Goal: Information Seeking & Learning: Learn about a topic

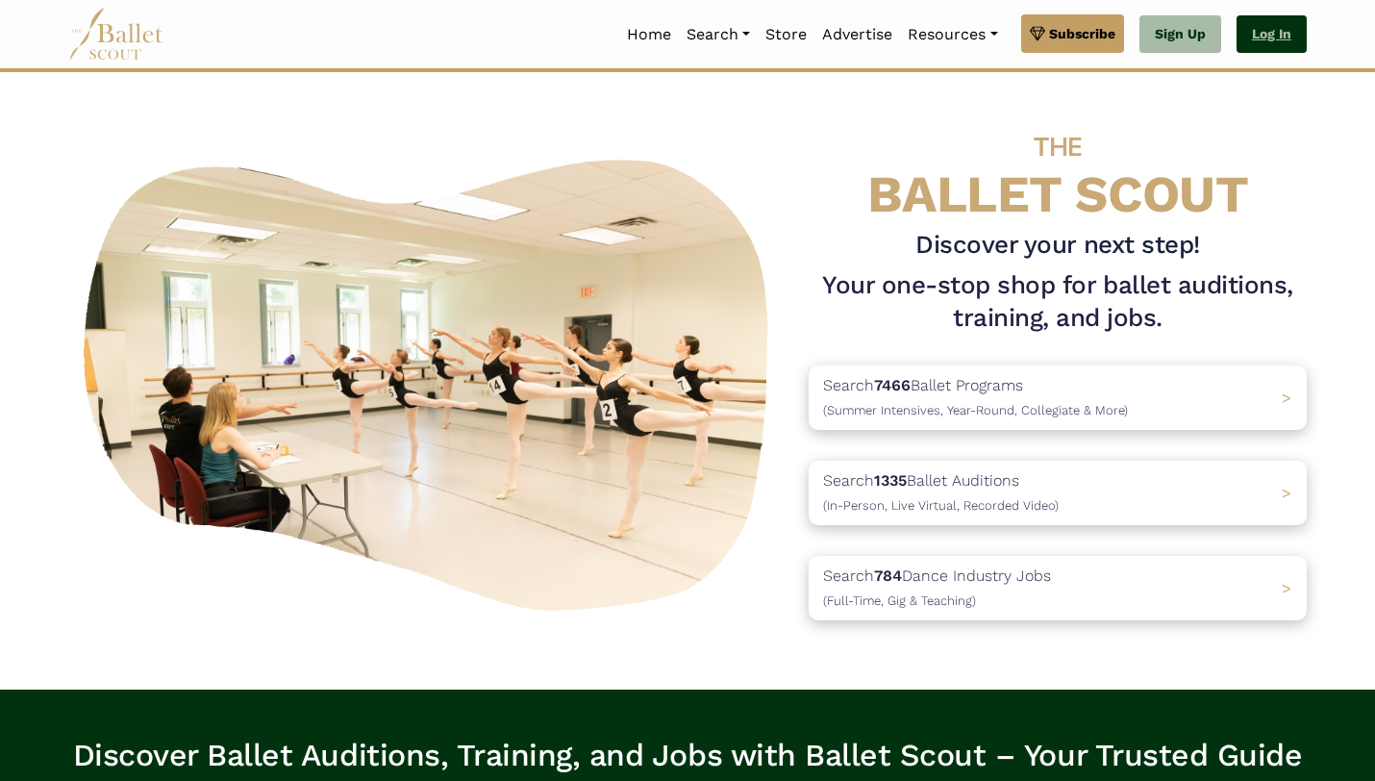
click at [1272, 27] on link "Log In" at bounding box center [1271, 34] width 70 height 38
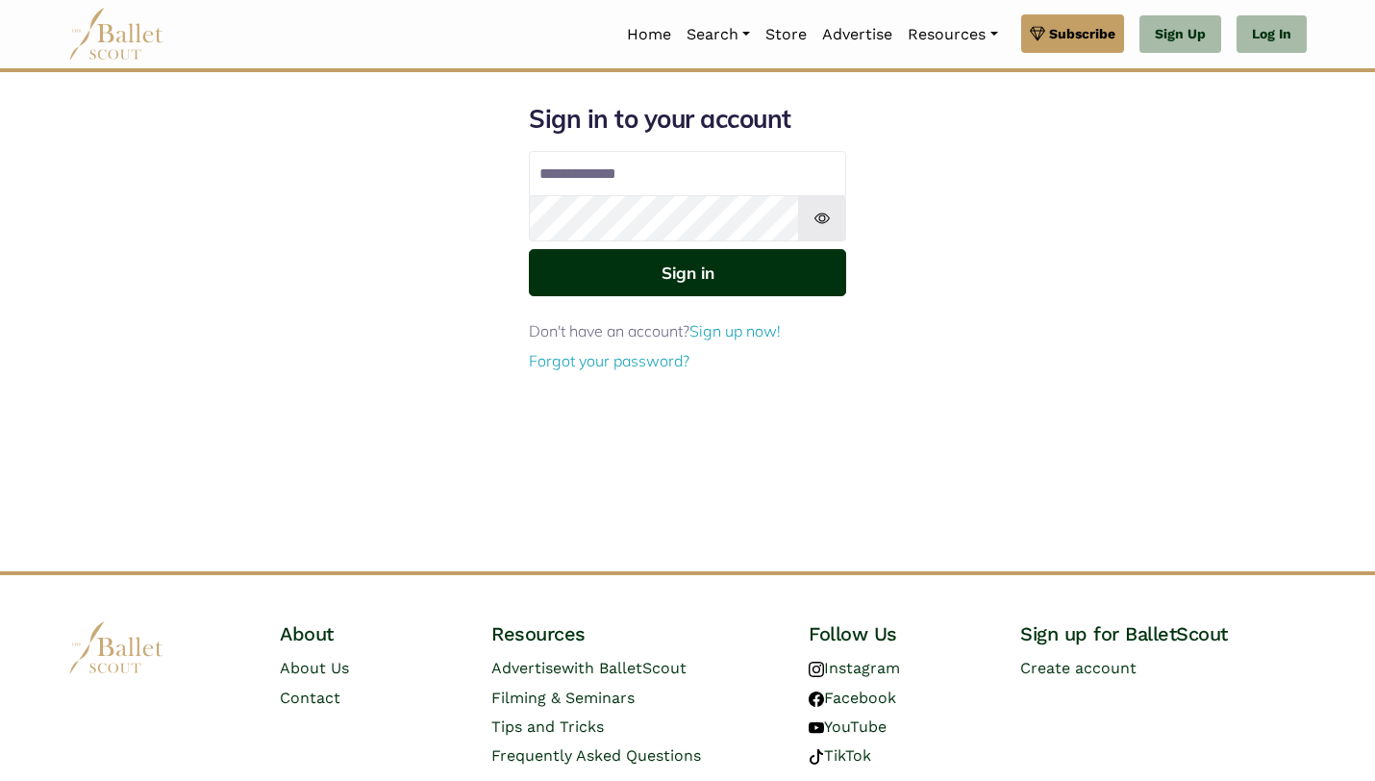
type input "**********"
click at [720, 290] on button "Sign in" at bounding box center [687, 272] width 317 height 47
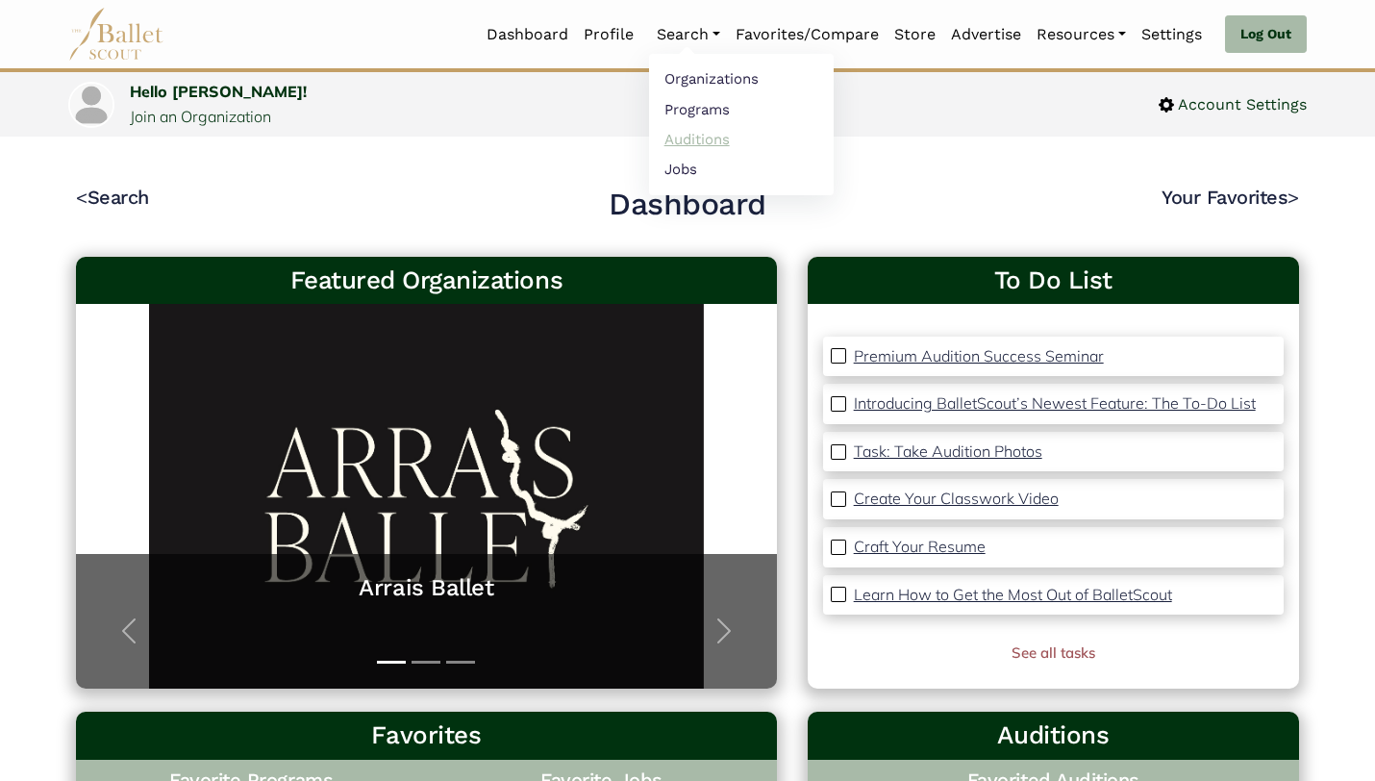
click at [677, 130] on link "Auditions" at bounding box center [741, 139] width 185 height 30
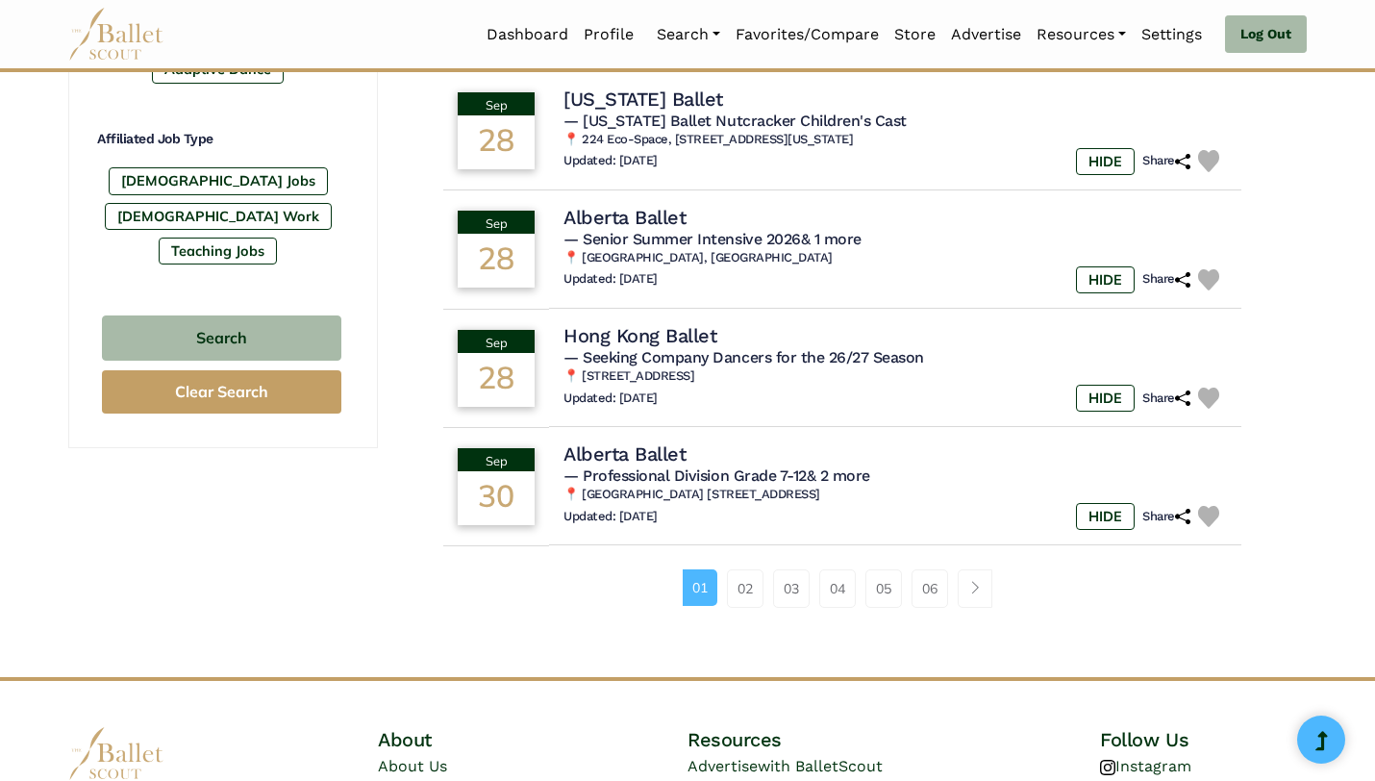
scroll to position [1154, 0]
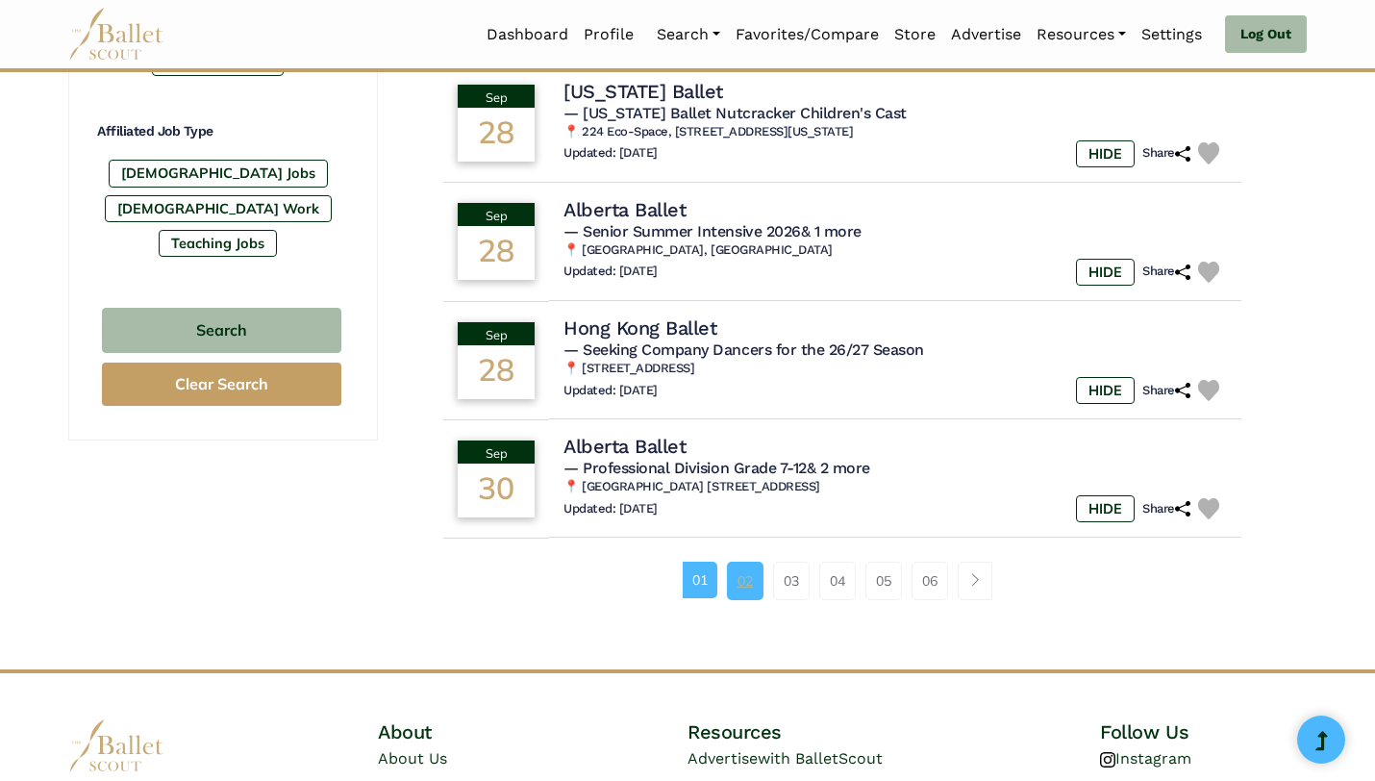
click at [732, 596] on link "02" at bounding box center [745, 581] width 37 height 38
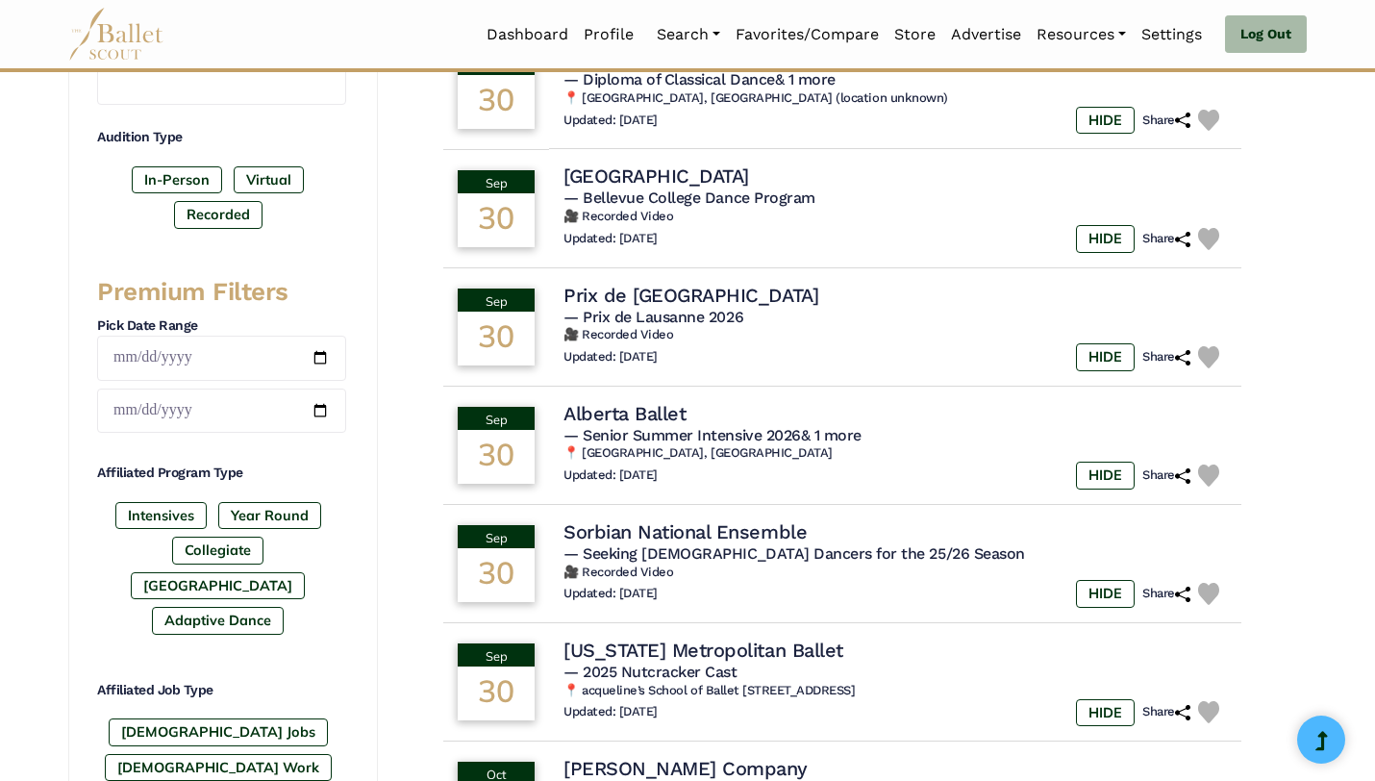
scroll to position [617, 0]
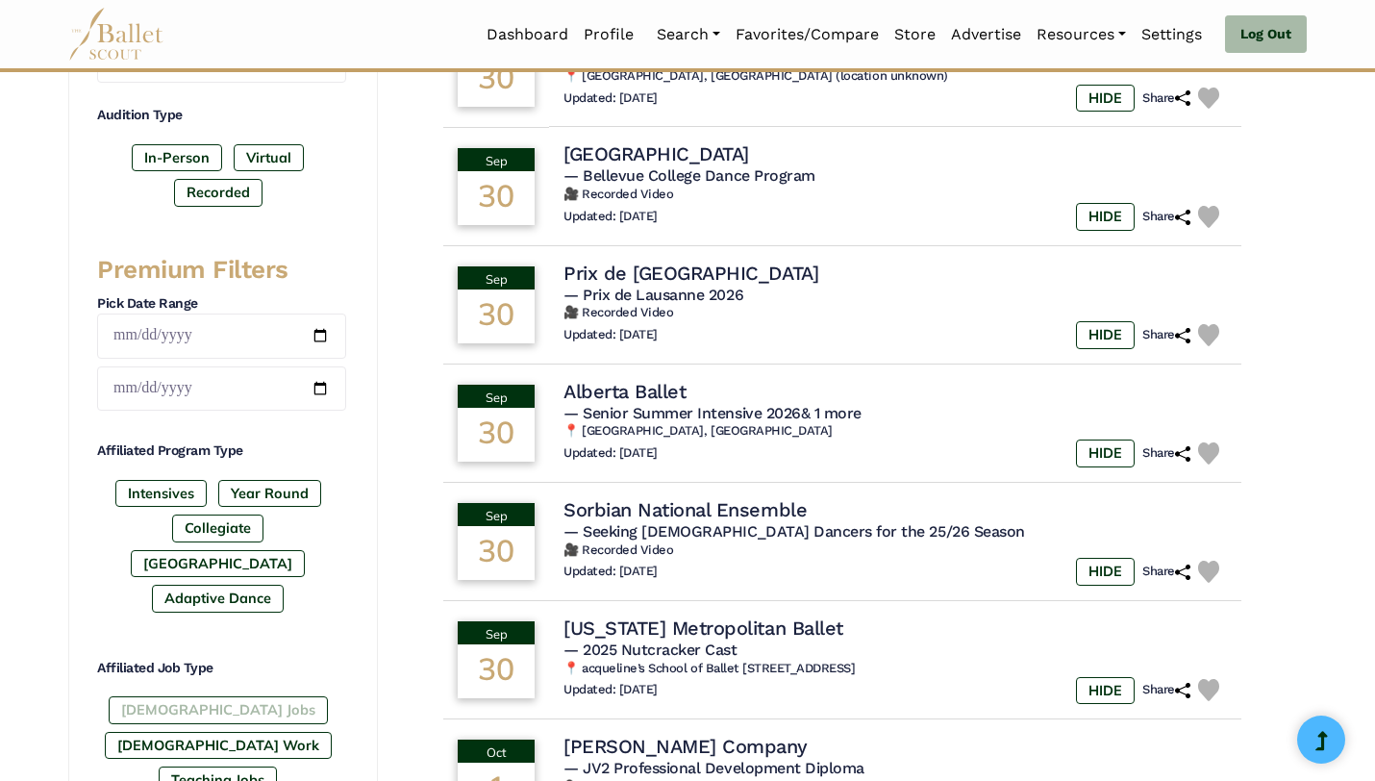
click at [216, 696] on label "[DEMOGRAPHIC_DATA] Jobs" at bounding box center [218, 709] width 219 height 27
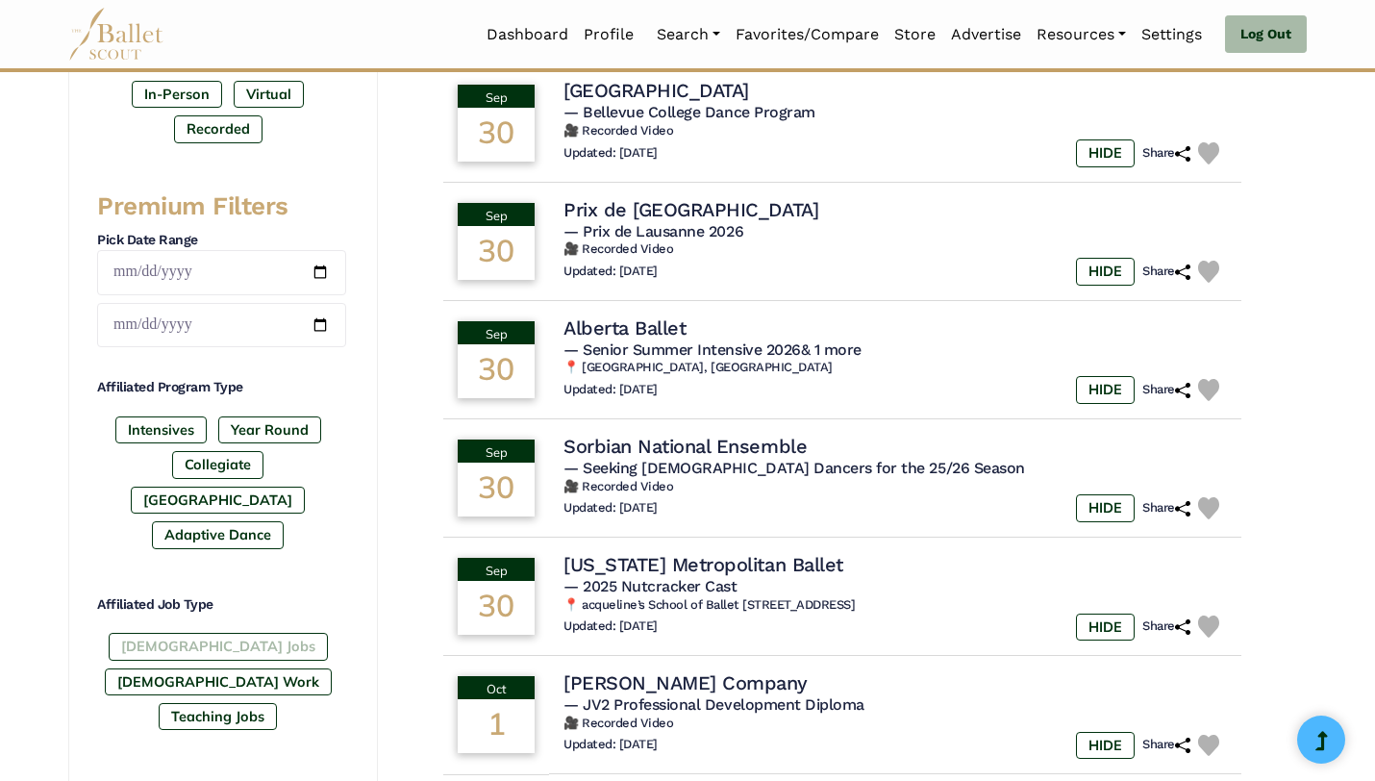
scroll to position [693, 0]
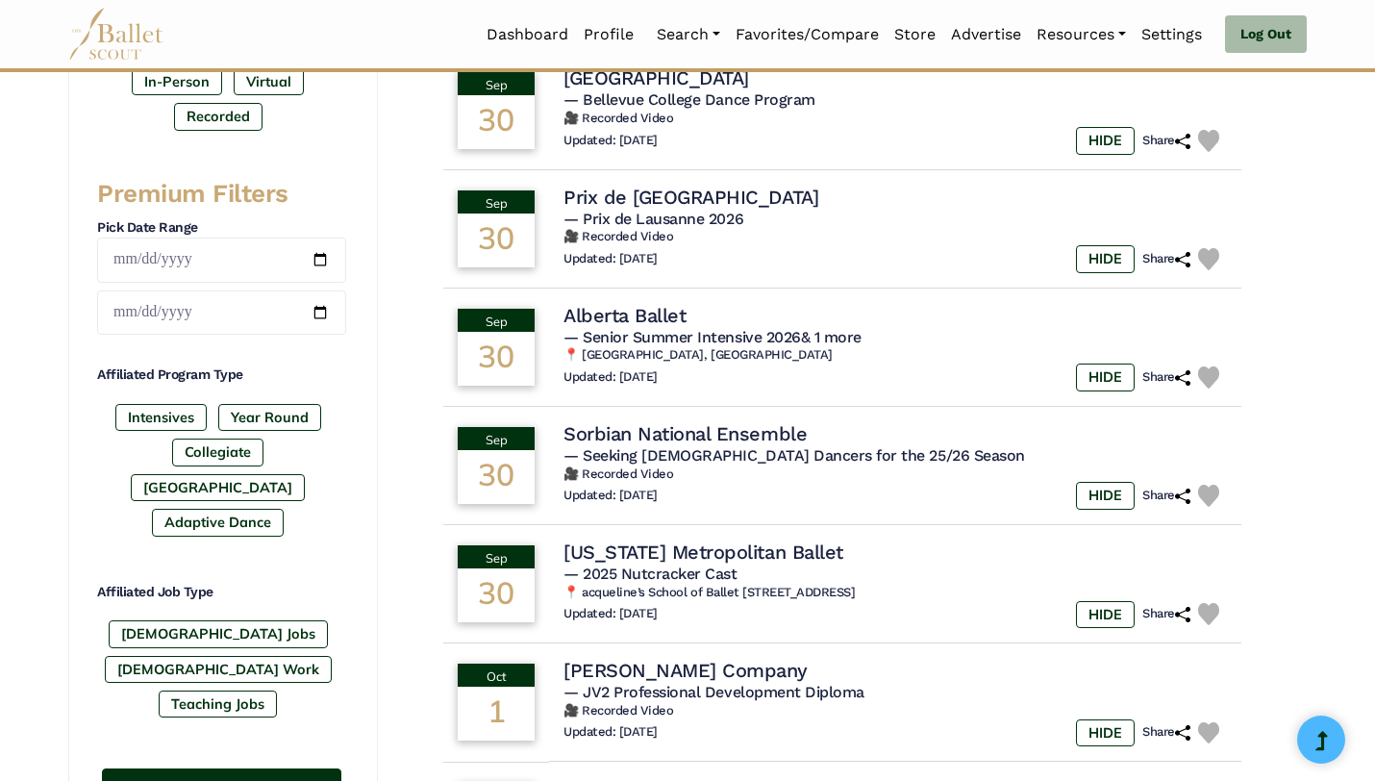
click at [207, 768] on button "Search" at bounding box center [221, 790] width 239 height 45
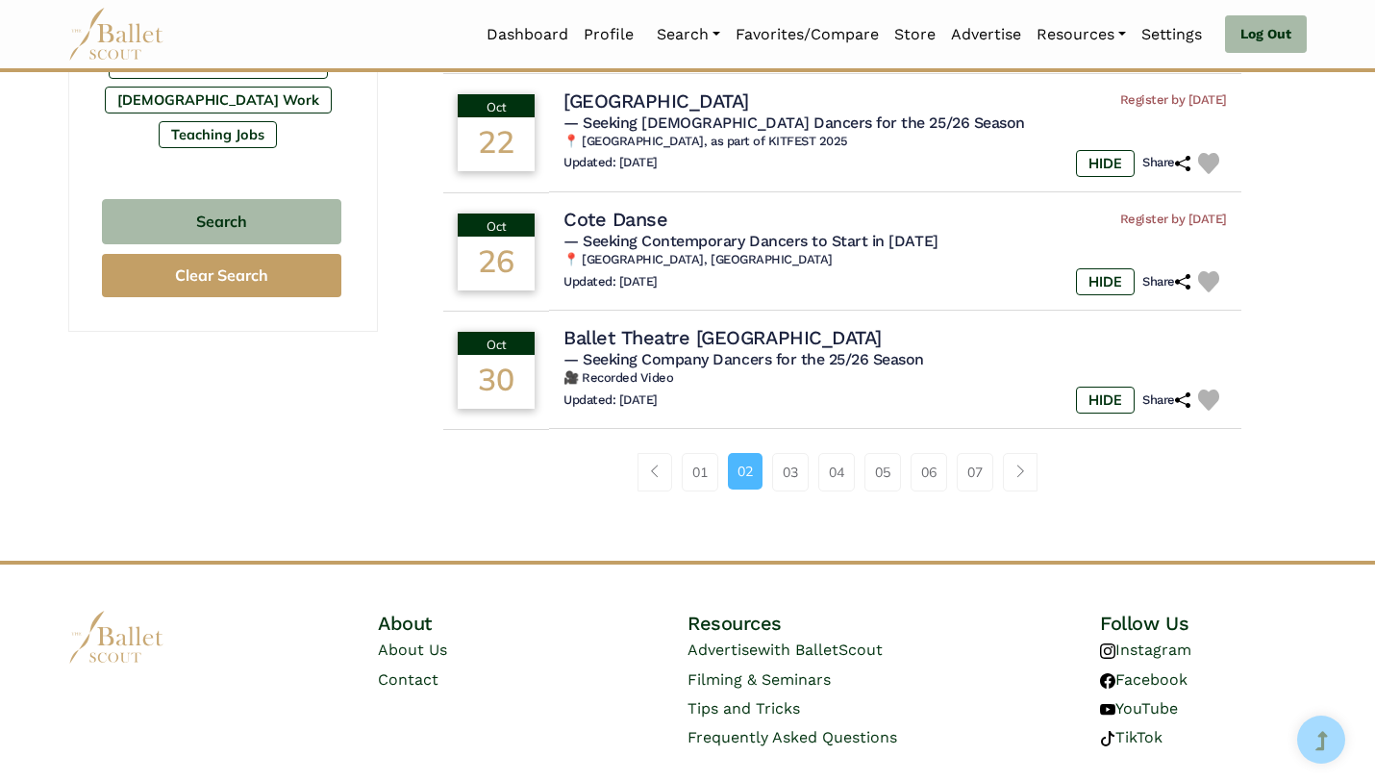
scroll to position [1319, 0]
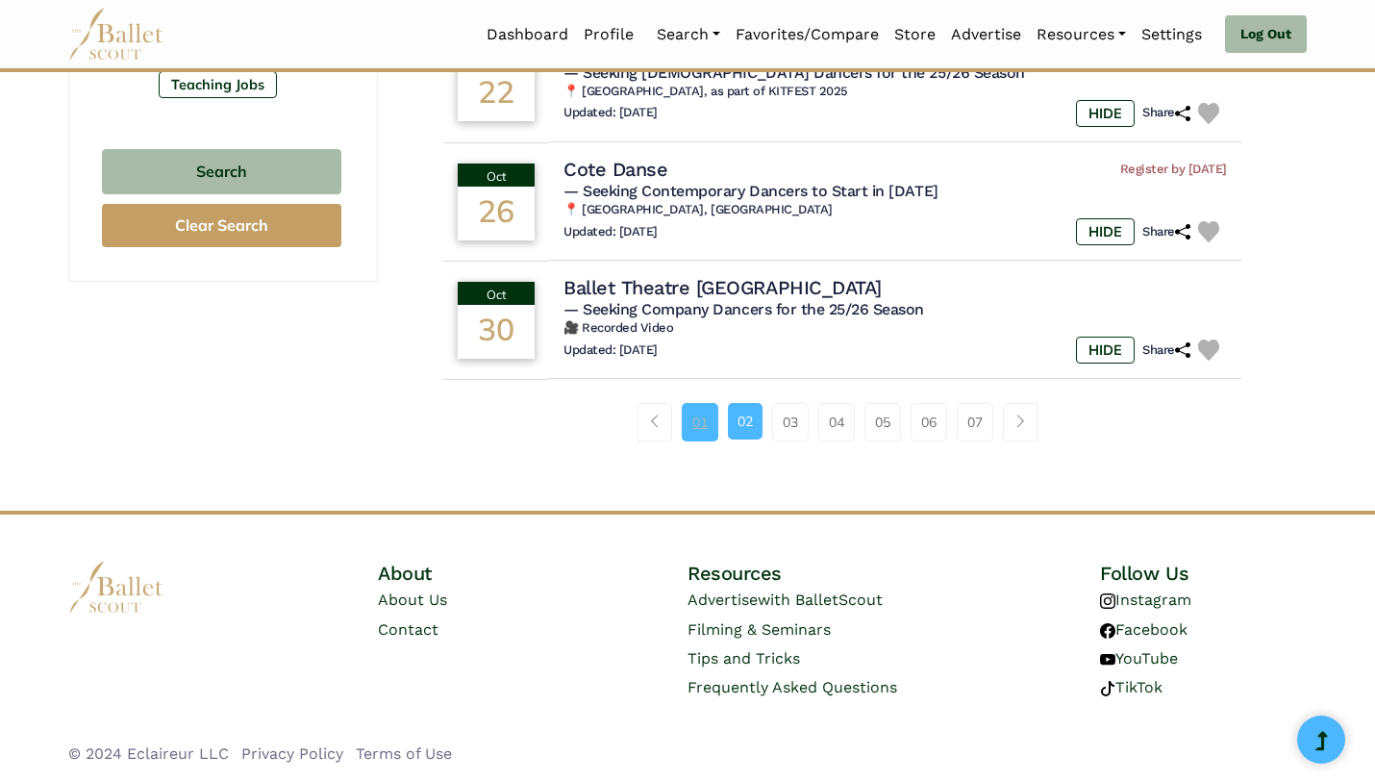
click at [682, 417] on link "01" at bounding box center [700, 422] width 37 height 38
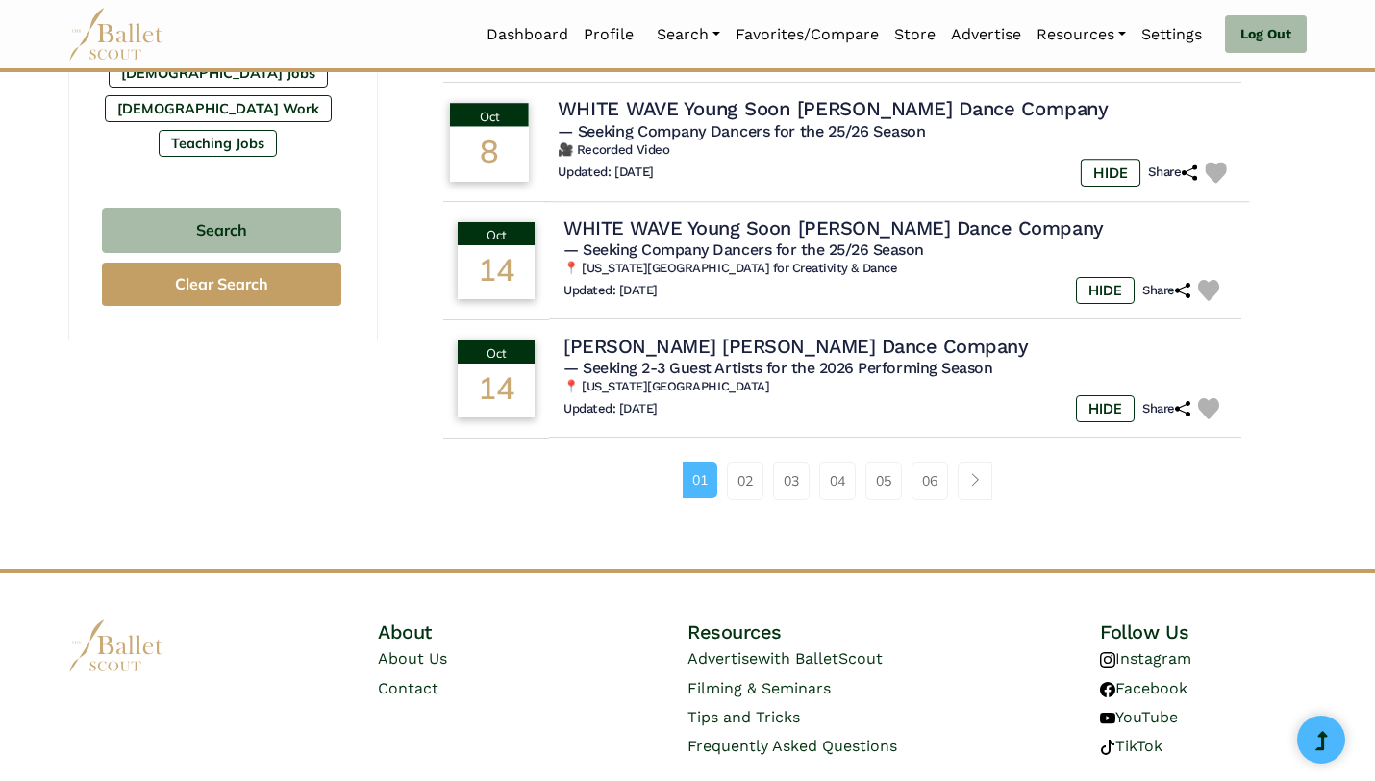
scroll to position [1261, 0]
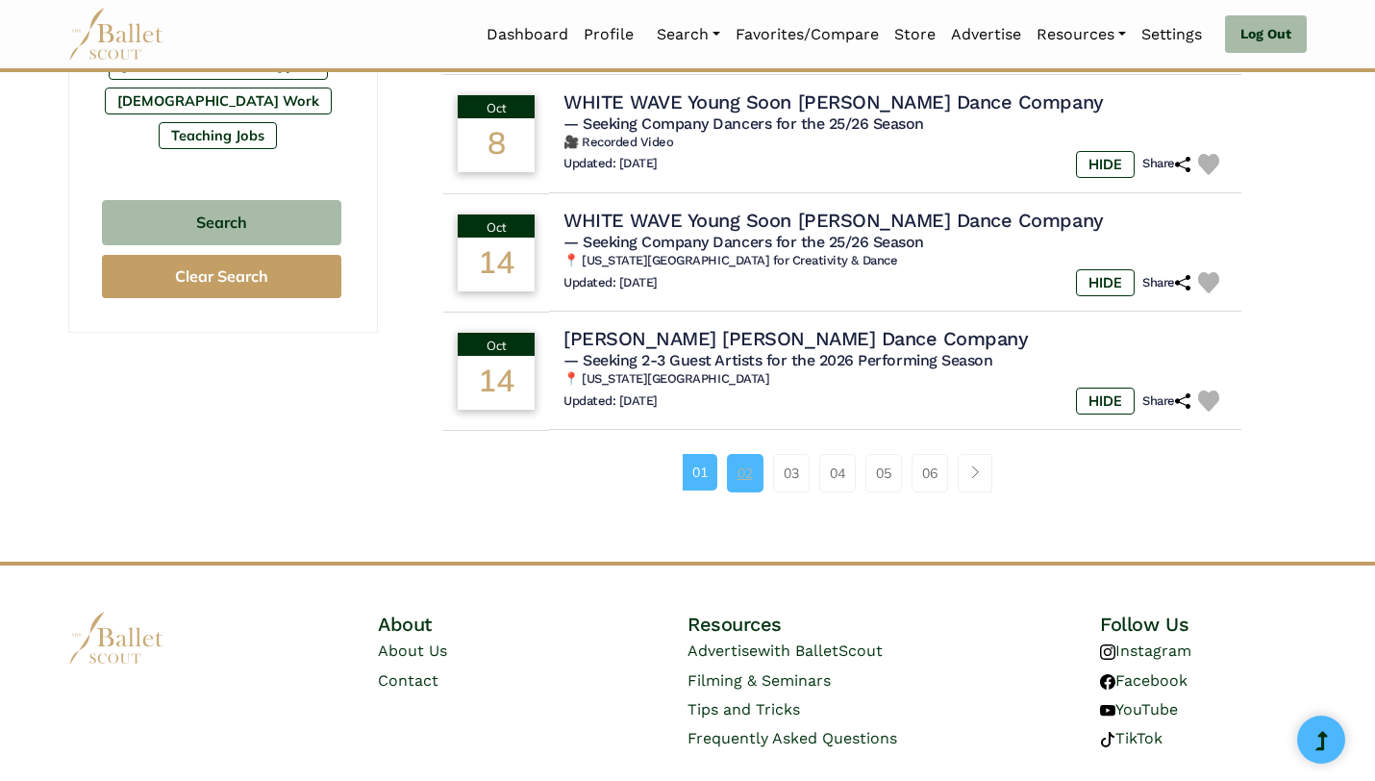
click at [731, 472] on link "02" at bounding box center [745, 473] width 37 height 38
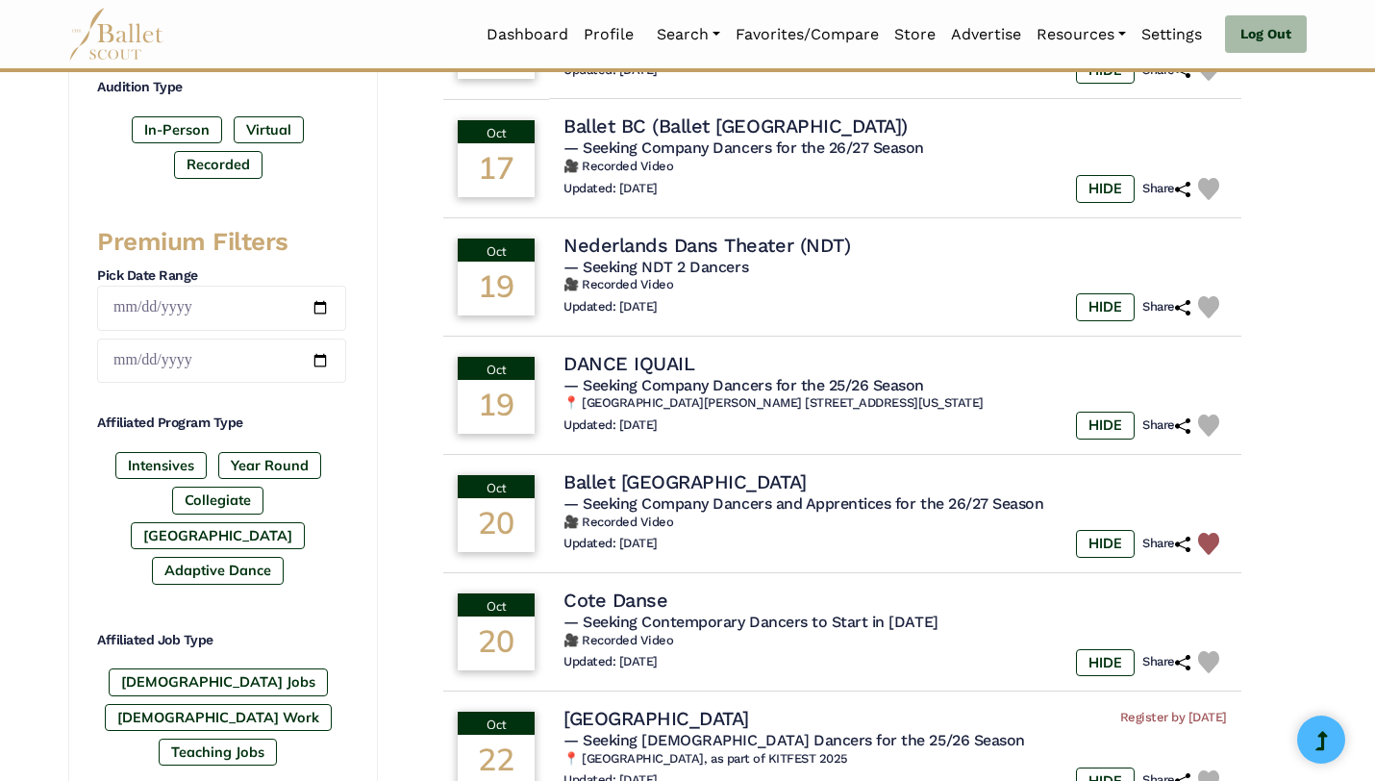
scroll to position [639, 0]
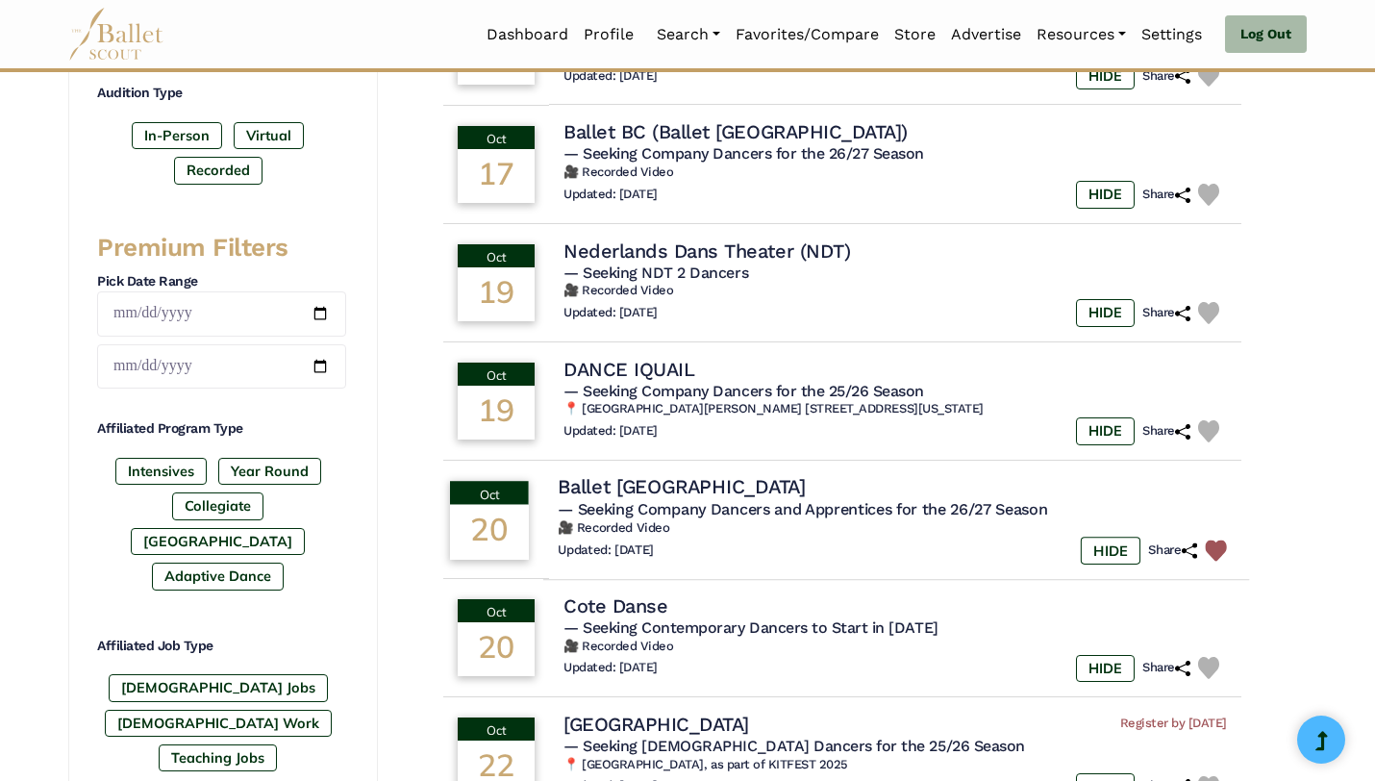
click at [706, 492] on h4 "Ballet Edmonton" at bounding box center [682, 487] width 248 height 26
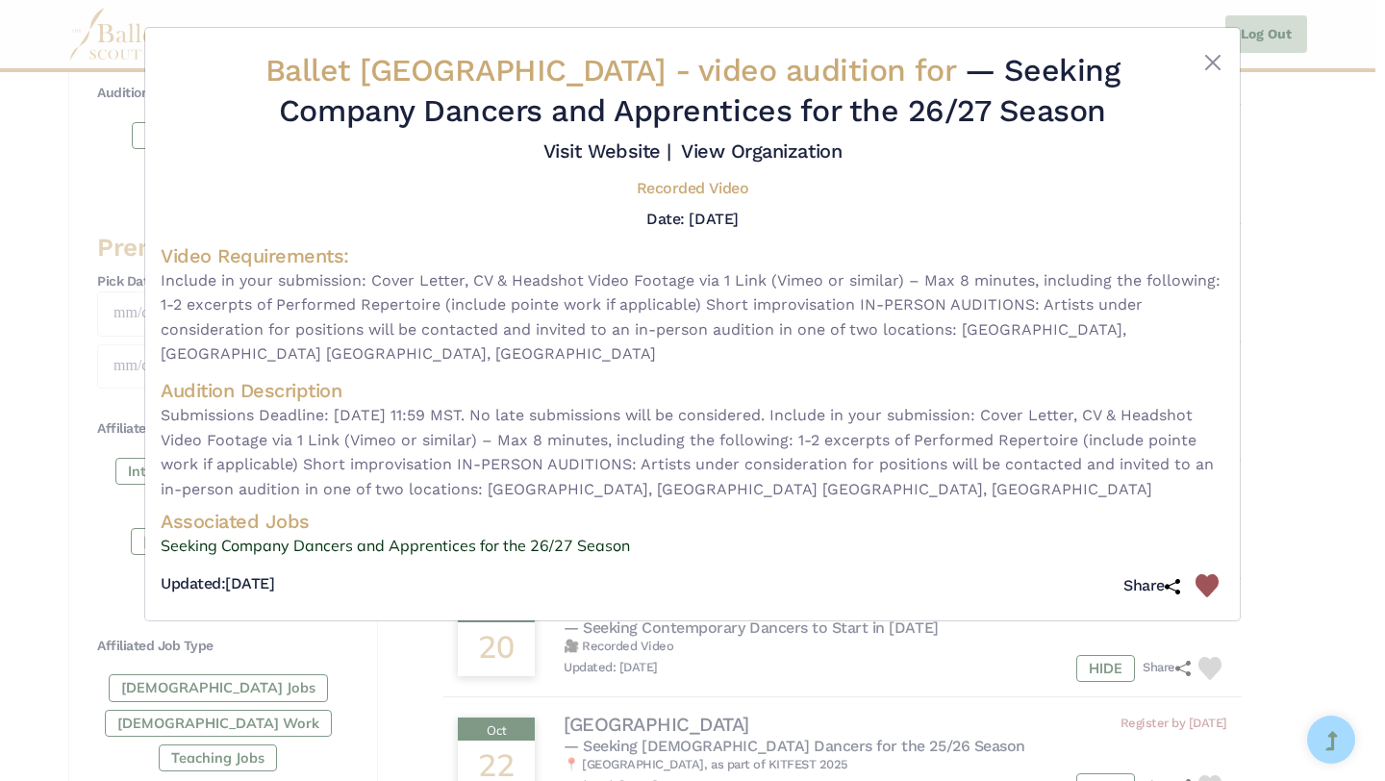
click at [710, 81] on span "video audition for" at bounding box center [826, 70] width 257 height 37
click at [0, 654] on div "Ballet Edmonton - video audition for — Seeking Company Dancers and Apprentices …" at bounding box center [692, 390] width 1385 height 781
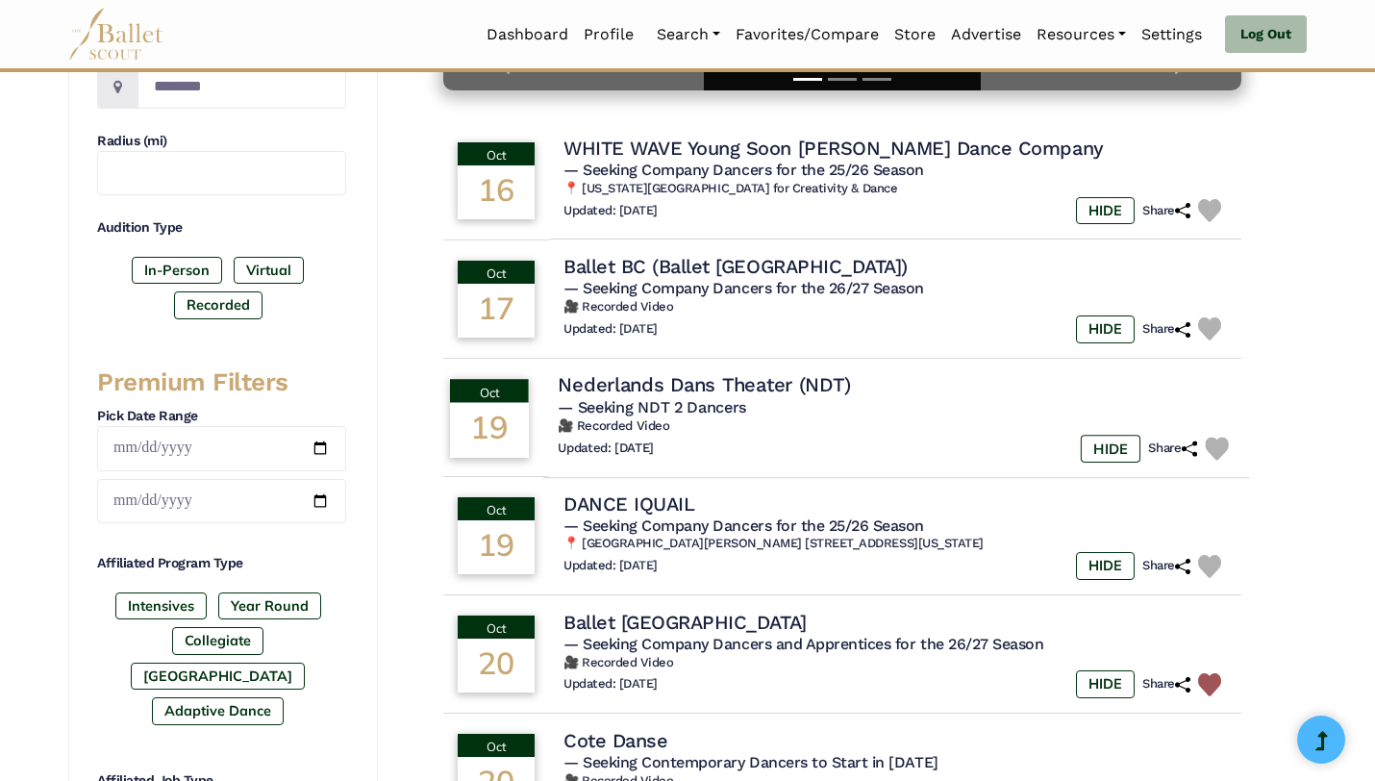
scroll to position [489, 0]
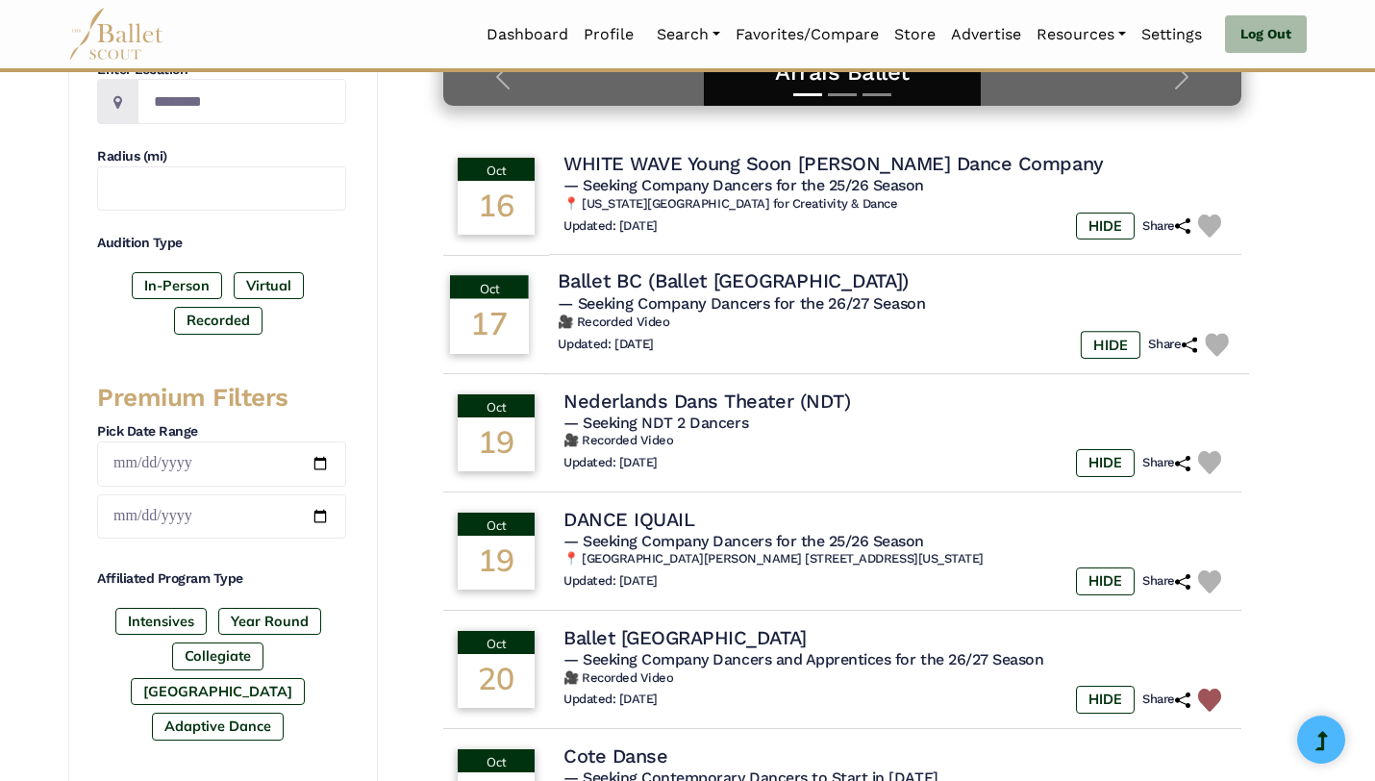
click at [877, 287] on div "Ballet BC (Ballet British Columbia)" at bounding box center [896, 281] width 677 height 26
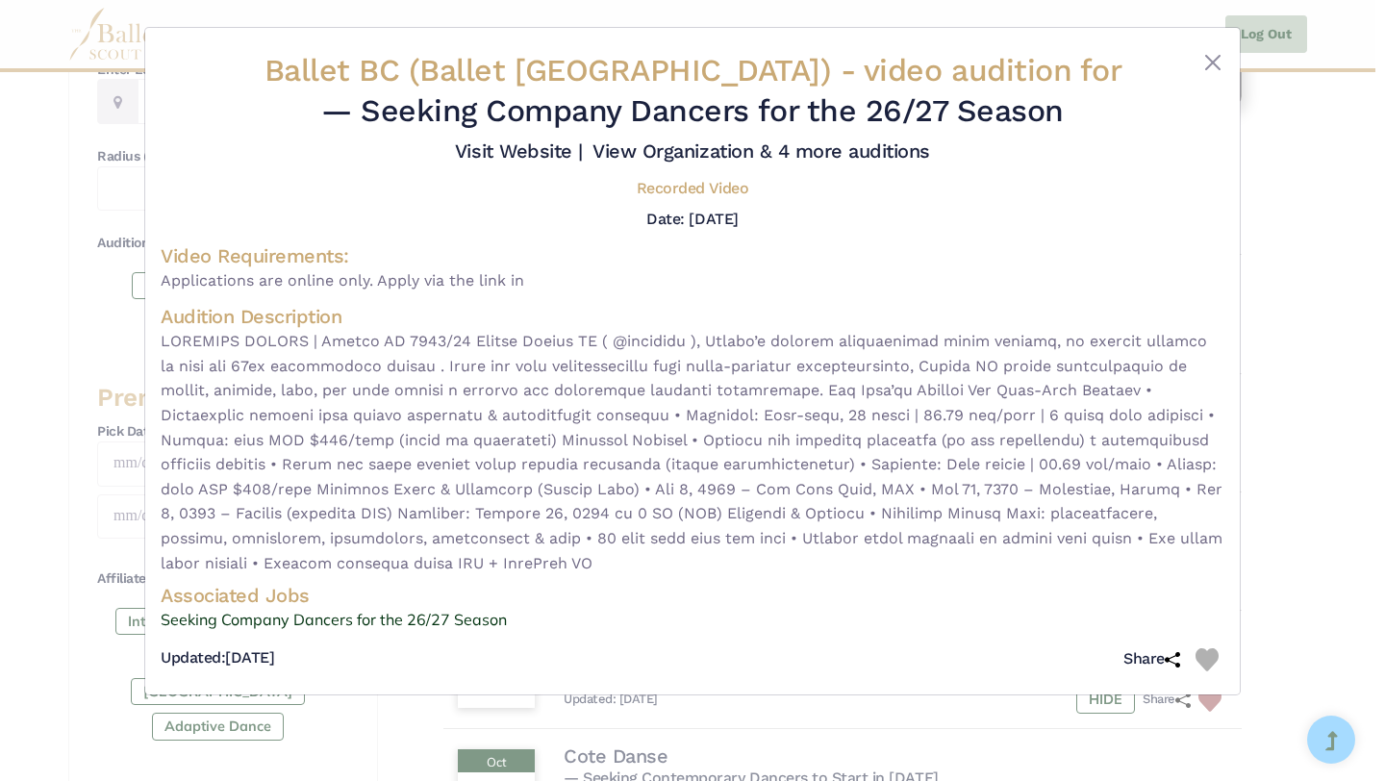
click at [1374, 124] on div "Ballet BC (Ballet British Columbia) - video audition for — Seeking Company Danc…" at bounding box center [692, 390] width 1385 height 781
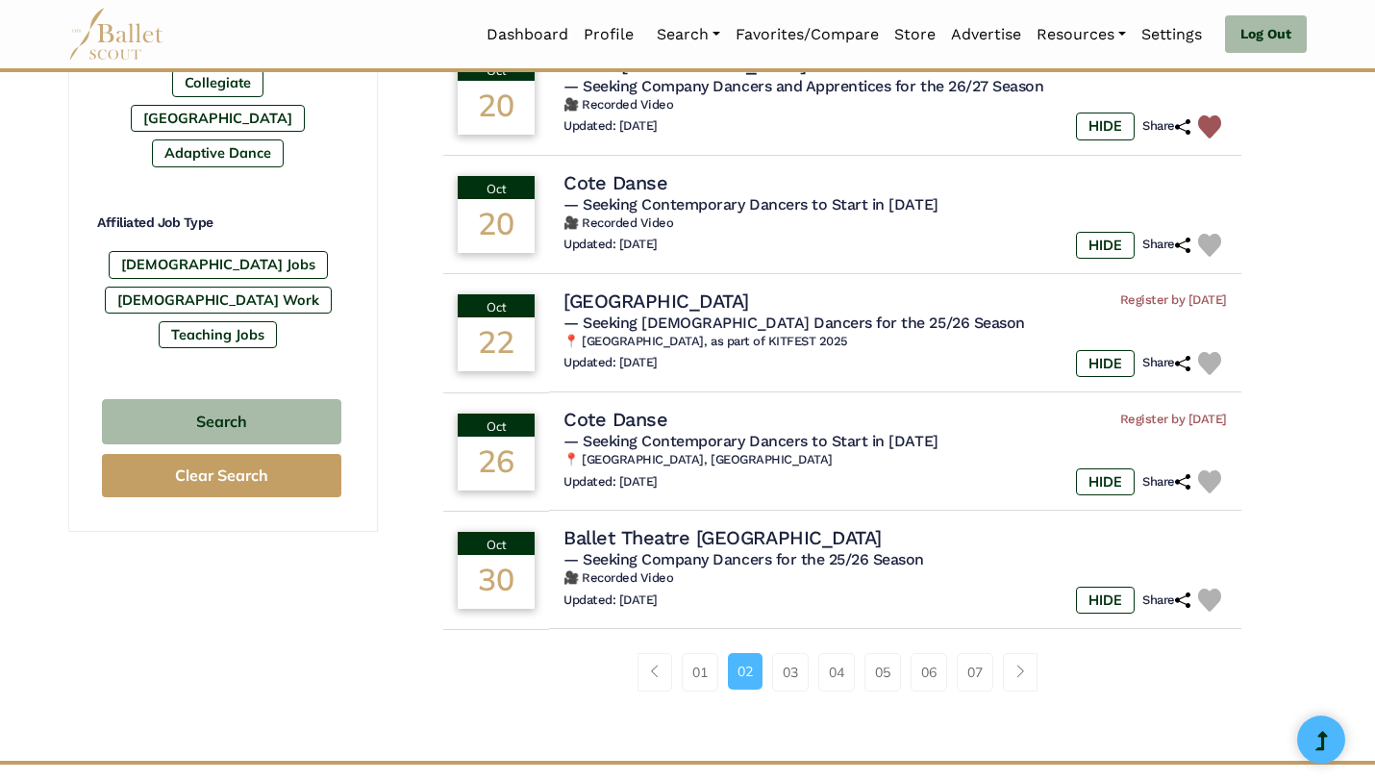
scroll to position [1083, 0]
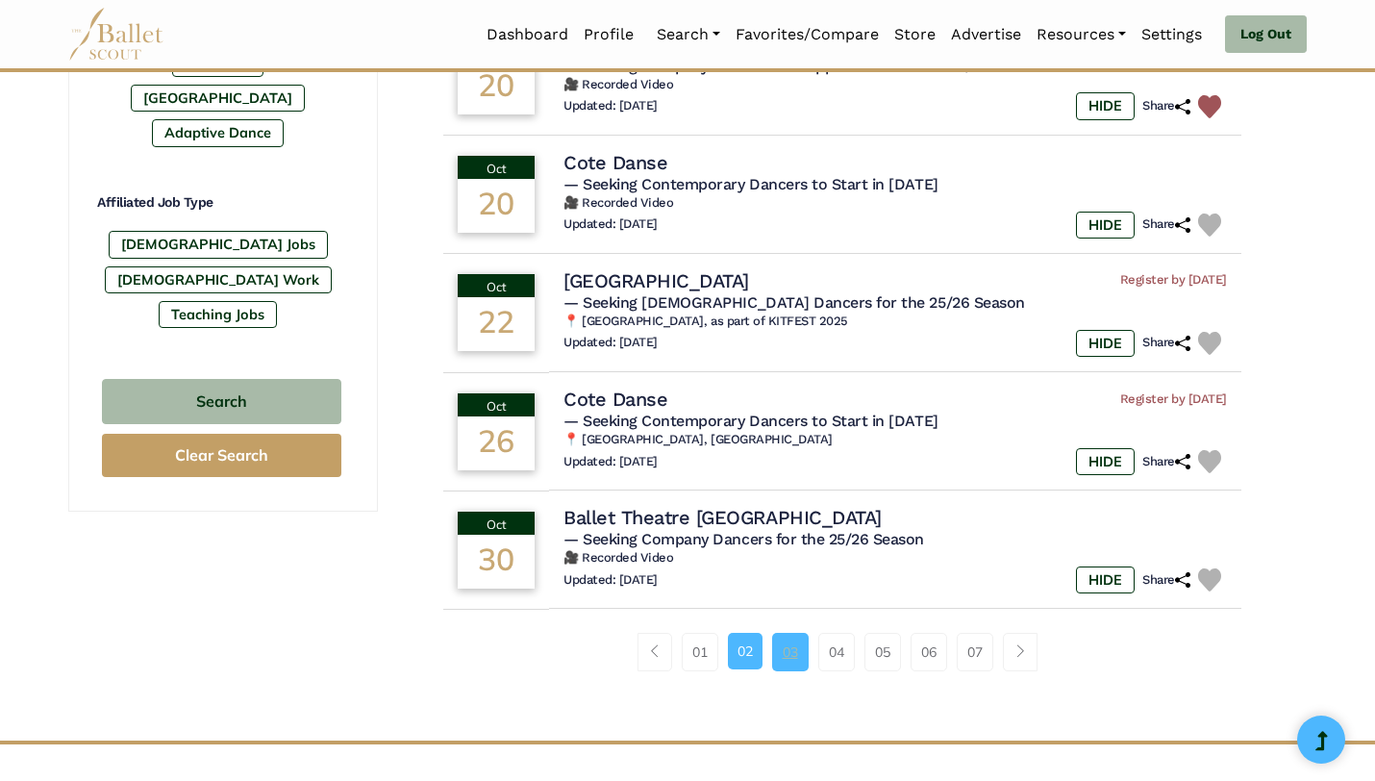
click at [791, 662] on link "03" at bounding box center [790, 652] width 37 height 38
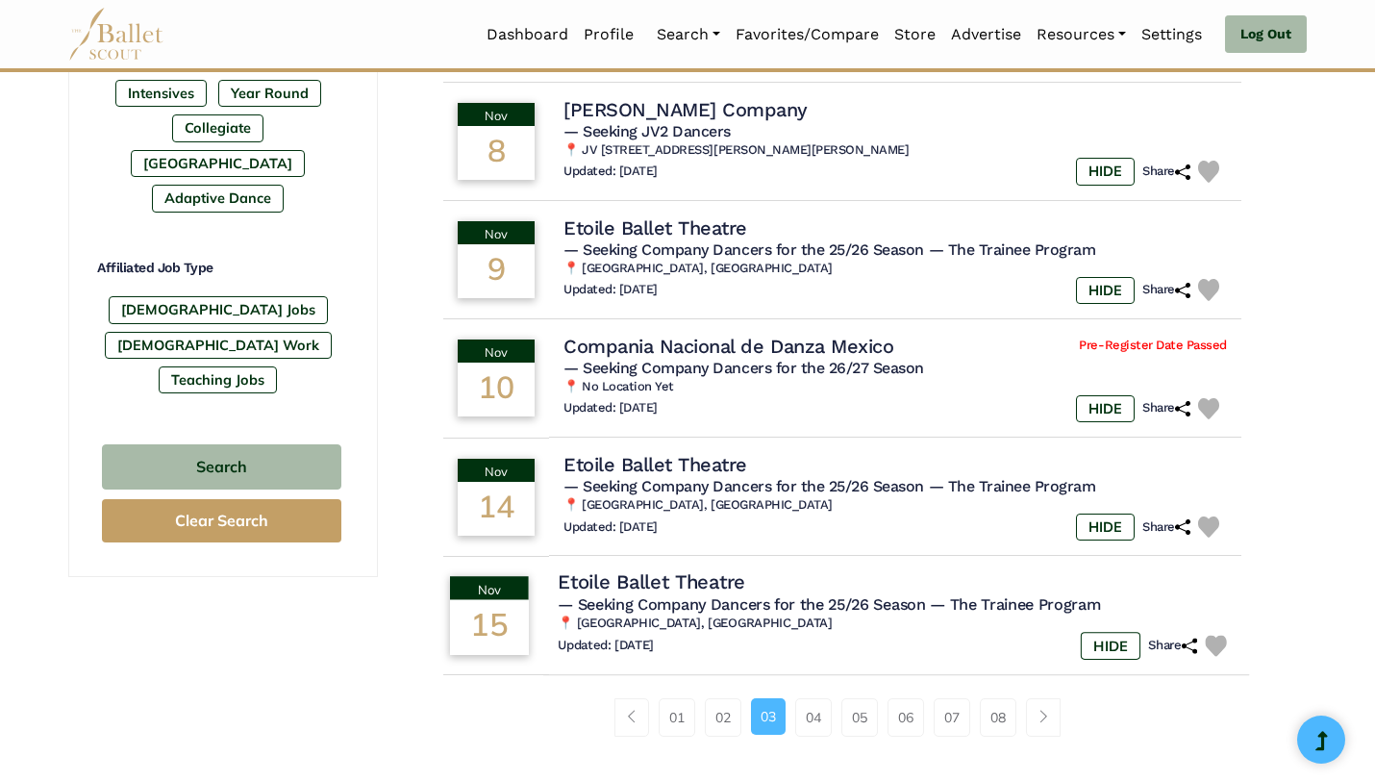
scroll to position [1040, 0]
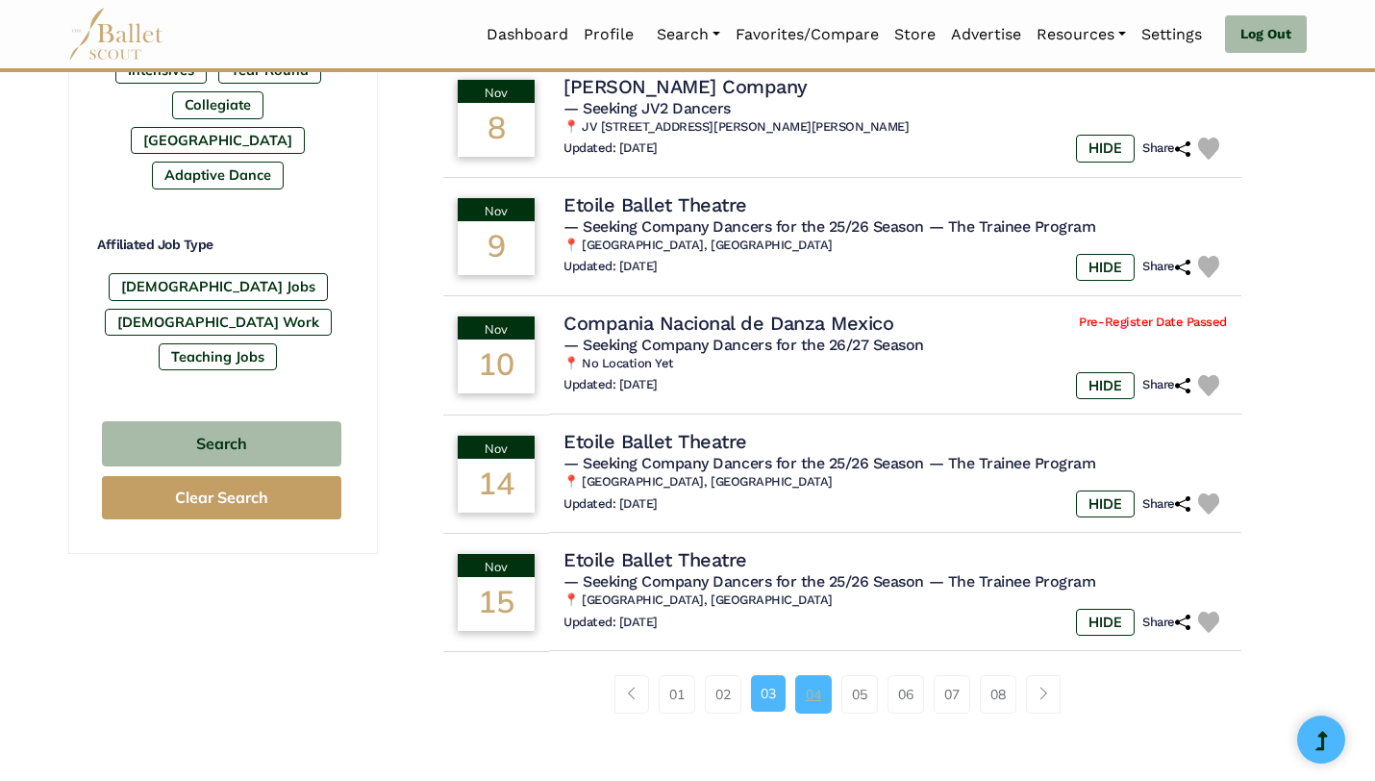
click at [805, 693] on link "04" at bounding box center [813, 694] width 37 height 38
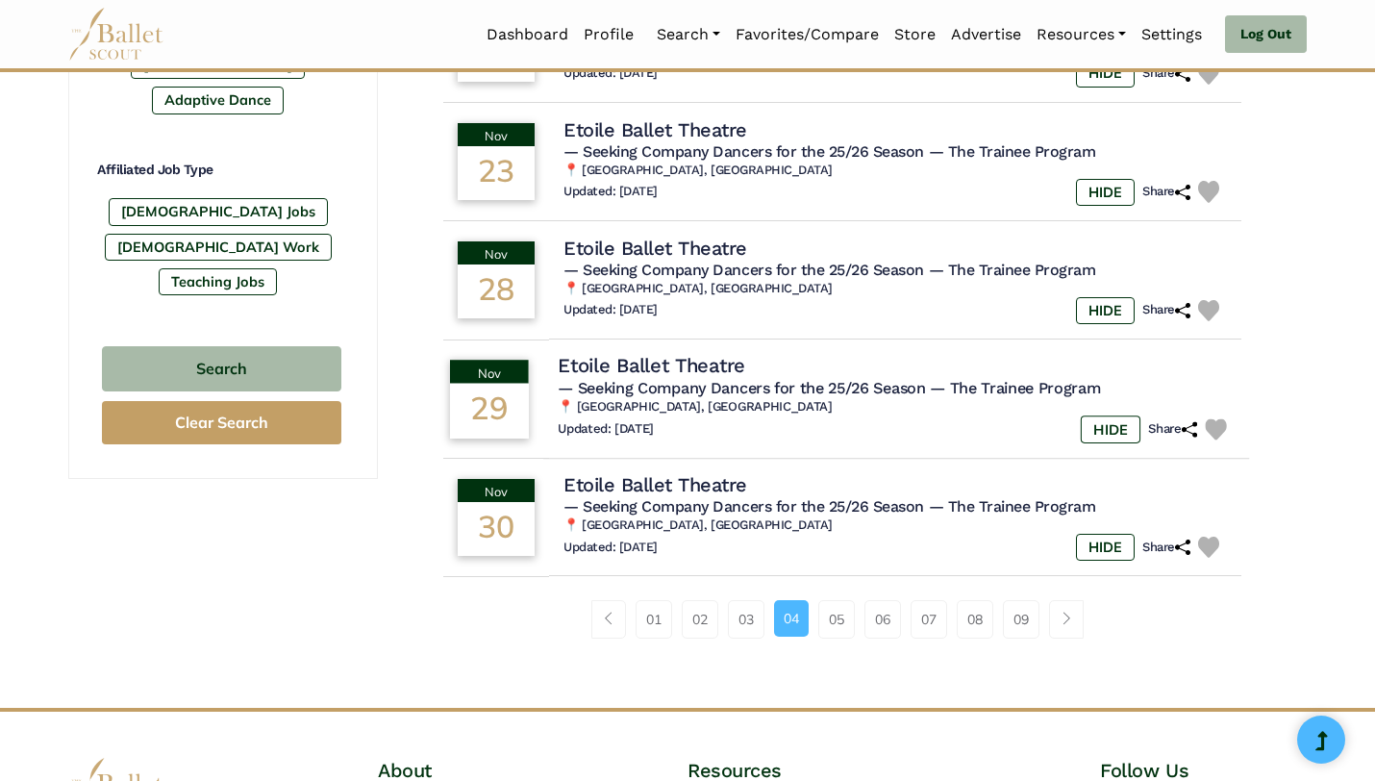
scroll to position [1112, 0]
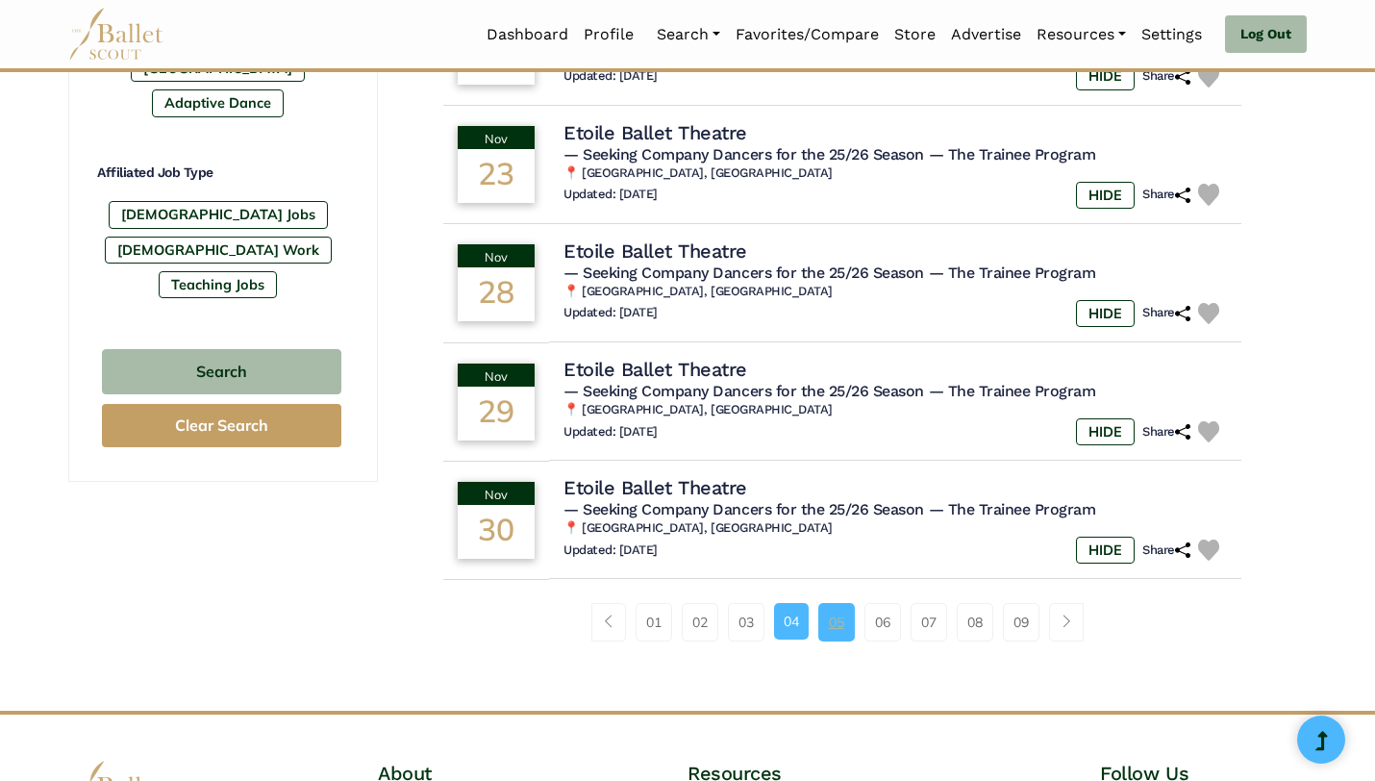
click at [828, 615] on link "05" at bounding box center [836, 622] width 37 height 38
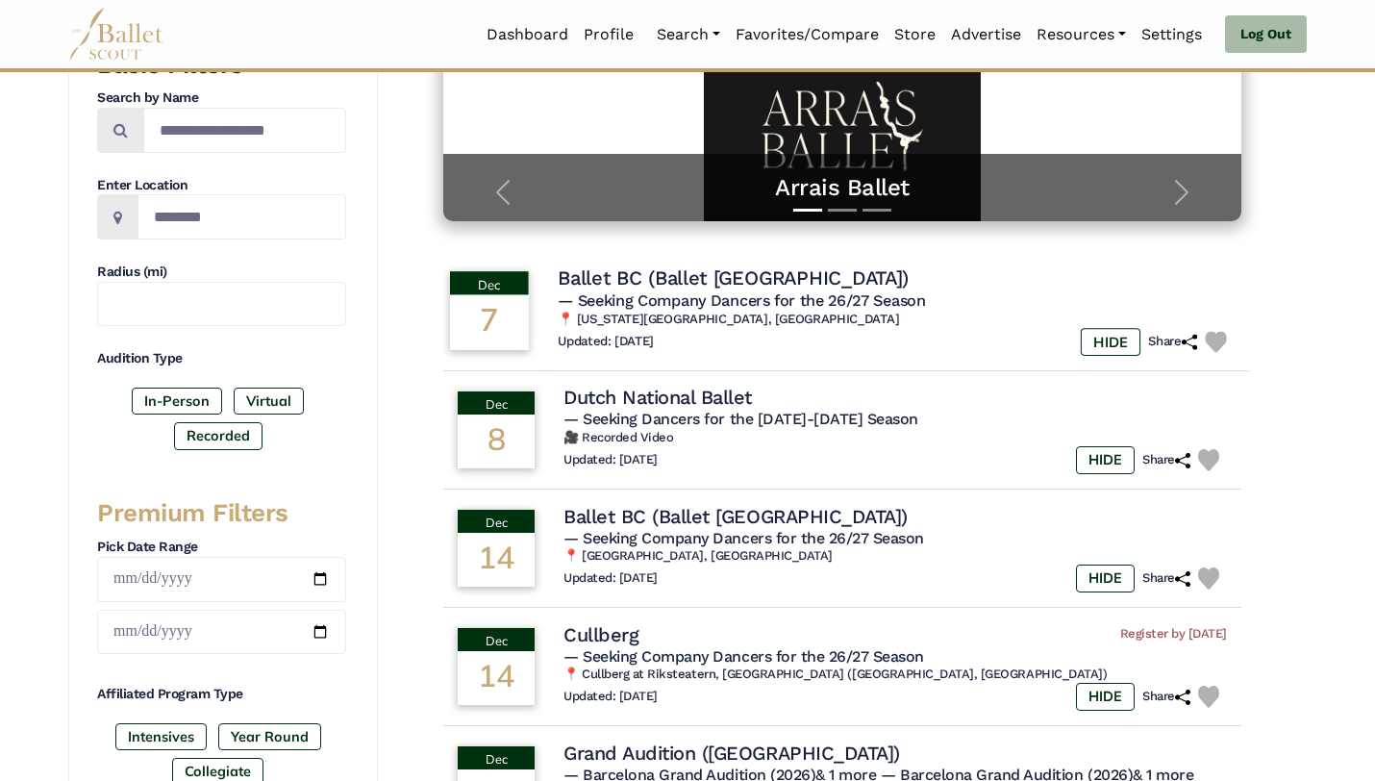
scroll to position [371, 0]
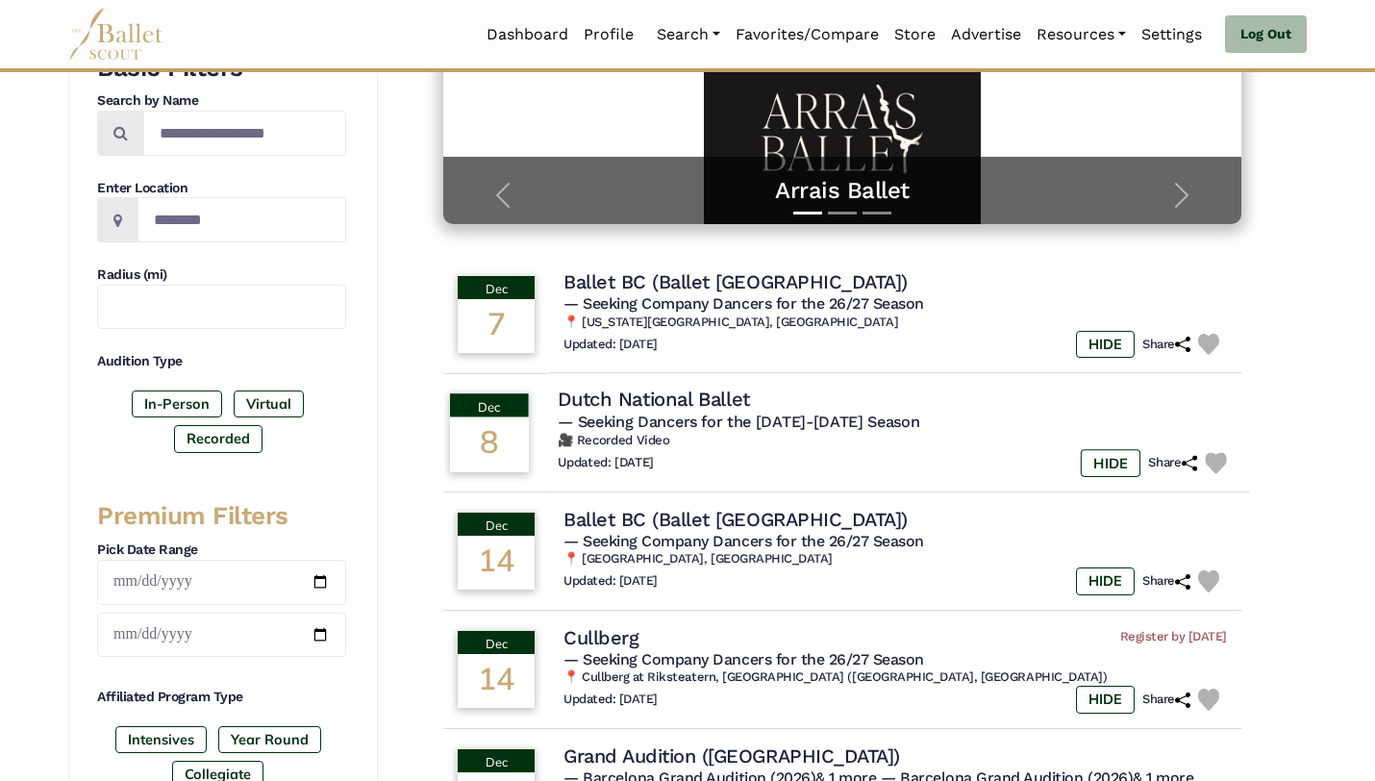
click at [737, 390] on h4 "Dutch National Ballet" at bounding box center [654, 400] width 192 height 26
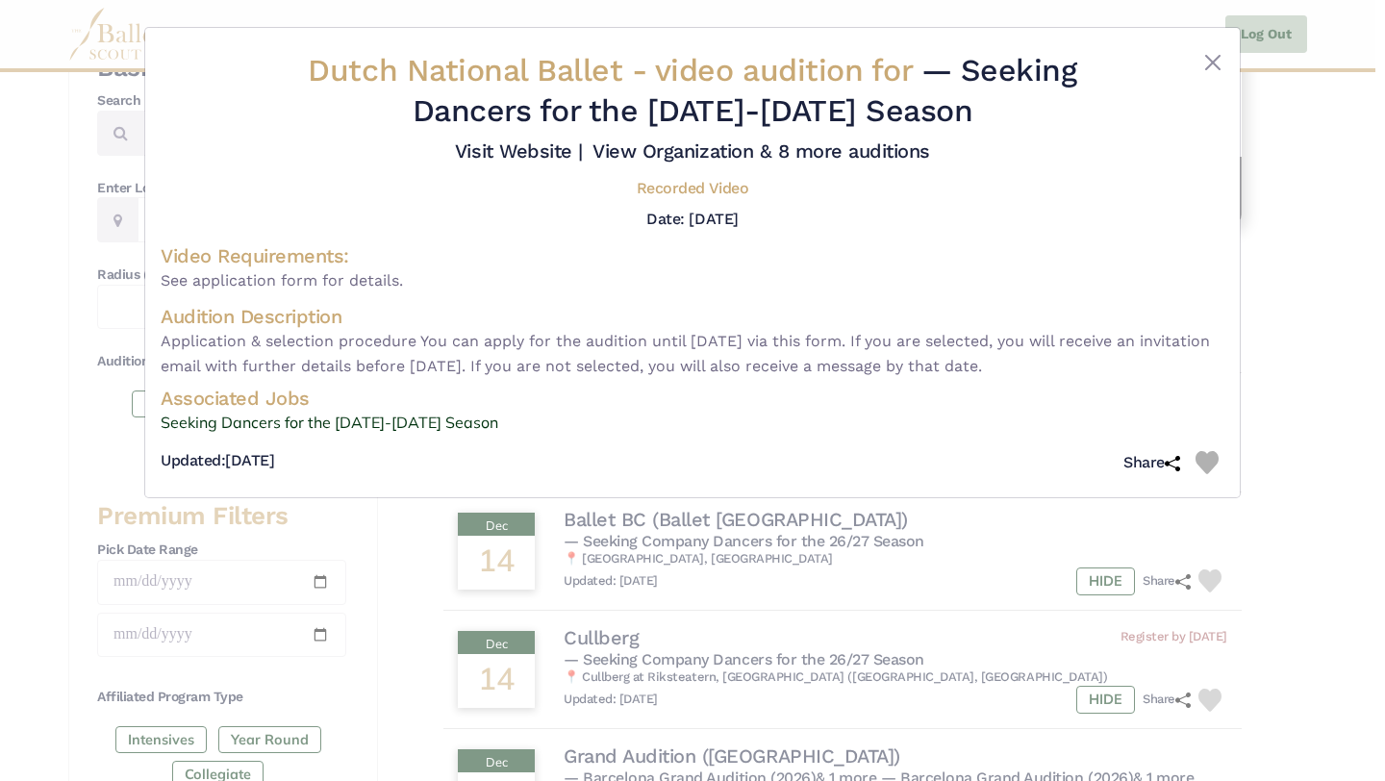
click at [1359, 169] on div "Dutch National Ballet - video audition for — Seeking Dancers for the [DATE]-[DA…" at bounding box center [692, 390] width 1385 height 781
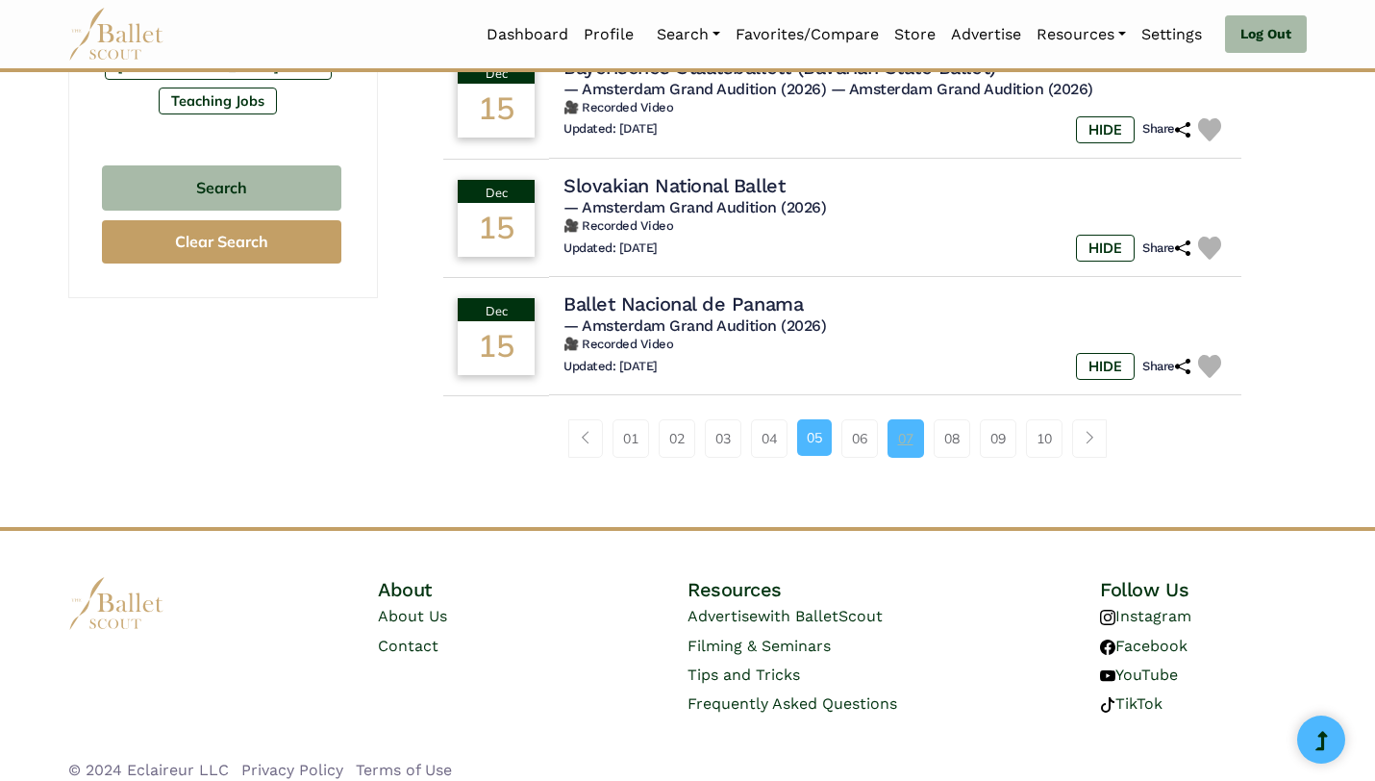
scroll to position [1311, 0]
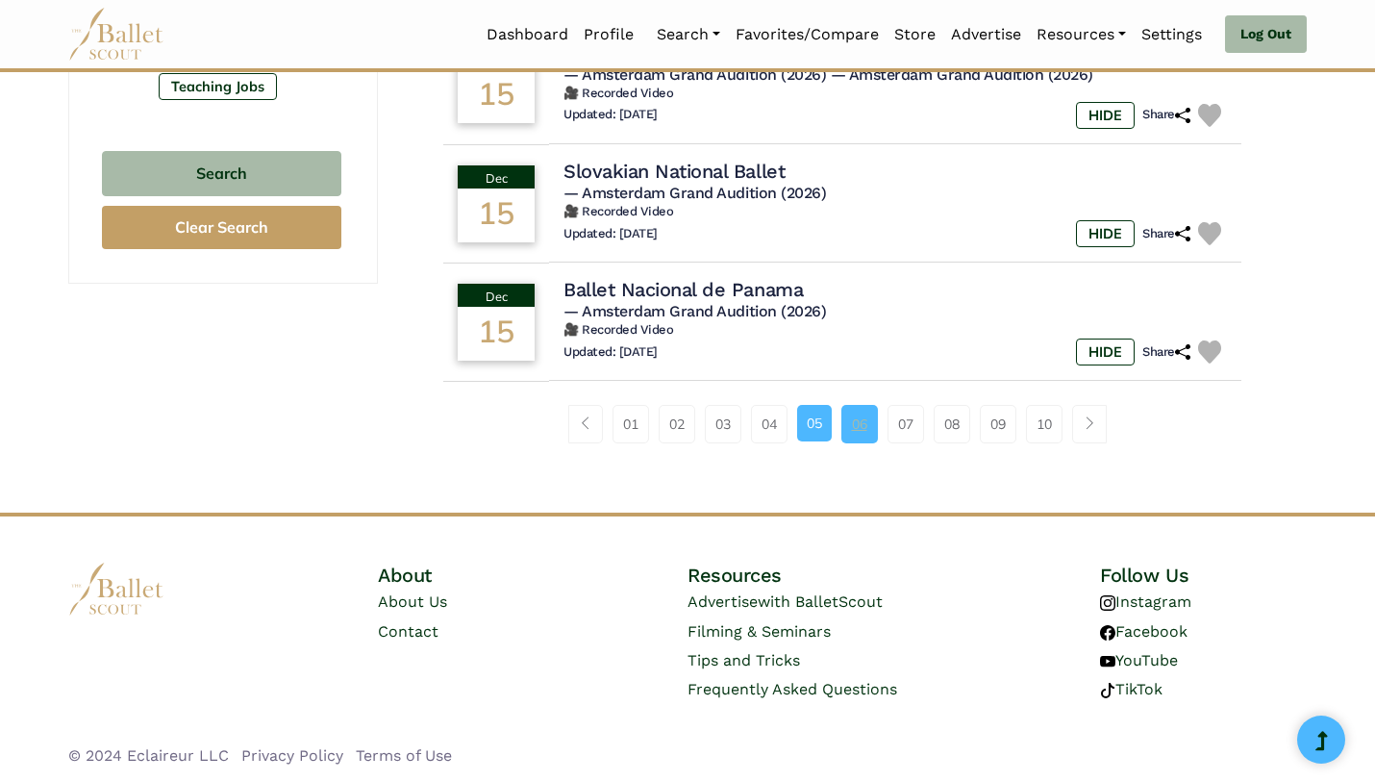
click at [874, 437] on link "06" at bounding box center [859, 424] width 37 height 38
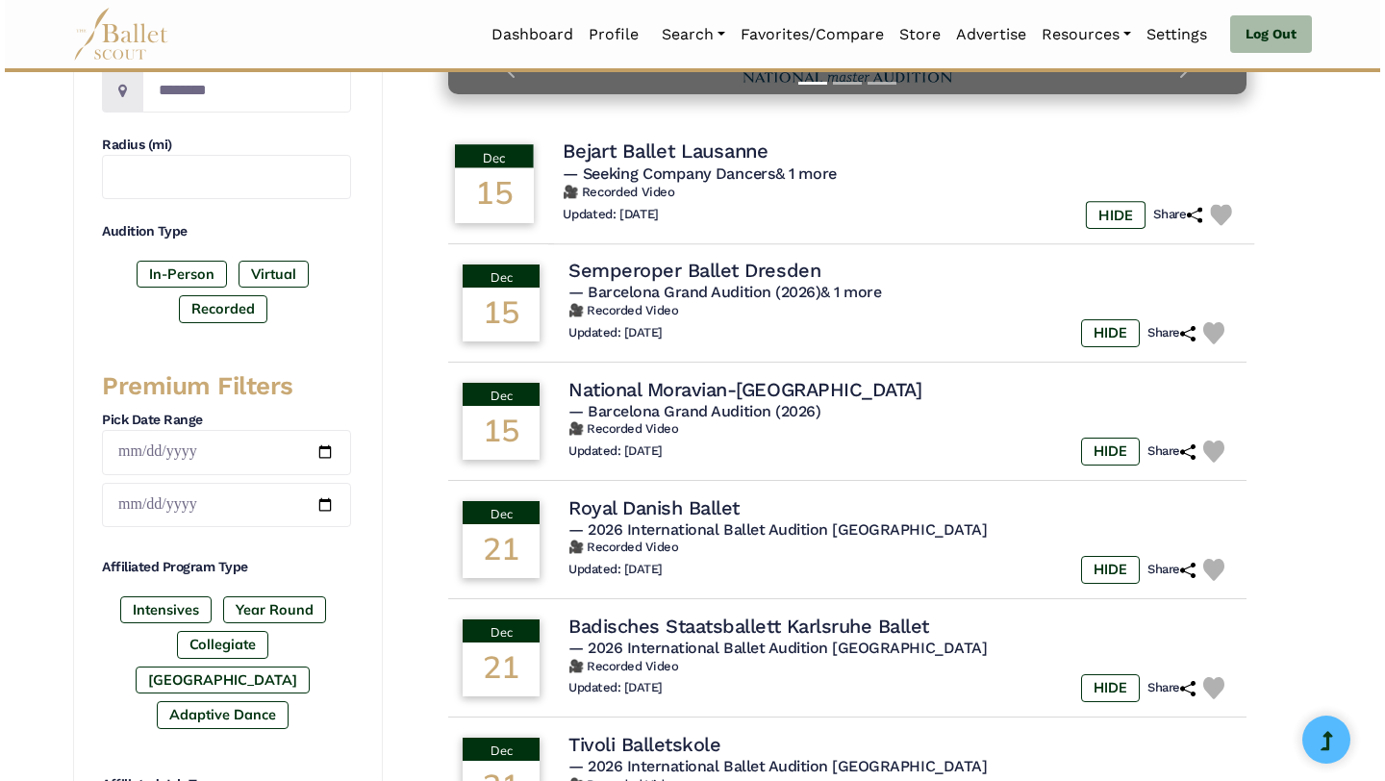
scroll to position [504, 0]
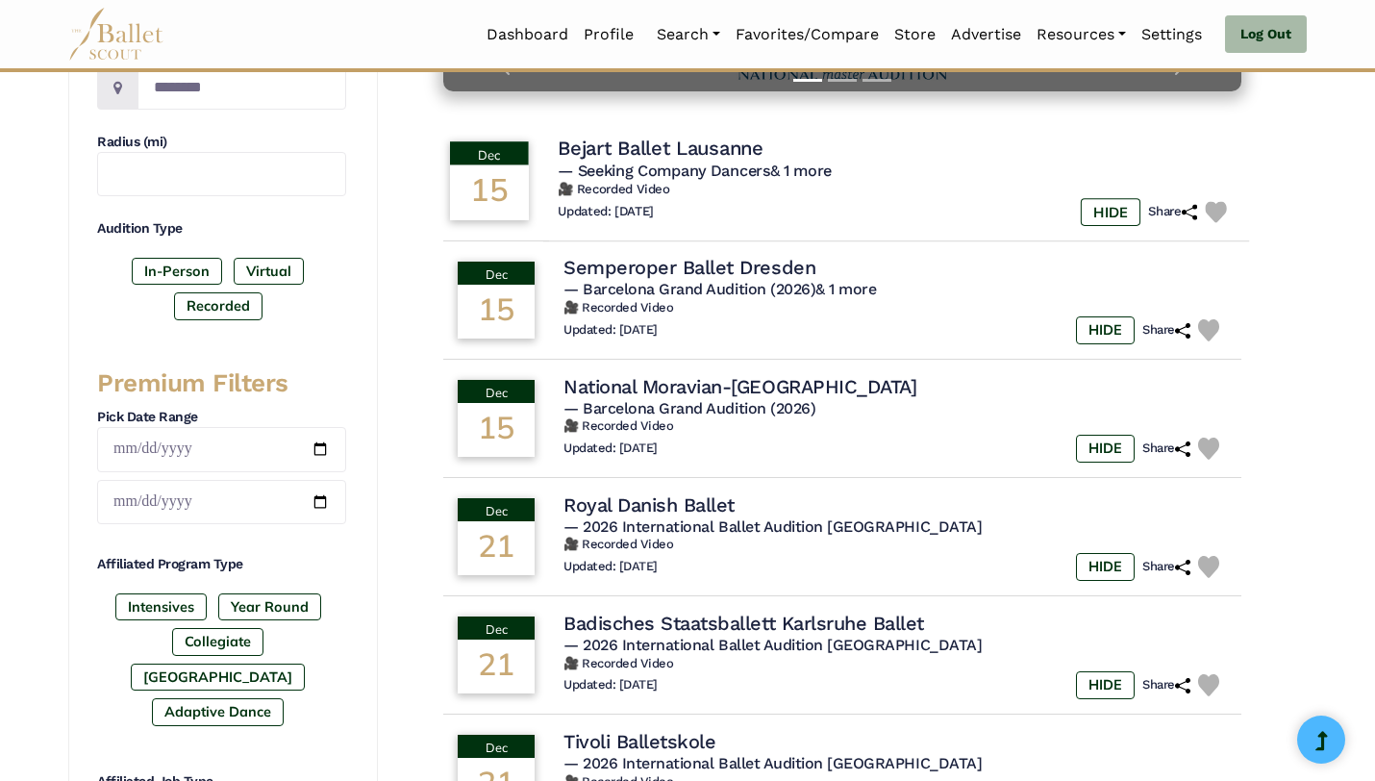
click at [1217, 216] on img at bounding box center [1216, 212] width 22 height 22
click at [888, 198] on div "Updated: Sept. 15, 2025 HIDE Share" at bounding box center [896, 212] width 677 height 28
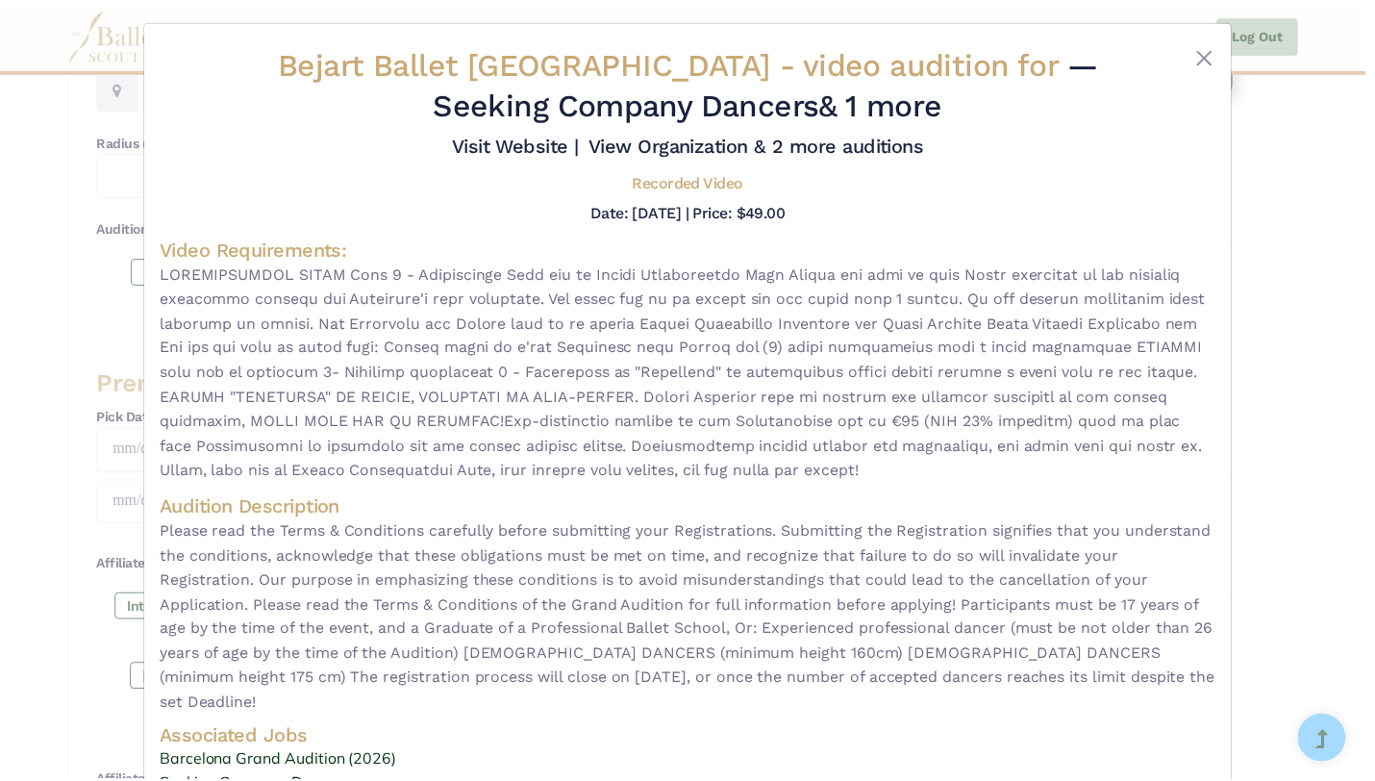
scroll to position [0, 0]
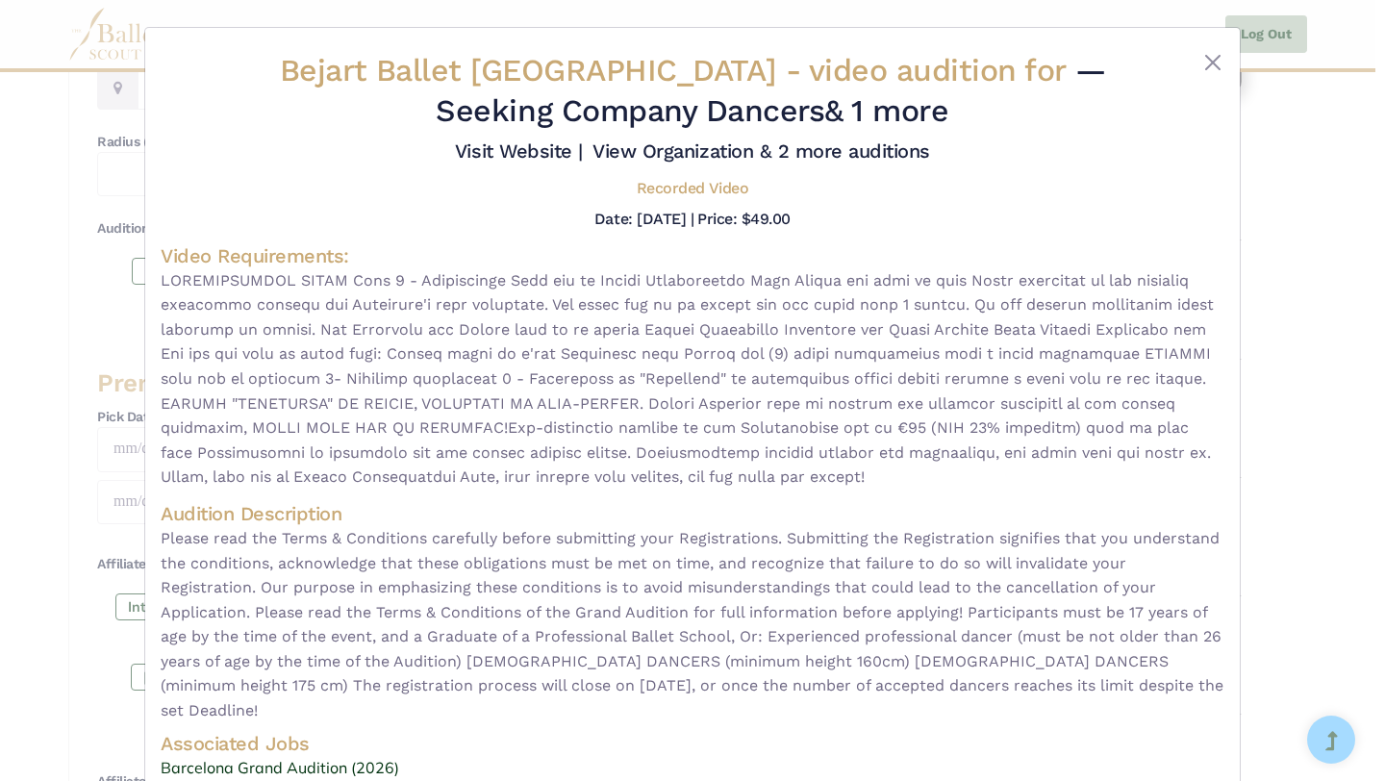
click at [1303, 168] on div "Bejart Ballet Lausanne - video audition for — Seeking Company Dancers & 1 more …" at bounding box center [692, 390] width 1385 height 781
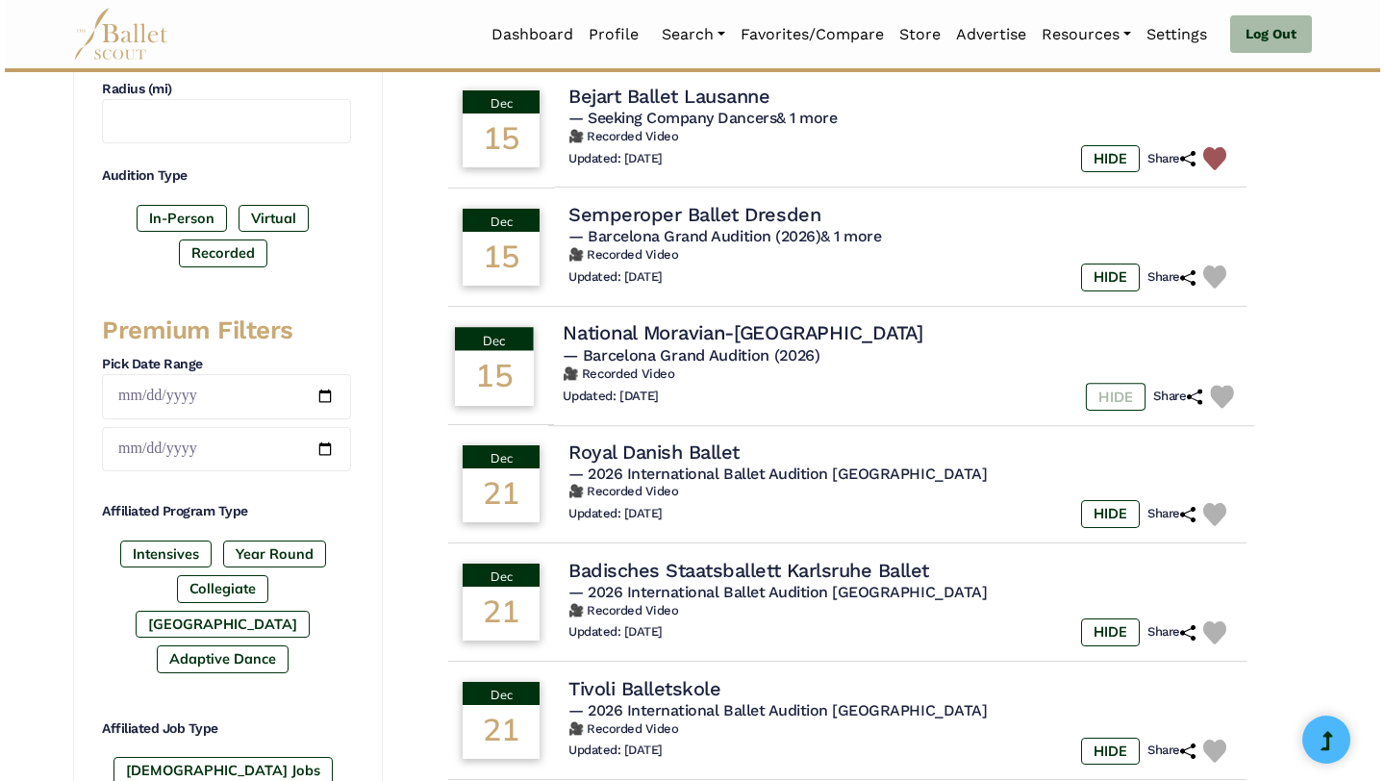
scroll to position [558, 0]
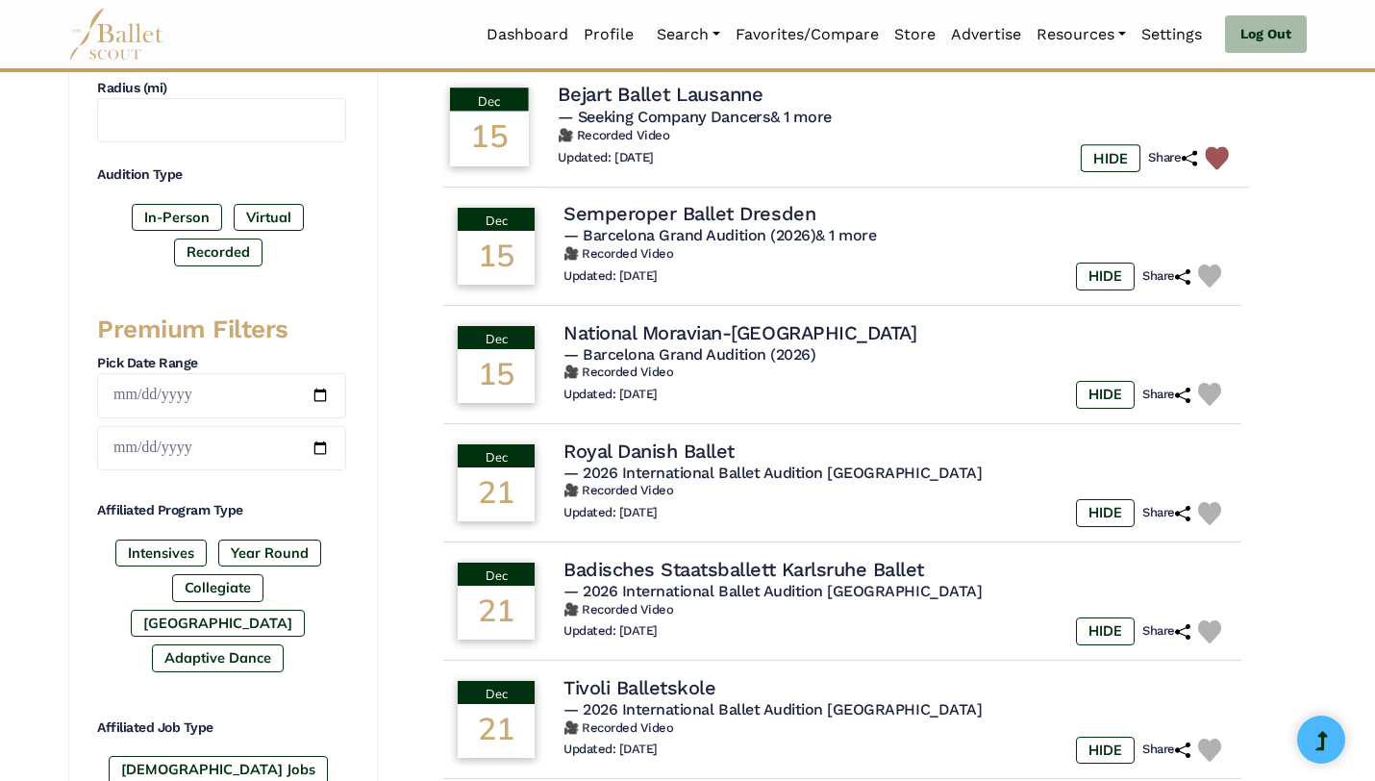
click at [957, 147] on div "Updated: Sept. 15, 2025 HIDE Share" at bounding box center [896, 158] width 677 height 28
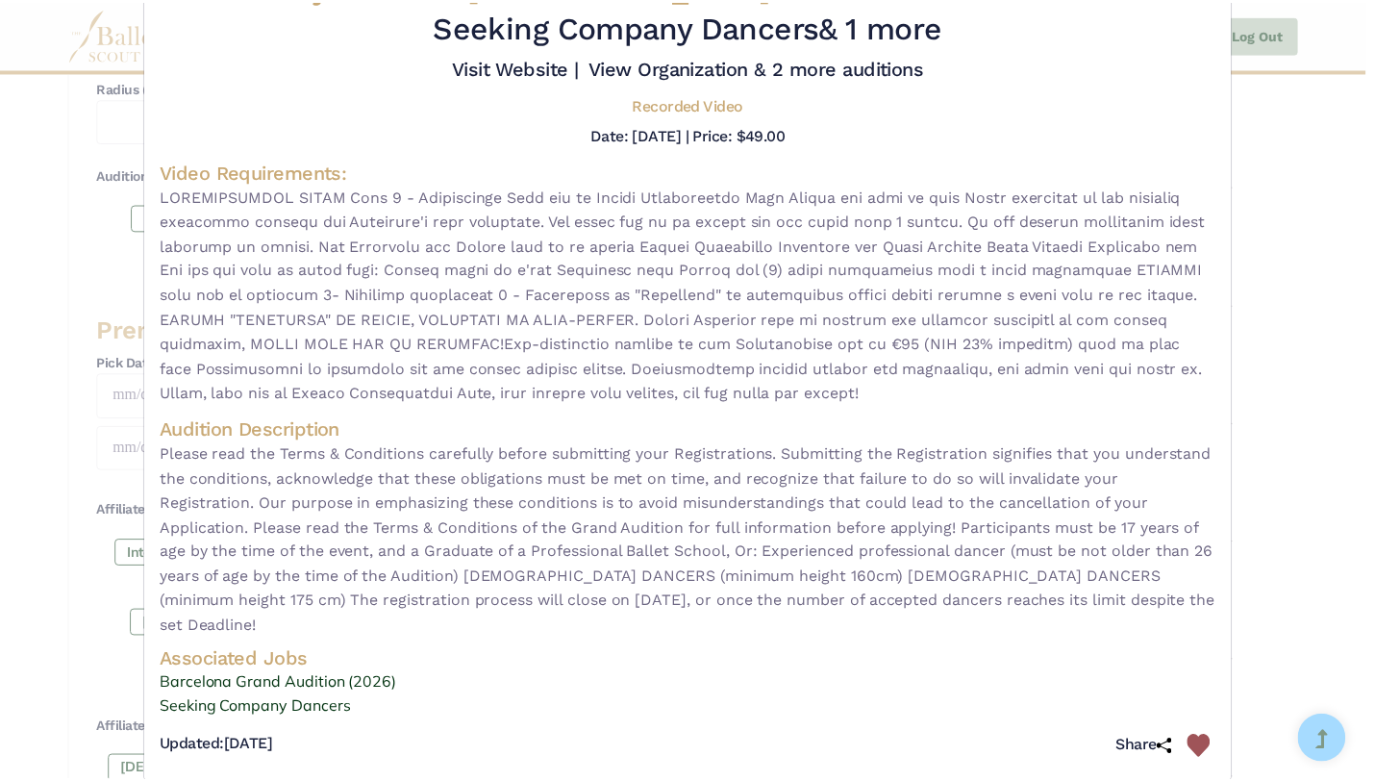
scroll to position [88, 0]
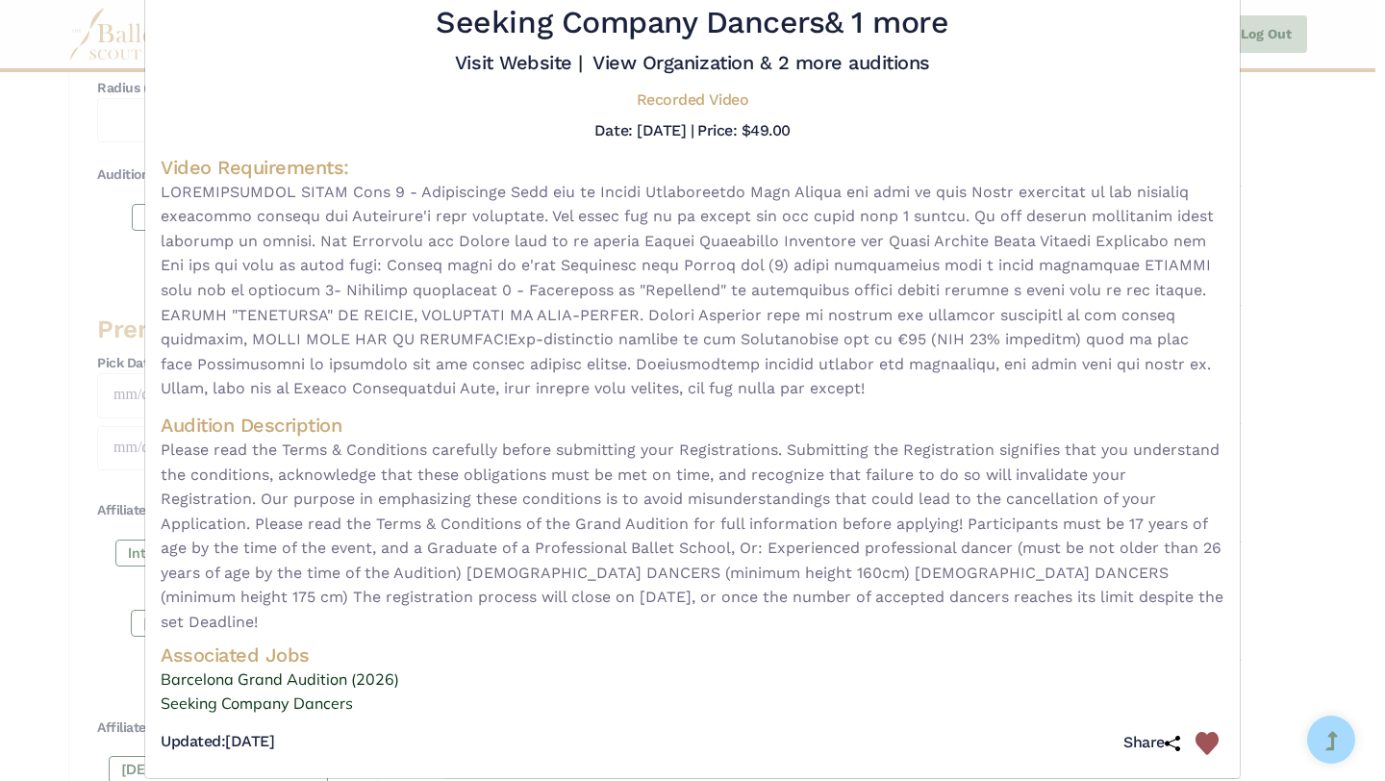
click at [1343, 296] on div "Bejart Ballet Lausanne - video audition for — Seeking Company Dancers & 1 more …" at bounding box center [692, 390] width 1385 height 781
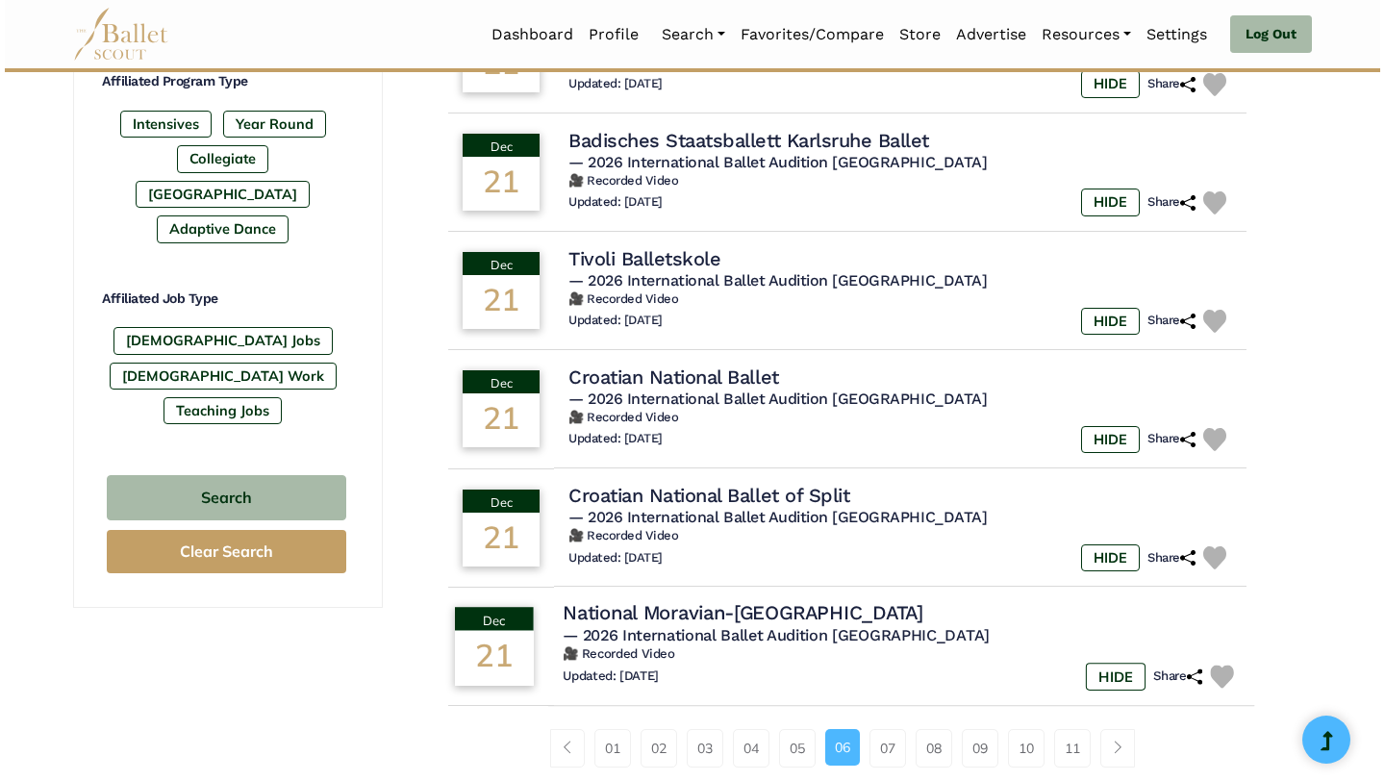
scroll to position [980, 0]
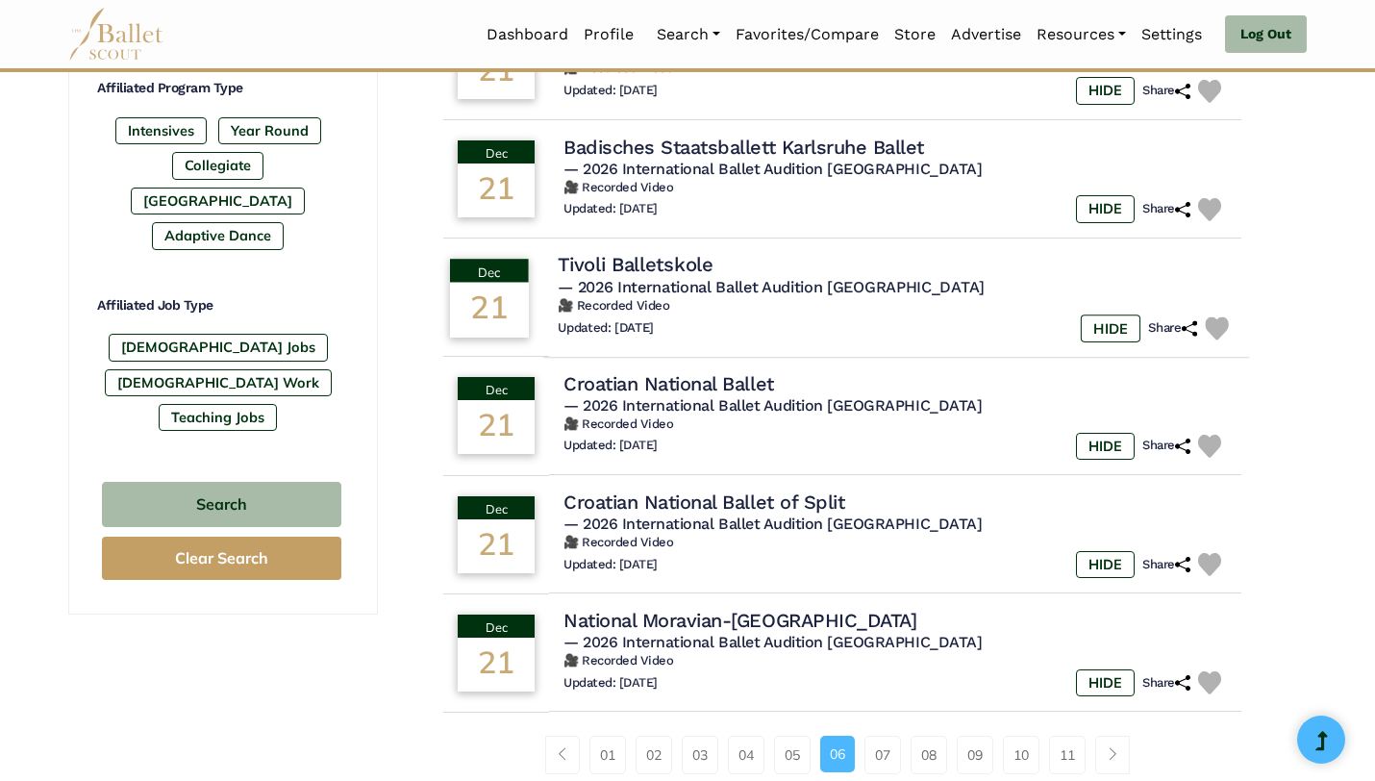
click at [899, 314] on h6 "🎥 Recorded Video" at bounding box center [896, 306] width 677 height 16
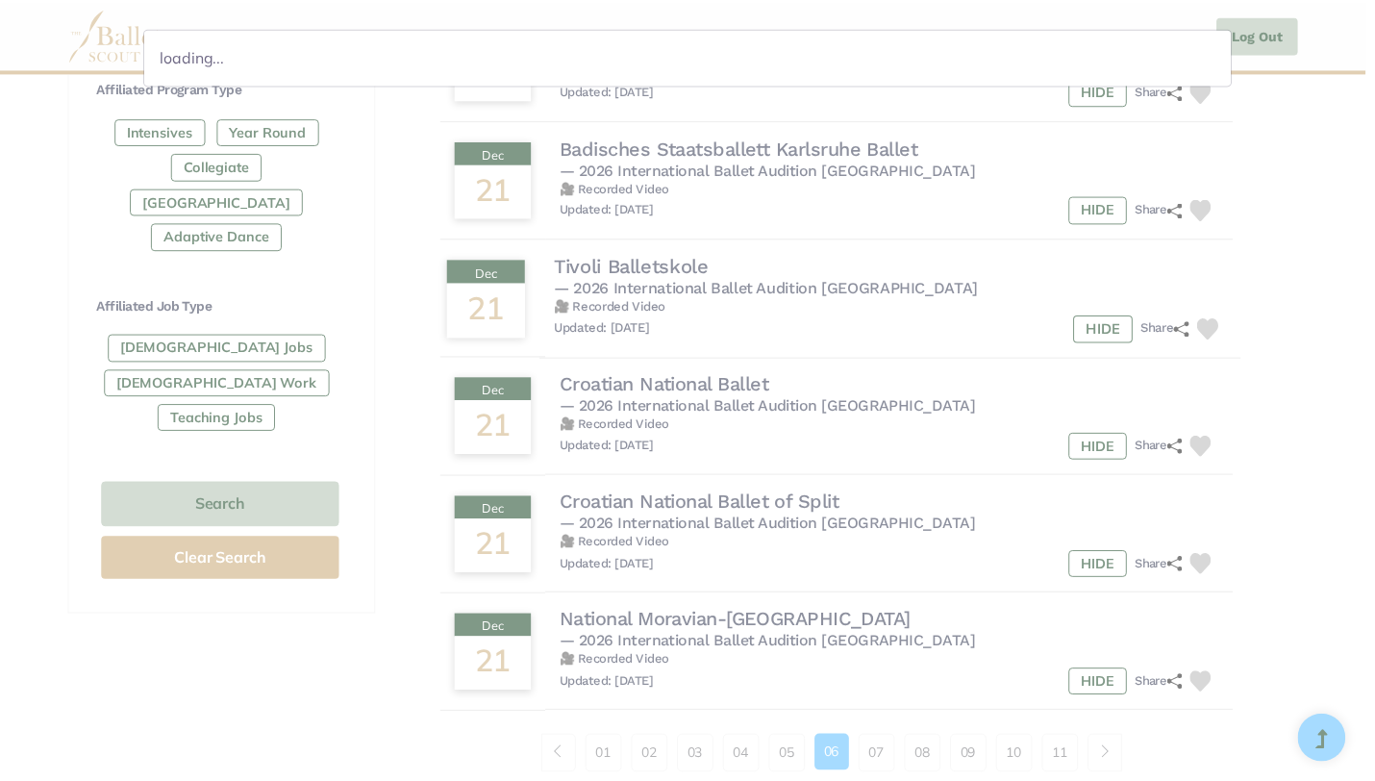
scroll to position [0, 0]
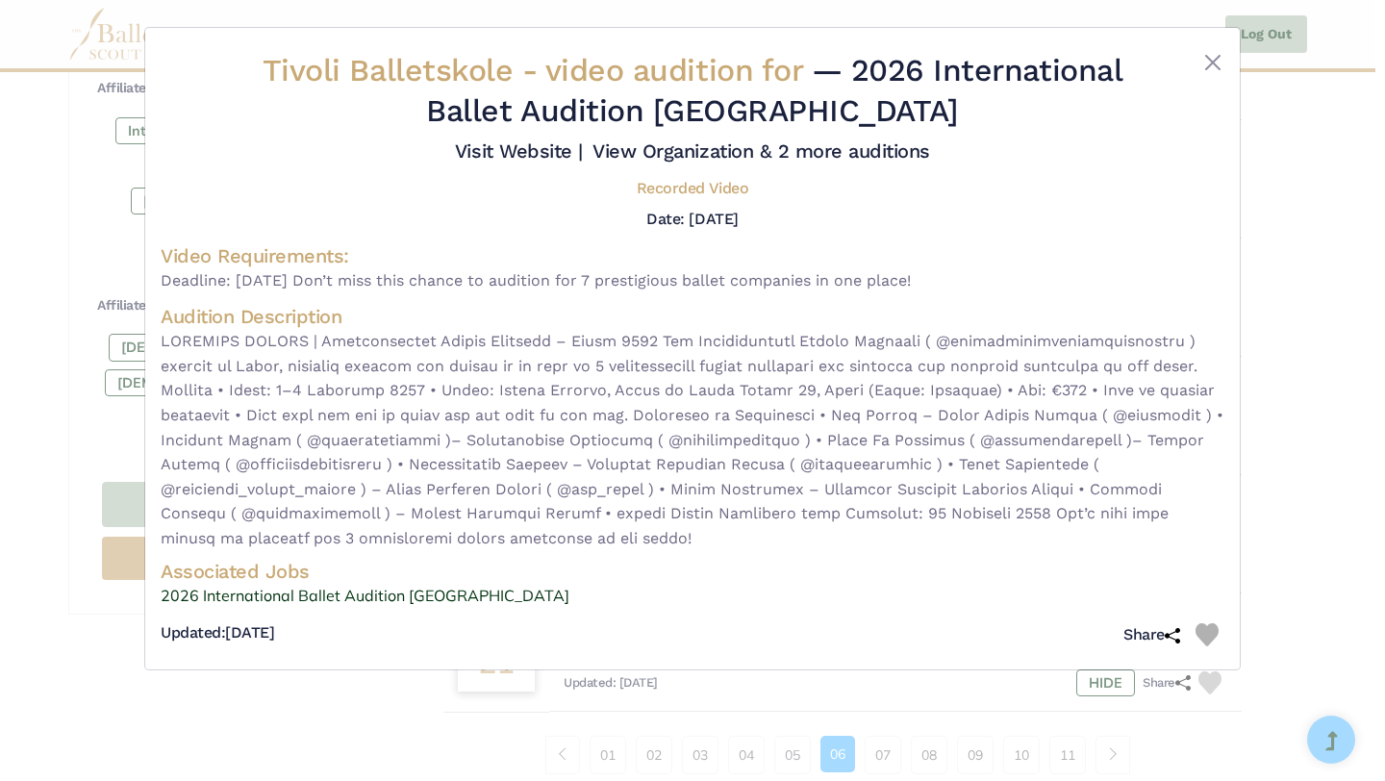
click at [1278, 155] on div "Tivoli Balletskole - video audition for — 2026 International Ballet Audition Mi…" at bounding box center [692, 390] width 1385 height 781
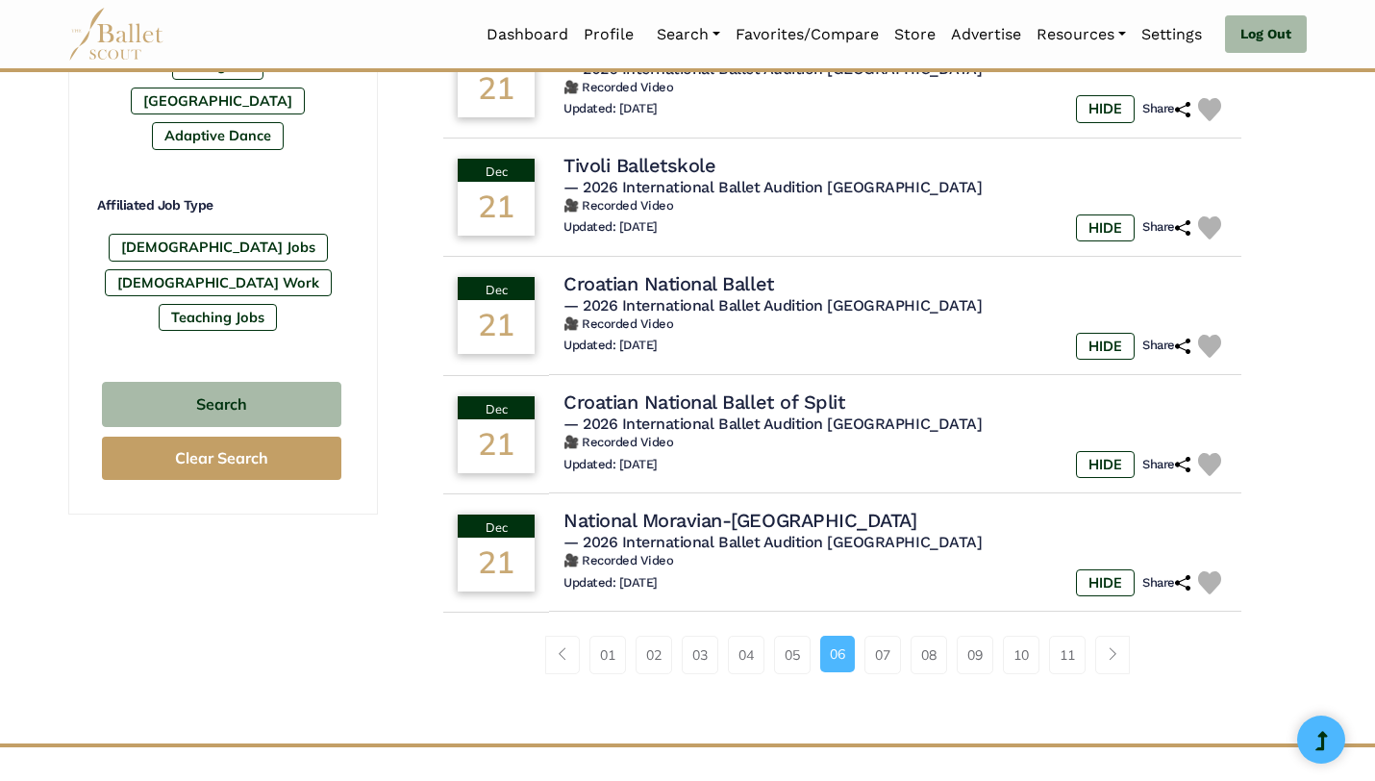
scroll to position [1076, 0]
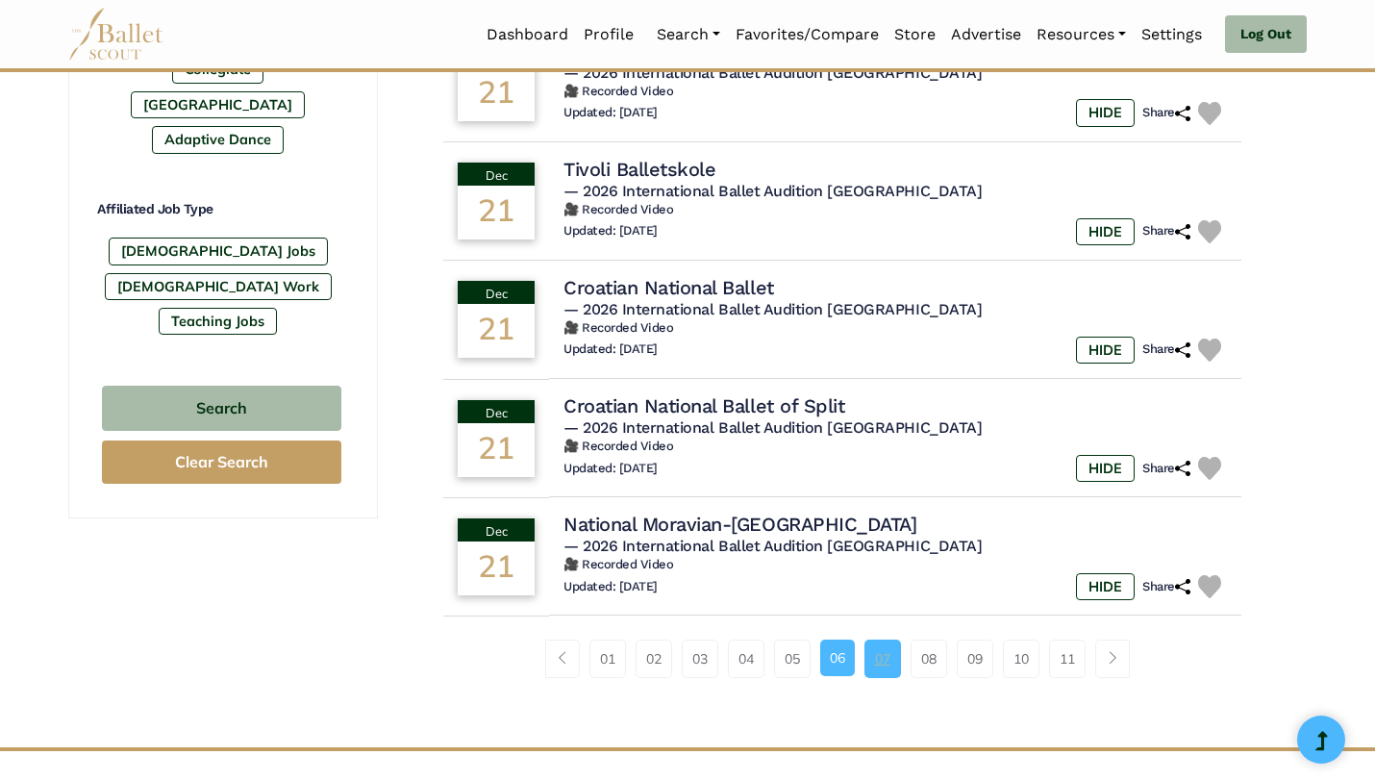
click at [900, 678] on link "07" at bounding box center [882, 658] width 37 height 38
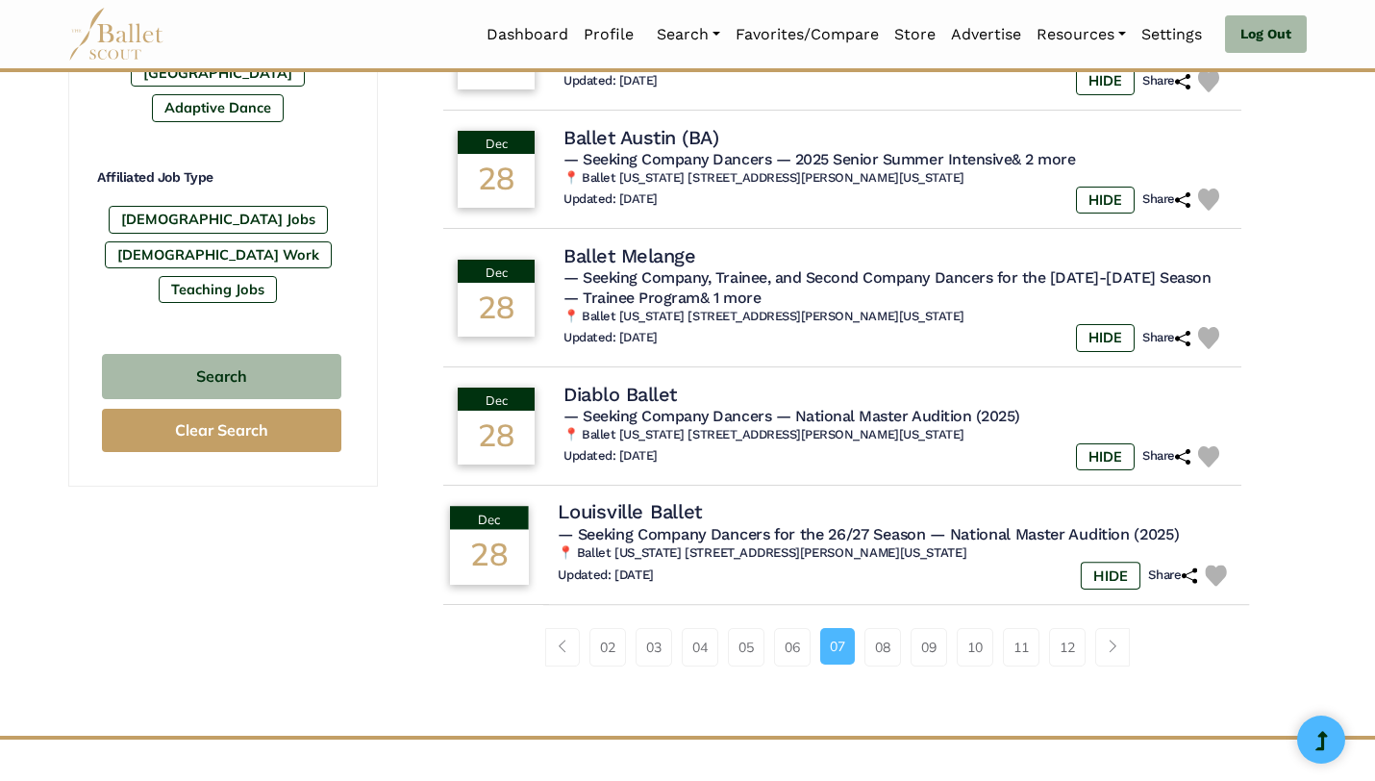
scroll to position [1111, 0]
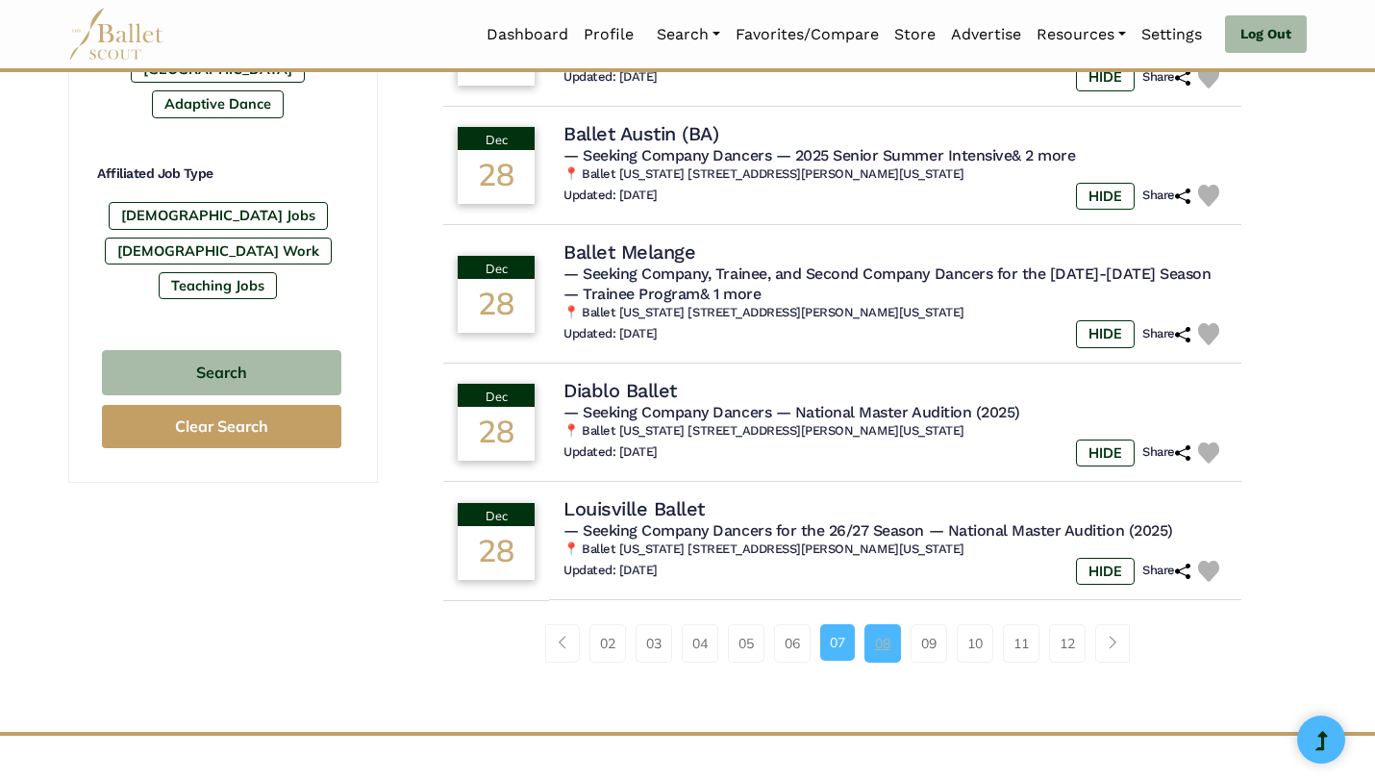
click at [899, 650] on link "08" at bounding box center [882, 643] width 37 height 38
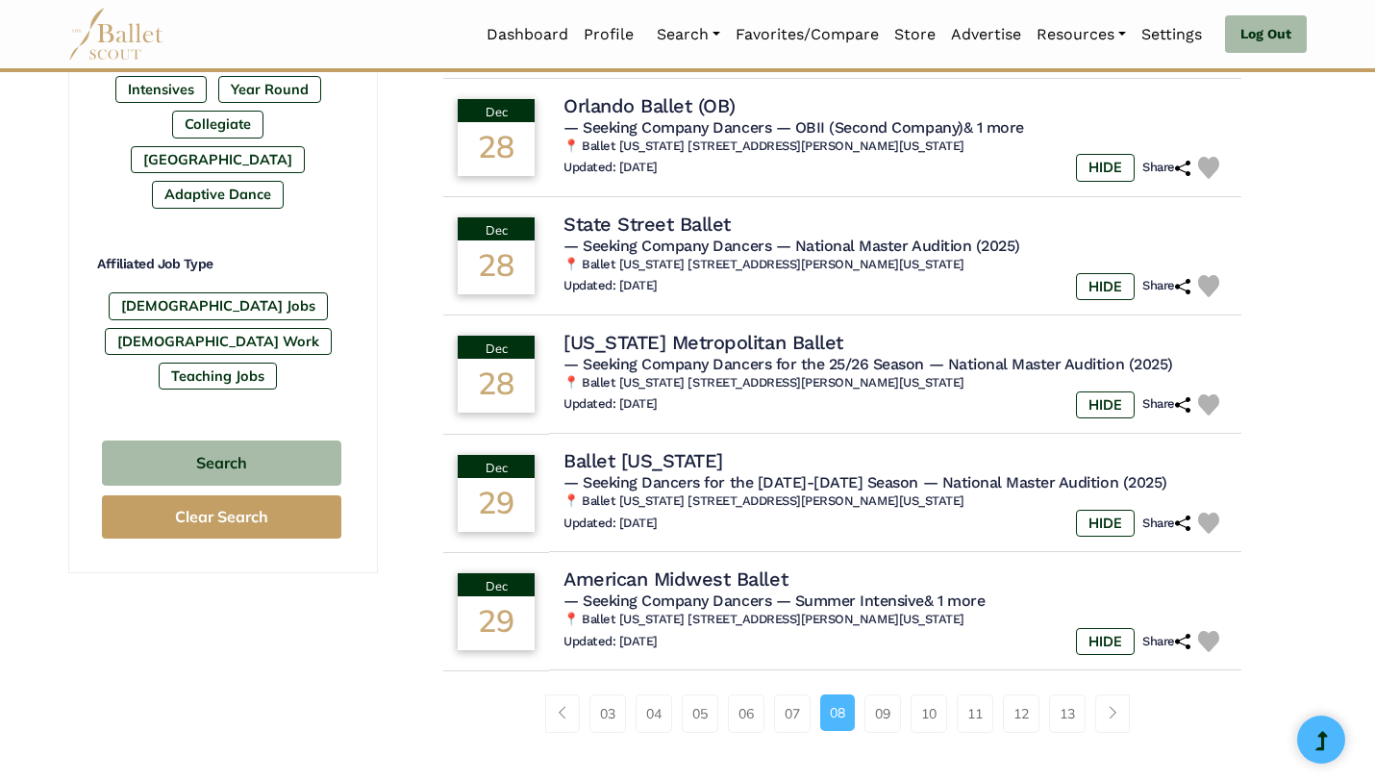
scroll to position [1319, 0]
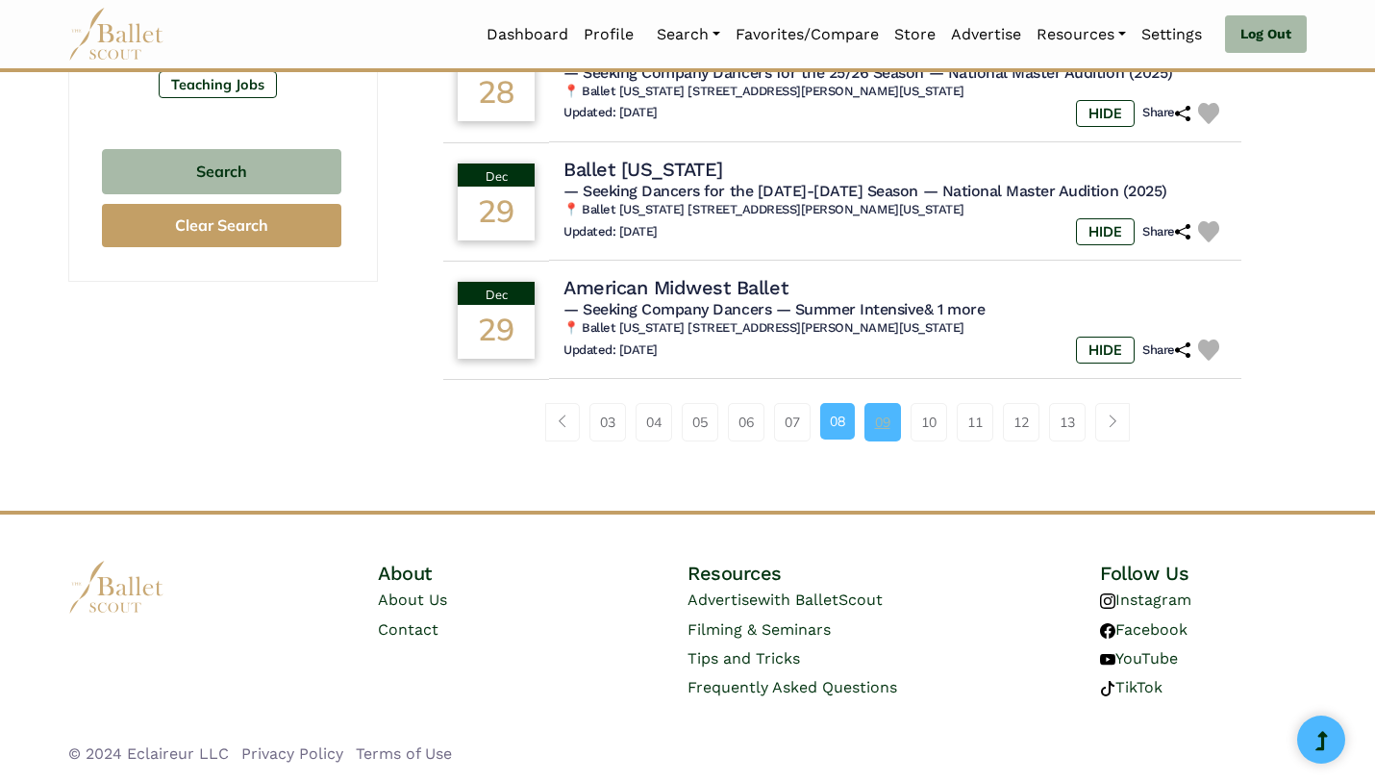
click at [878, 412] on link "09" at bounding box center [882, 422] width 37 height 38
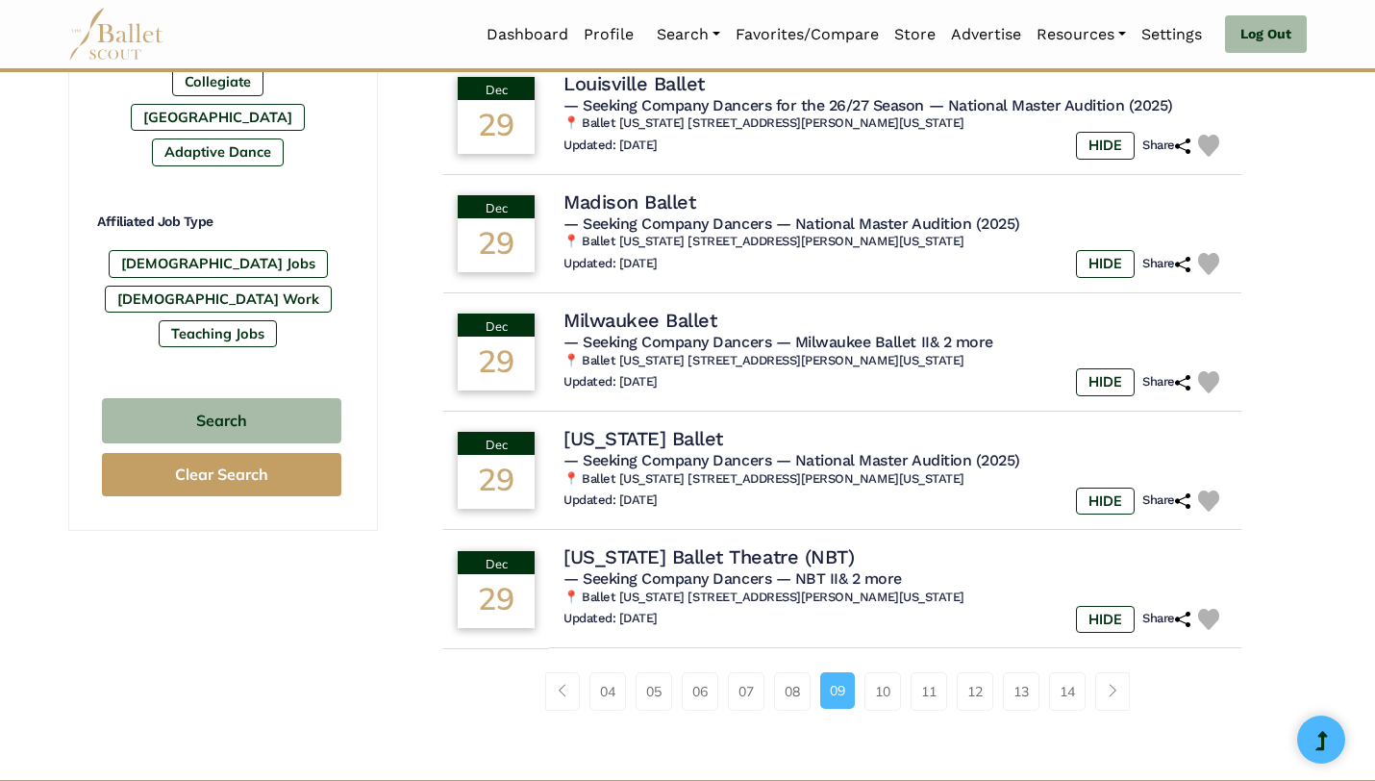
scroll to position [1339, 0]
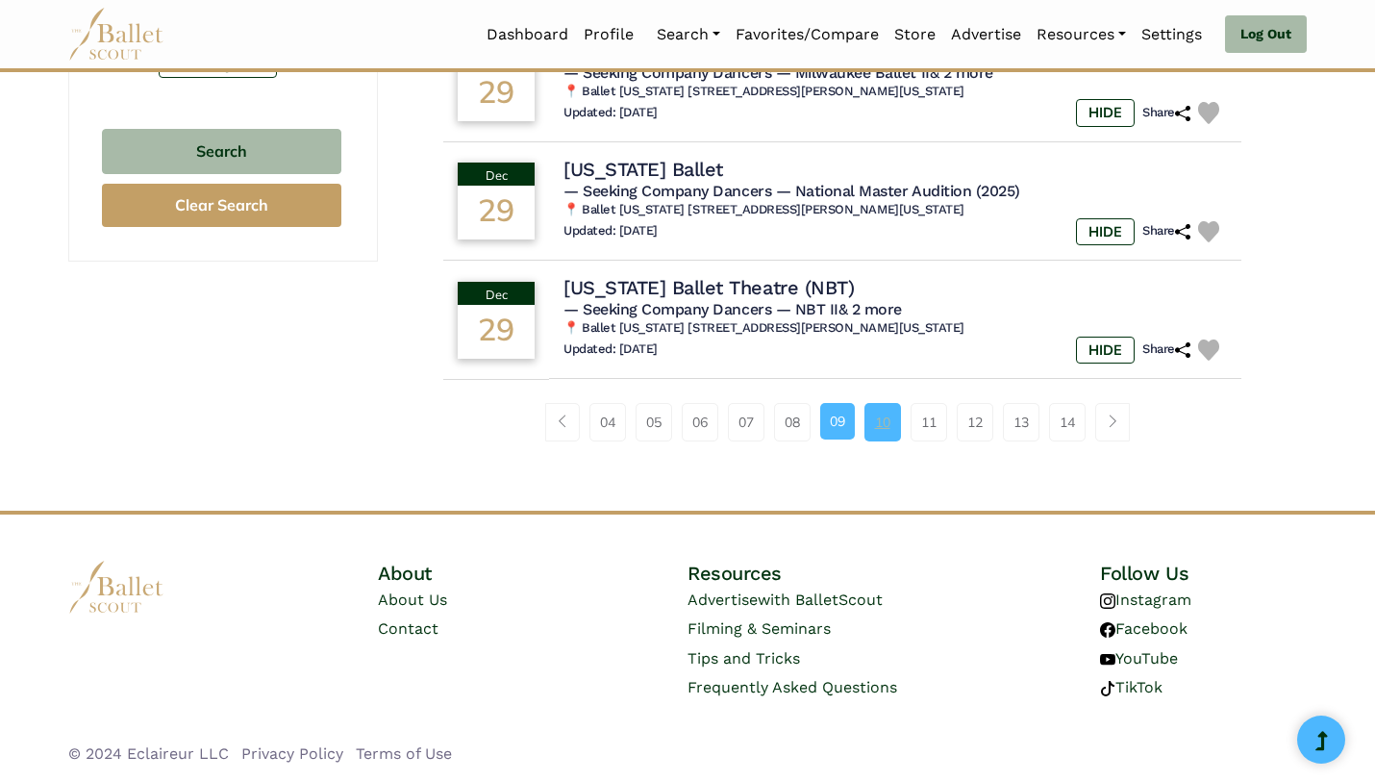
click at [880, 419] on link "10" at bounding box center [882, 422] width 37 height 38
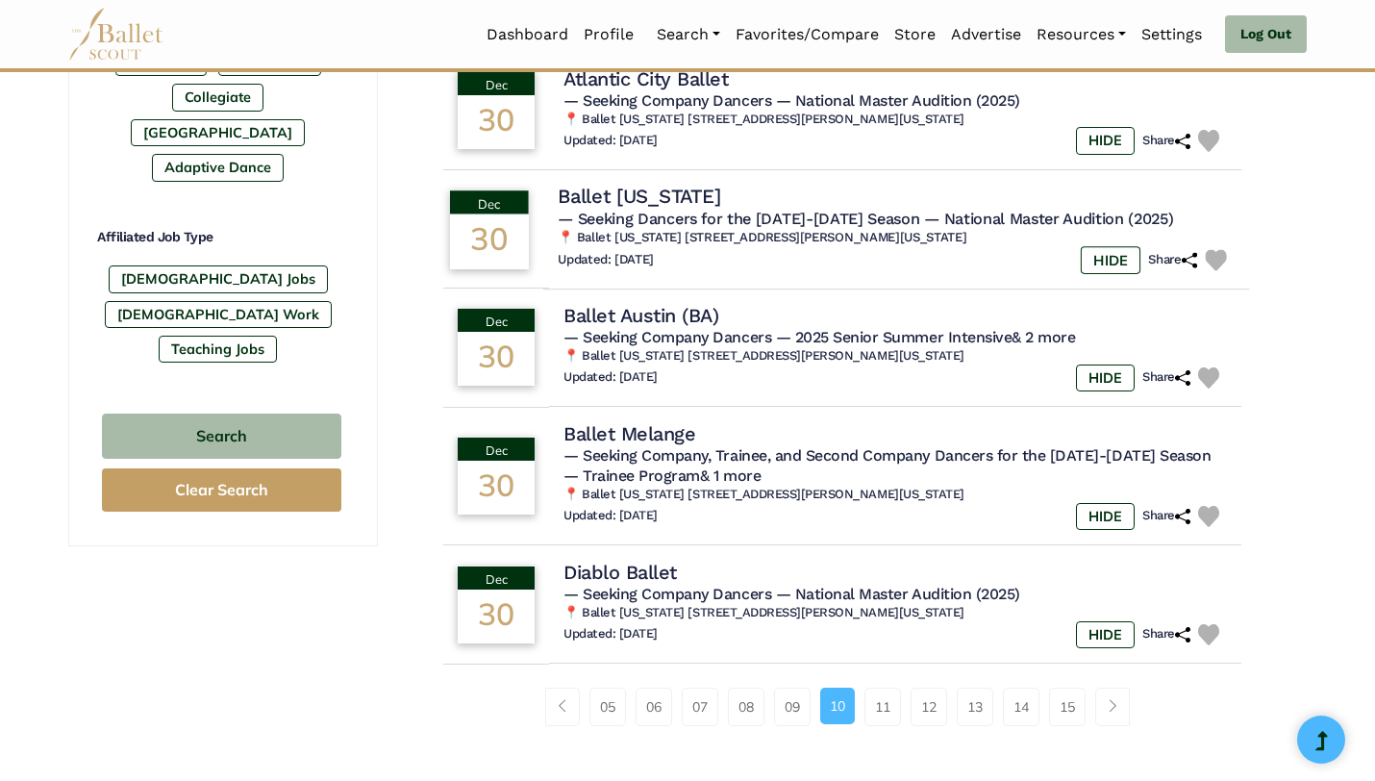
scroll to position [1046, 0]
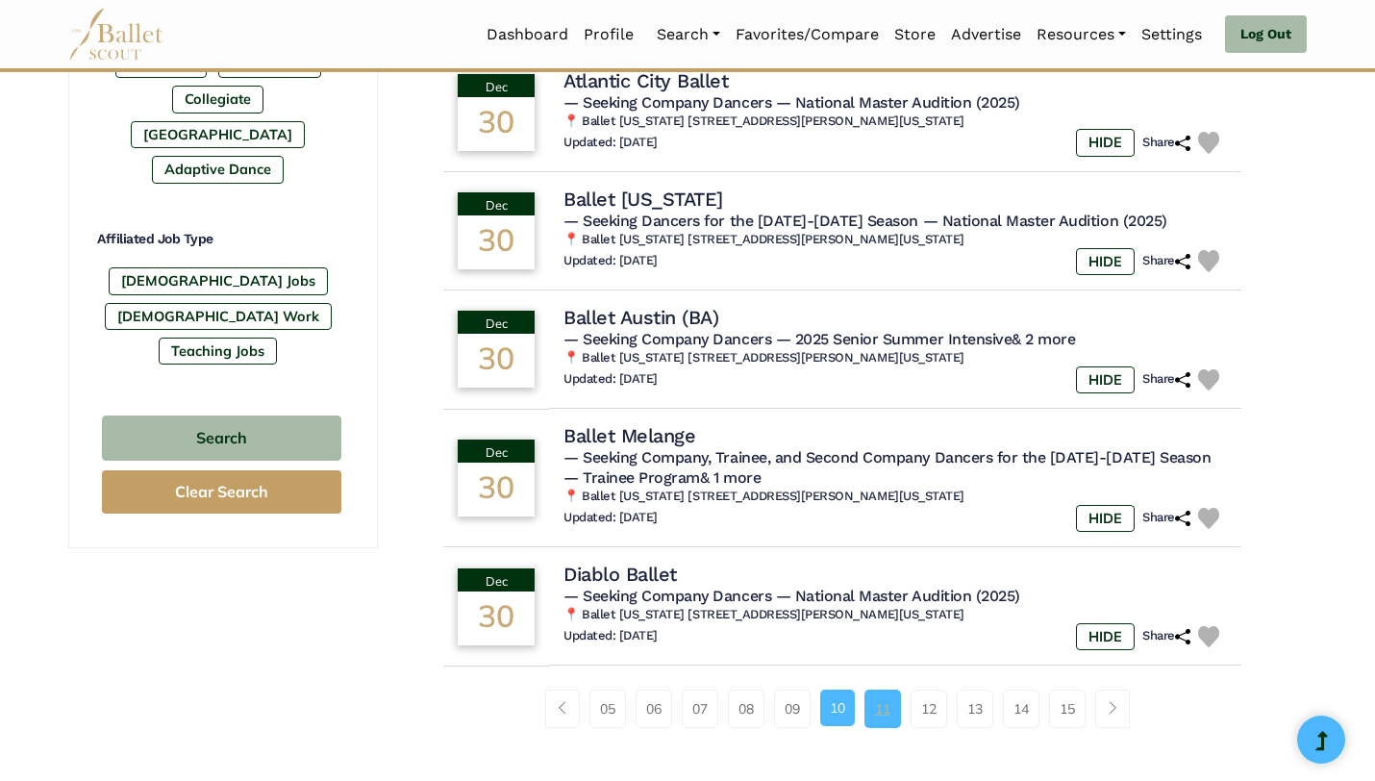
click at [879, 715] on link "11" at bounding box center [882, 708] width 37 height 38
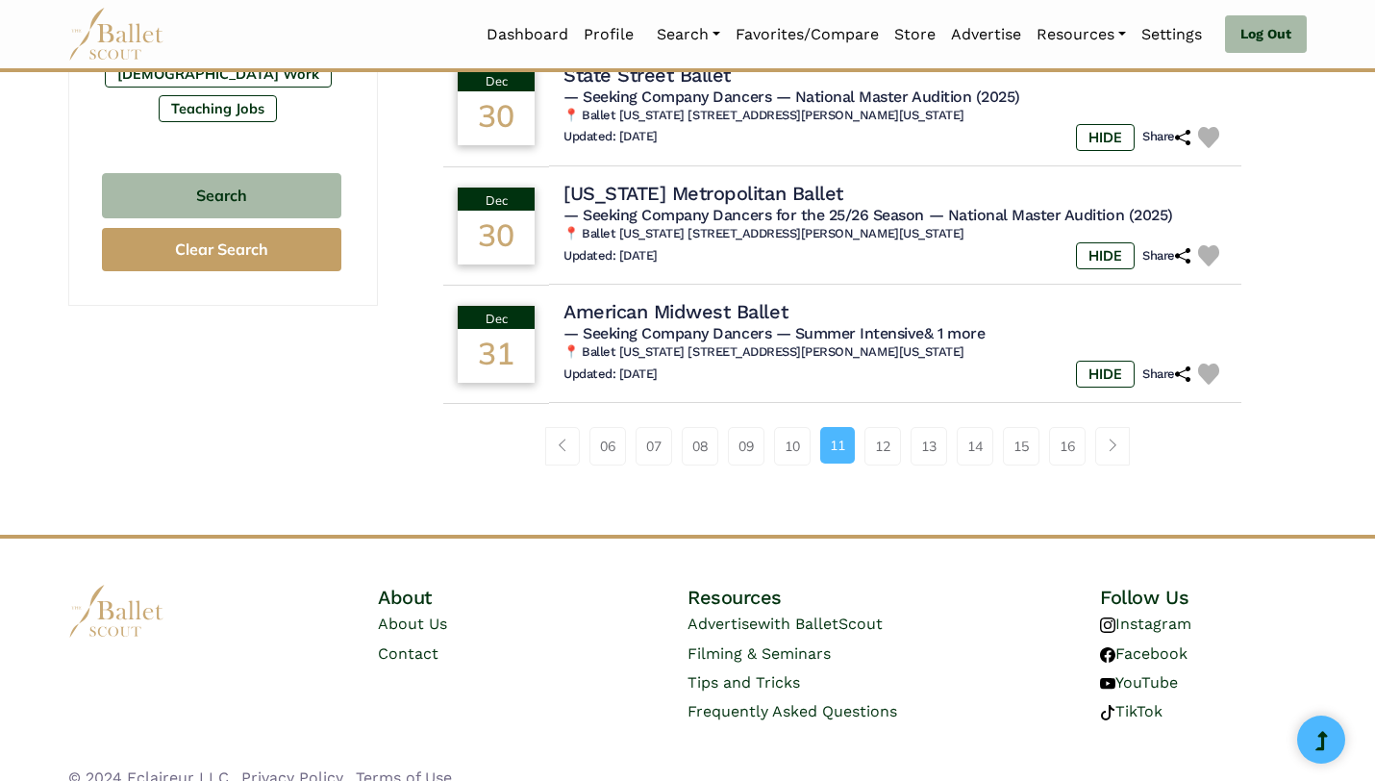
scroll to position [1319, 0]
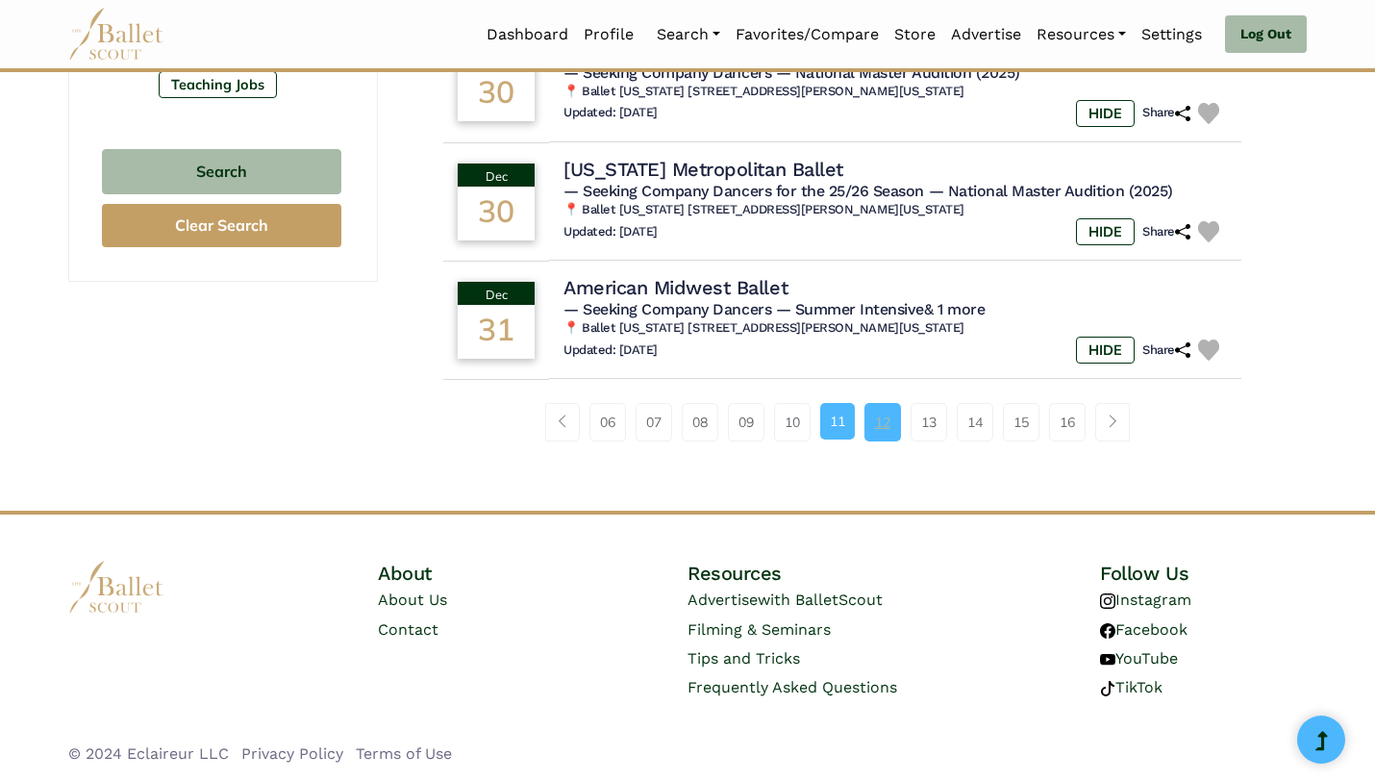
click at [876, 414] on link "12" at bounding box center [882, 422] width 37 height 38
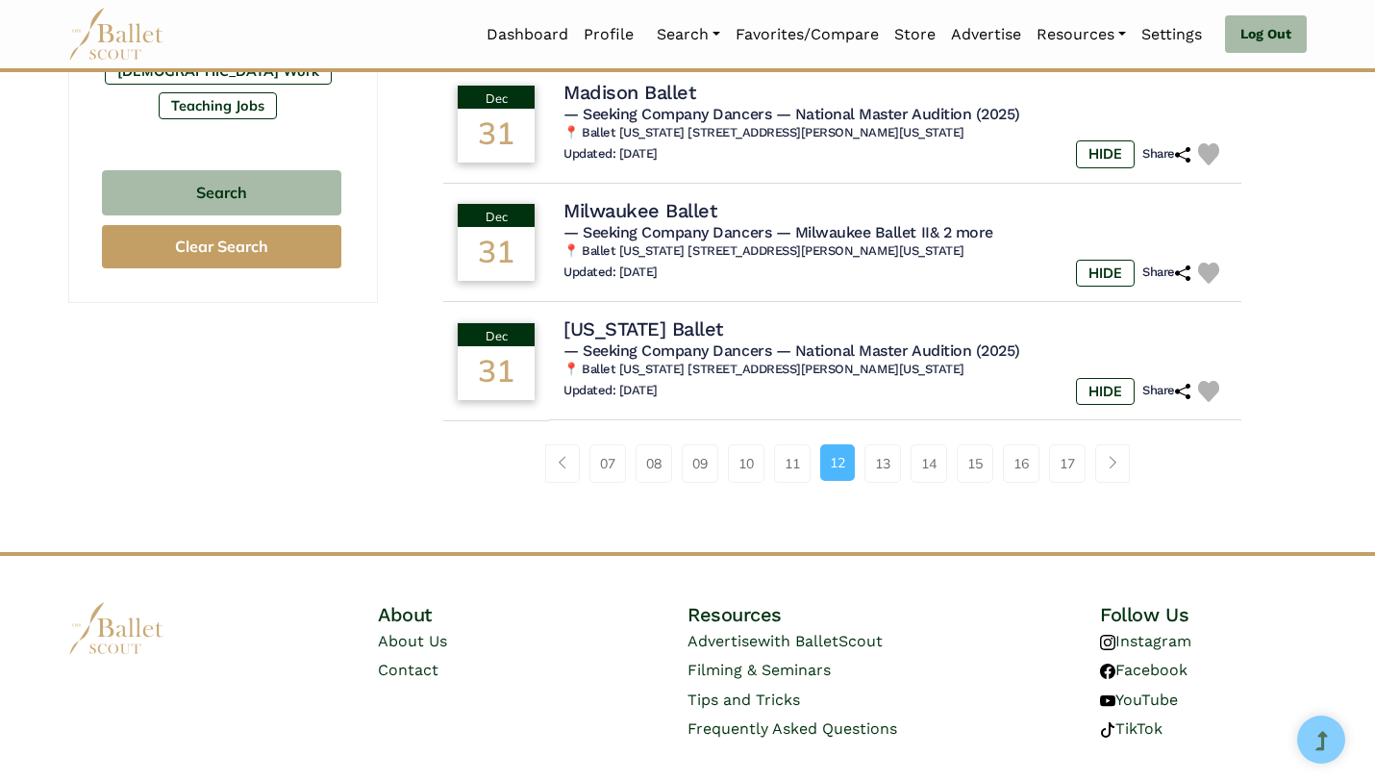
scroll to position [1299, 0]
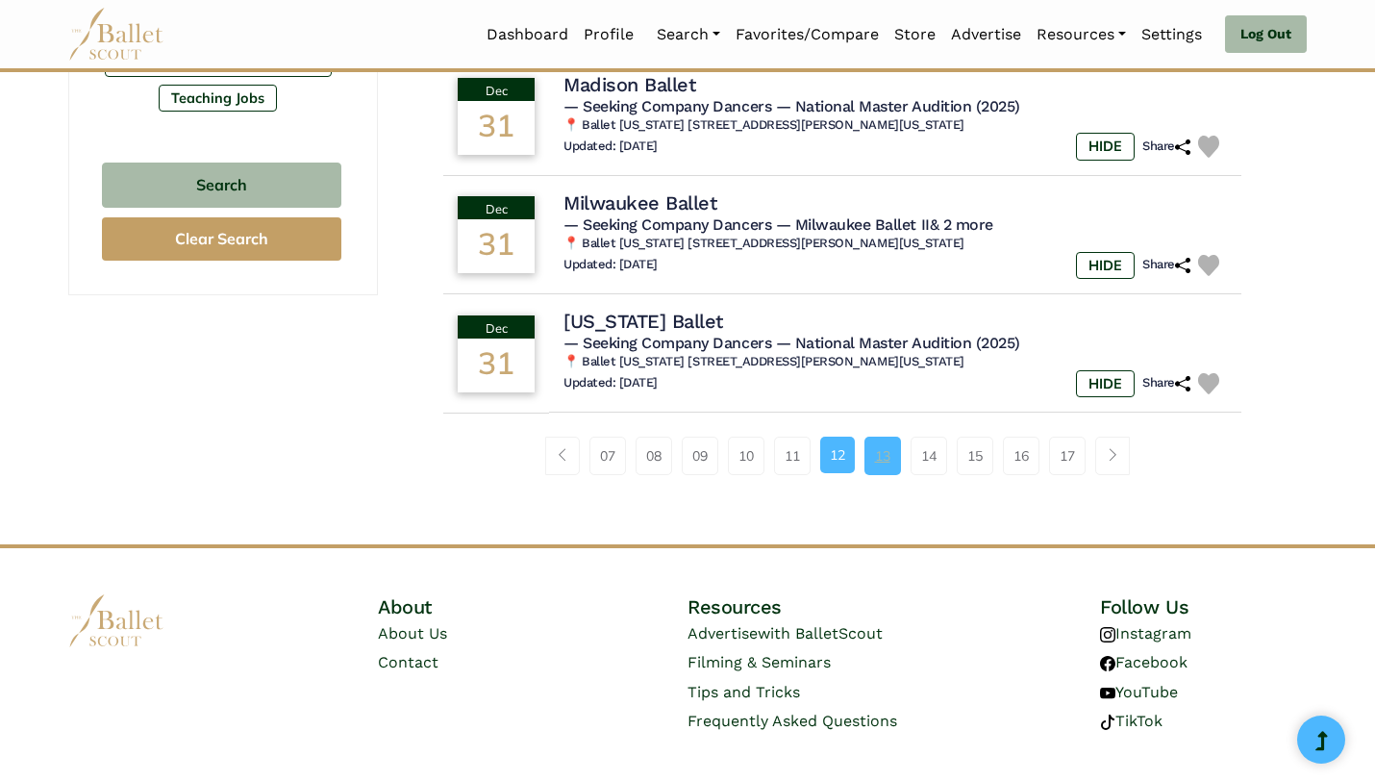
click at [899, 464] on link "13" at bounding box center [882, 456] width 37 height 38
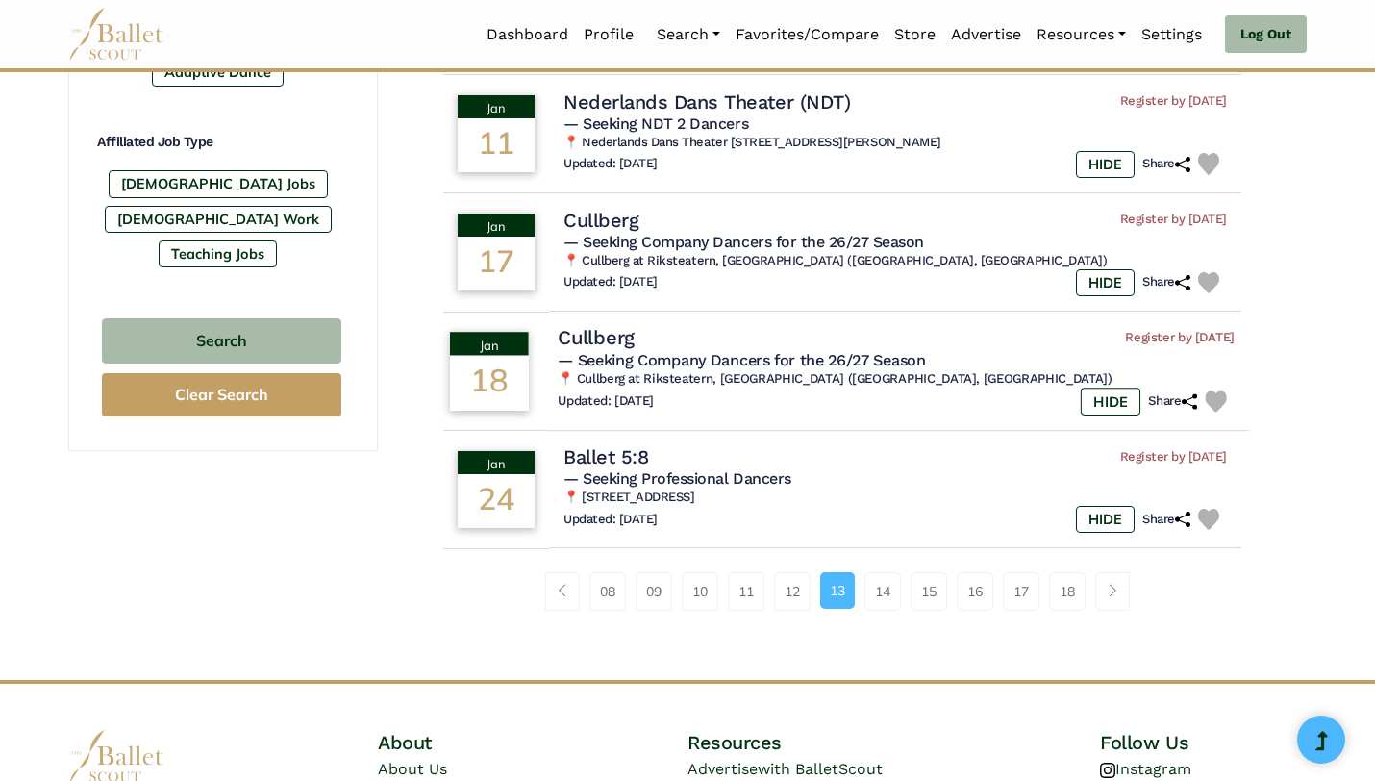
scroll to position [1319, 0]
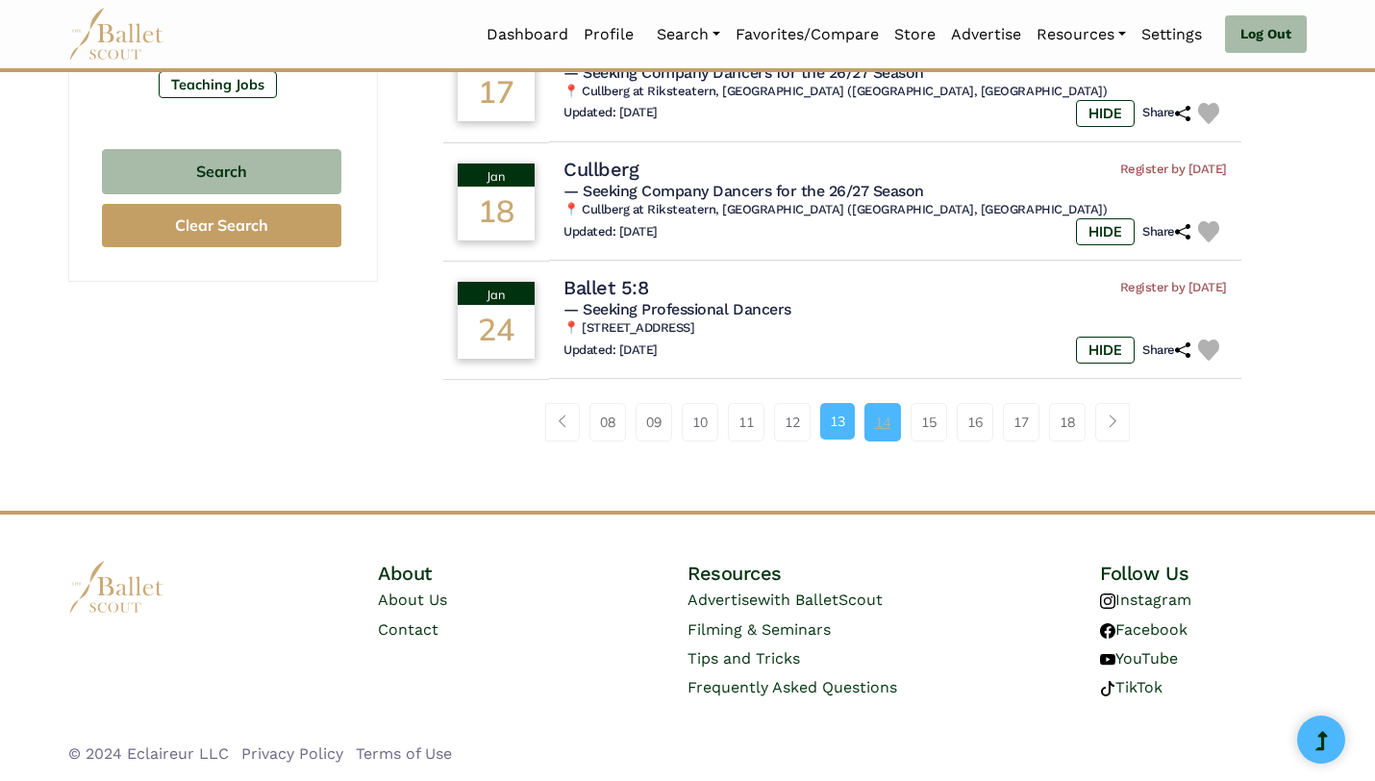
click at [876, 429] on link "14" at bounding box center [882, 422] width 37 height 38
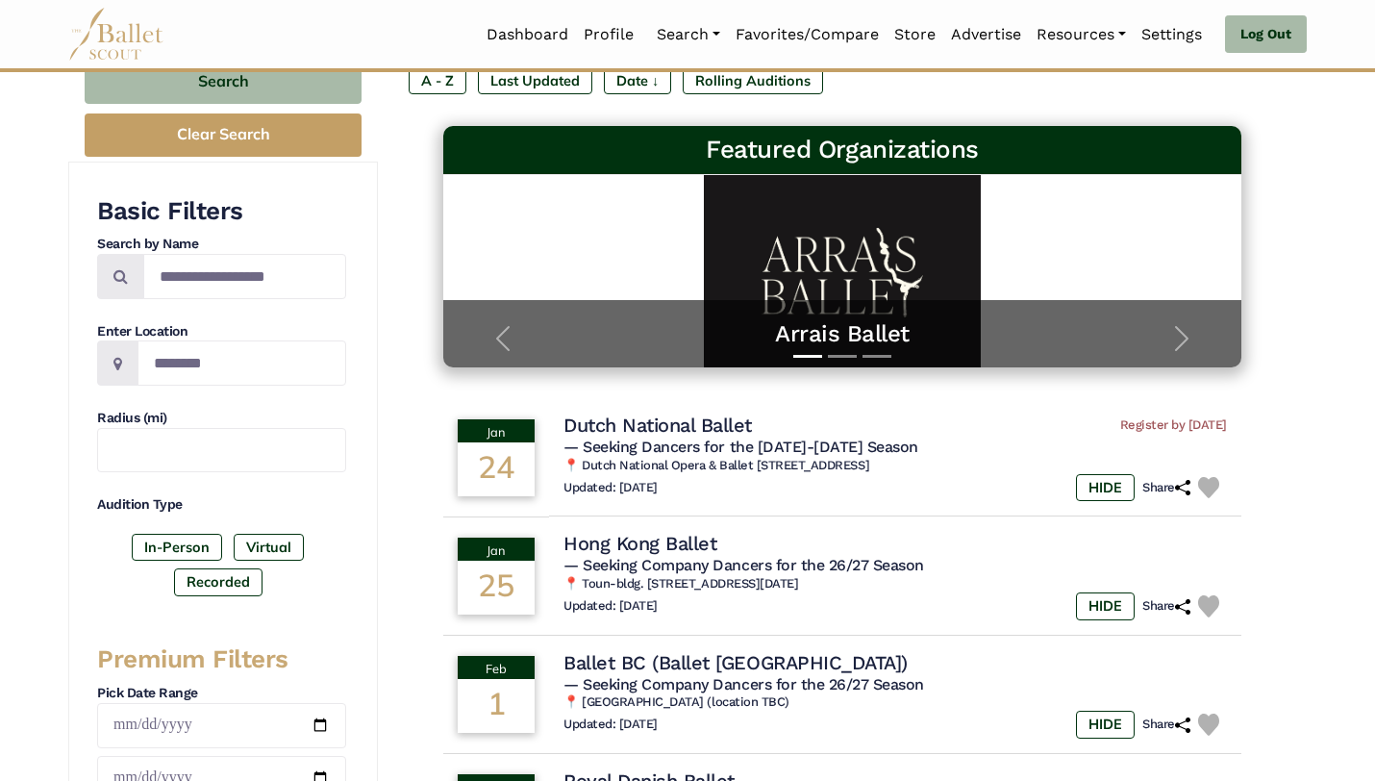
scroll to position [229, 0]
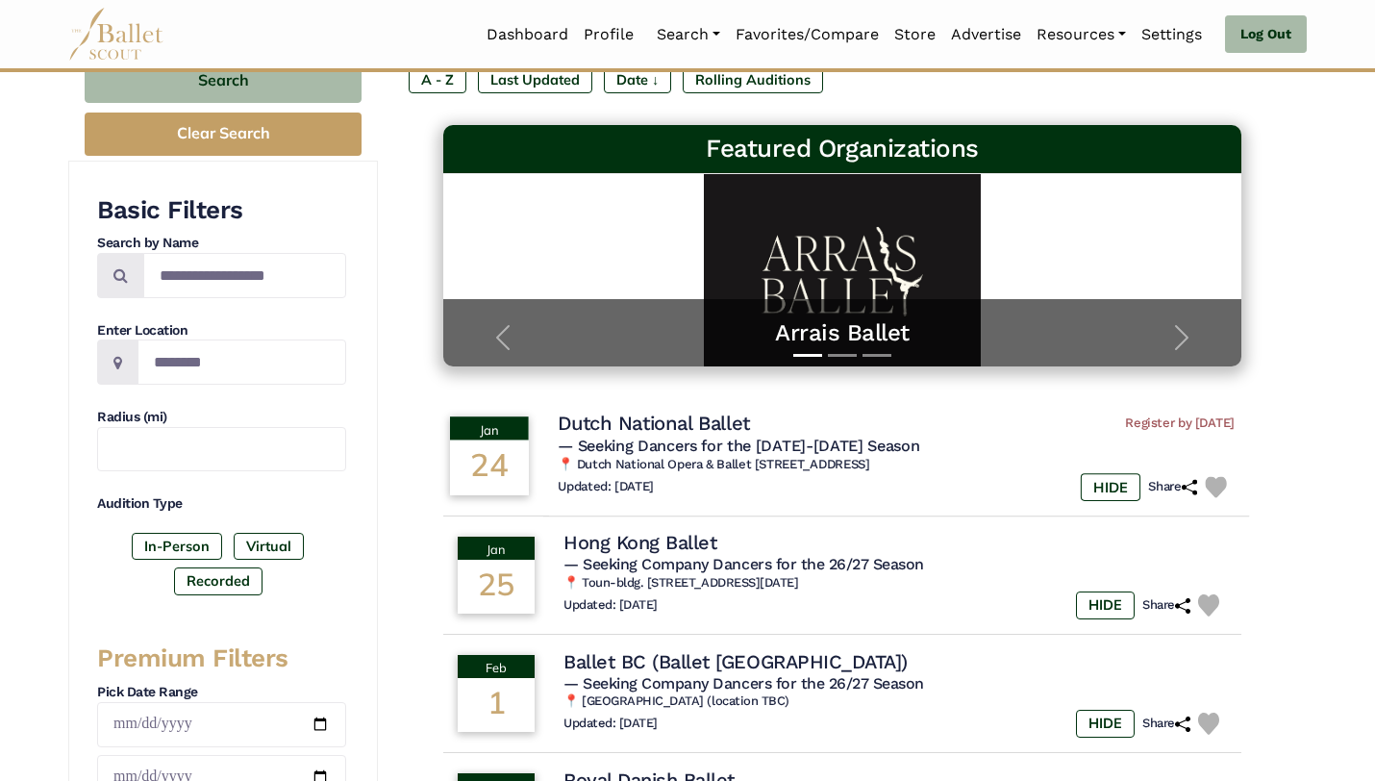
click at [890, 472] on h6 "📍 Dutch National Opera & Ballet Amstel 3 1011 PN Amsterdam" at bounding box center [896, 465] width 677 height 16
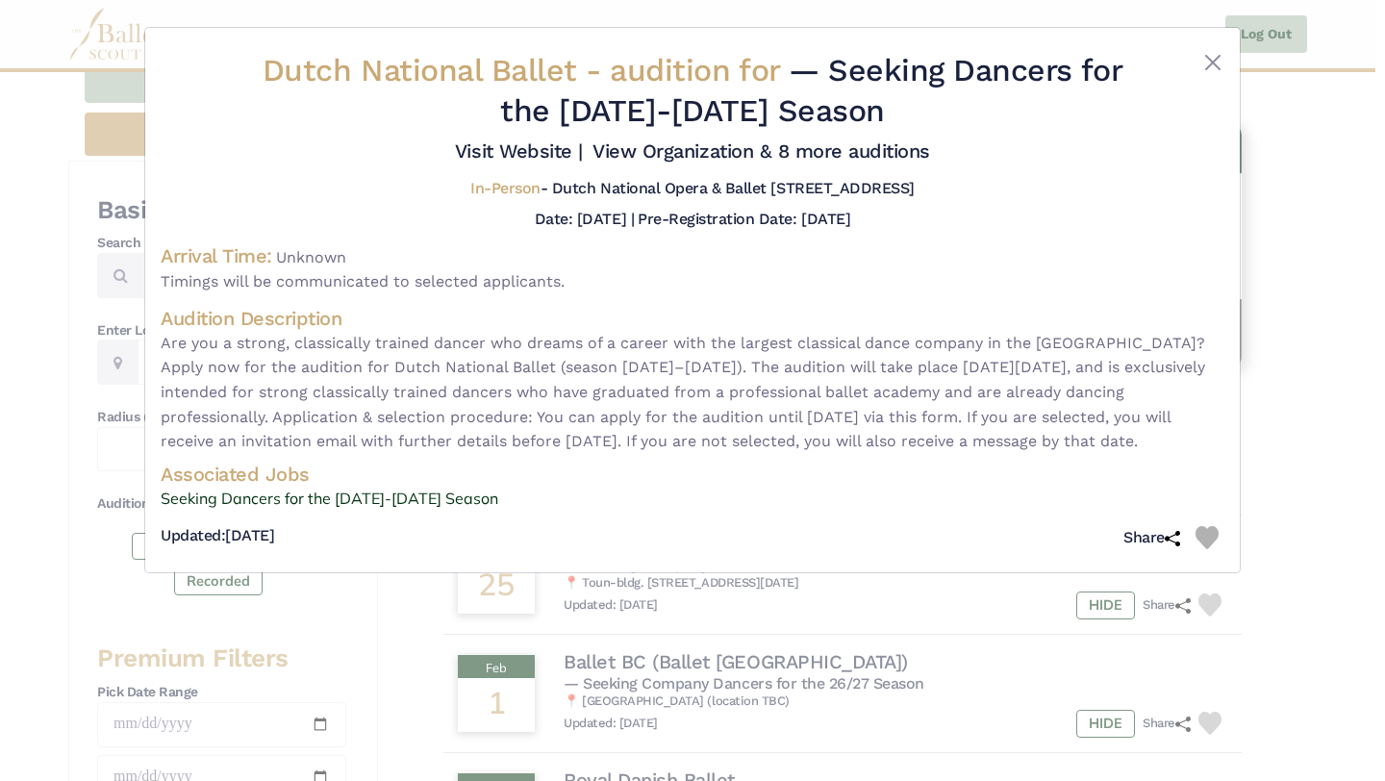
click at [1311, 265] on div "Dutch National Ballet - audition for — Seeking Dancers for the 2026-2027 Season…" at bounding box center [692, 390] width 1385 height 781
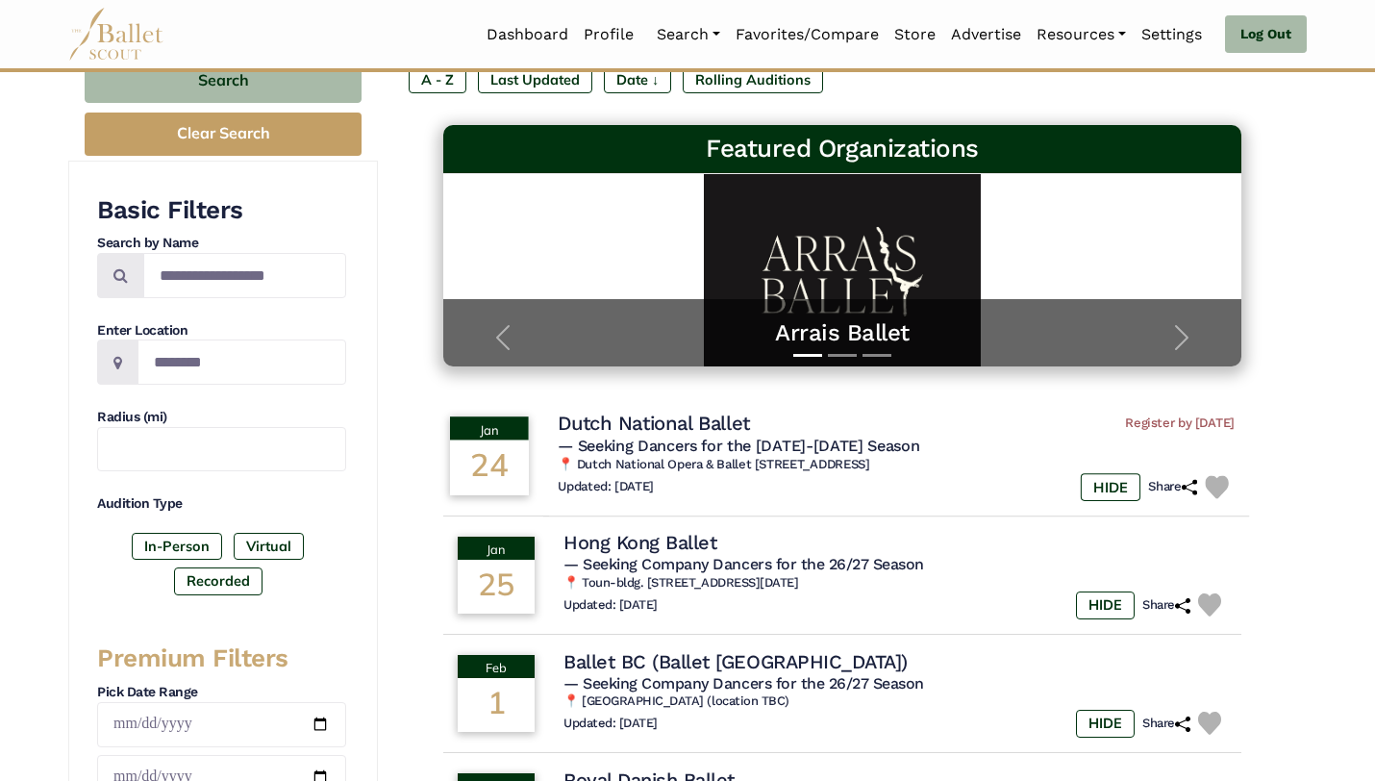
click at [1197, 490] on div "HIDE Share" at bounding box center [1158, 487] width 154 height 28
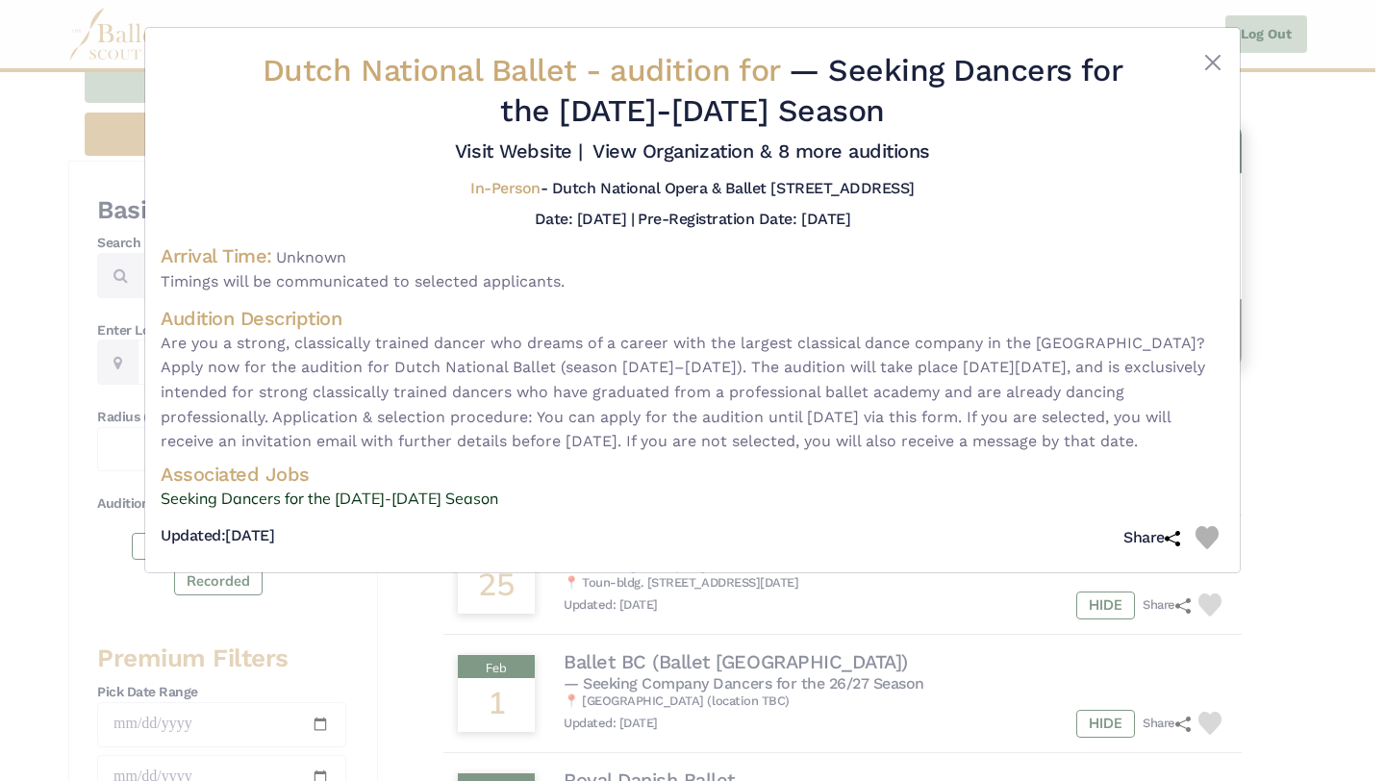
click at [1212, 549] on img at bounding box center [1206, 537] width 23 height 23
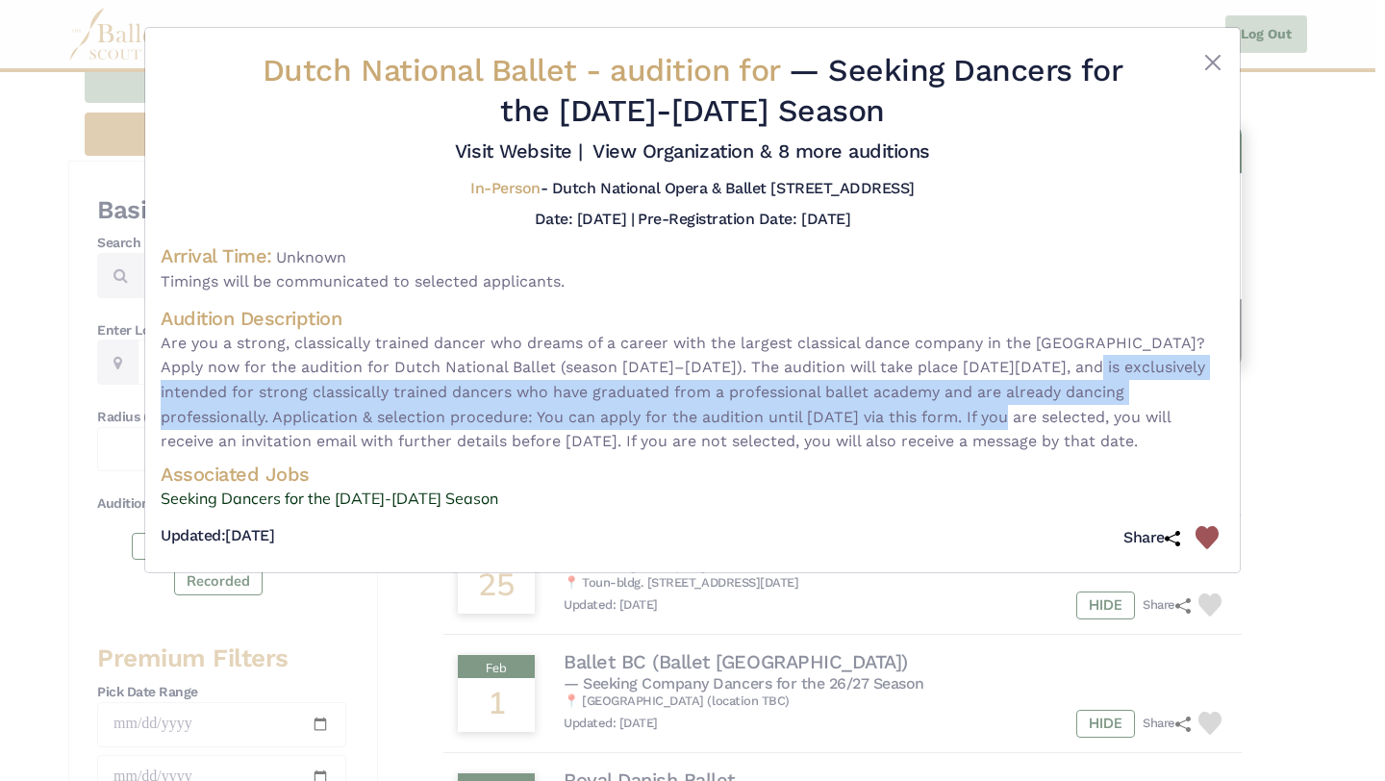
drag, startPoint x: 1053, startPoint y: 362, endPoint x: 1014, endPoint y: 412, distance: 63.8
click at [1014, 413] on span "Are you a strong, classically trained dancer who dreams of a career with the la…" at bounding box center [692, 392] width 1063 height 123
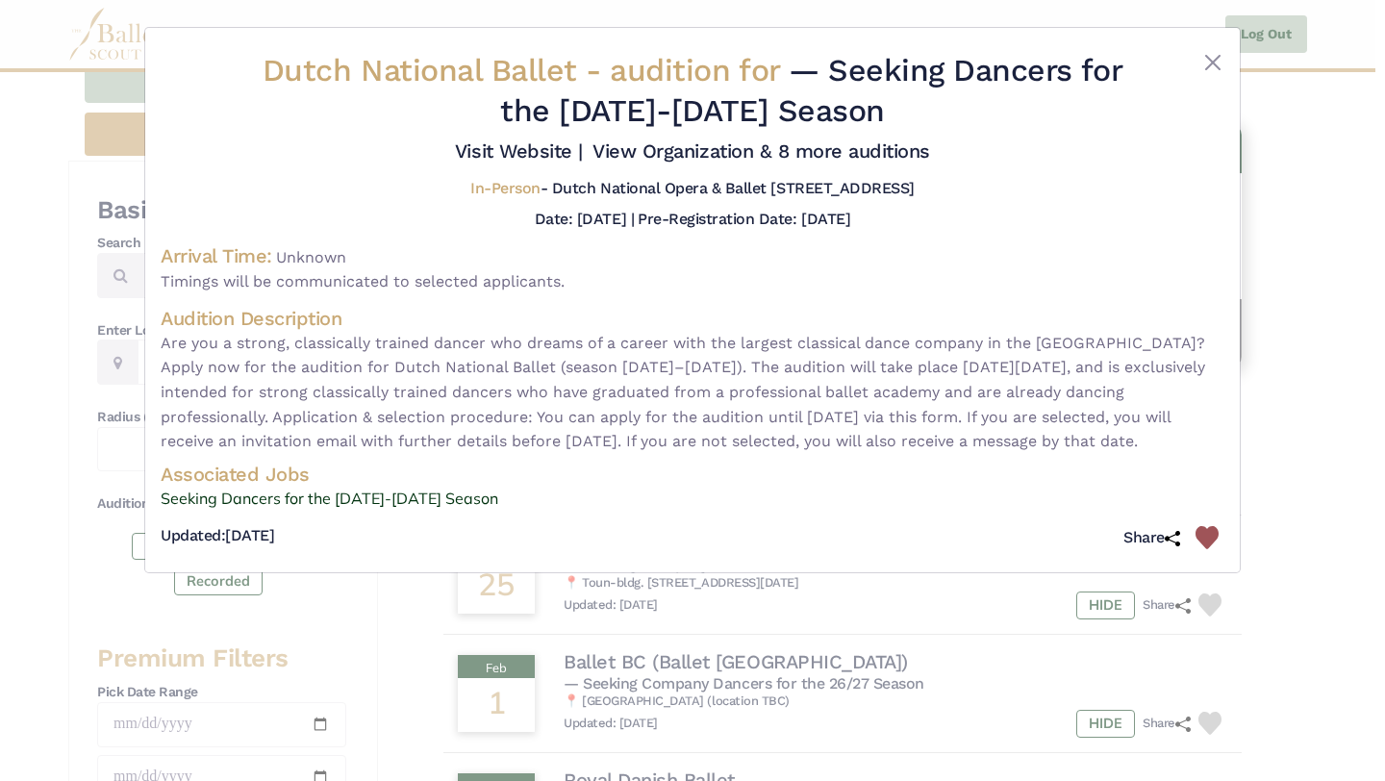
click at [1341, 297] on div "Dutch National Ballet - audition for — Seeking Dancers for the 2026-2027 Season…" at bounding box center [692, 390] width 1385 height 781
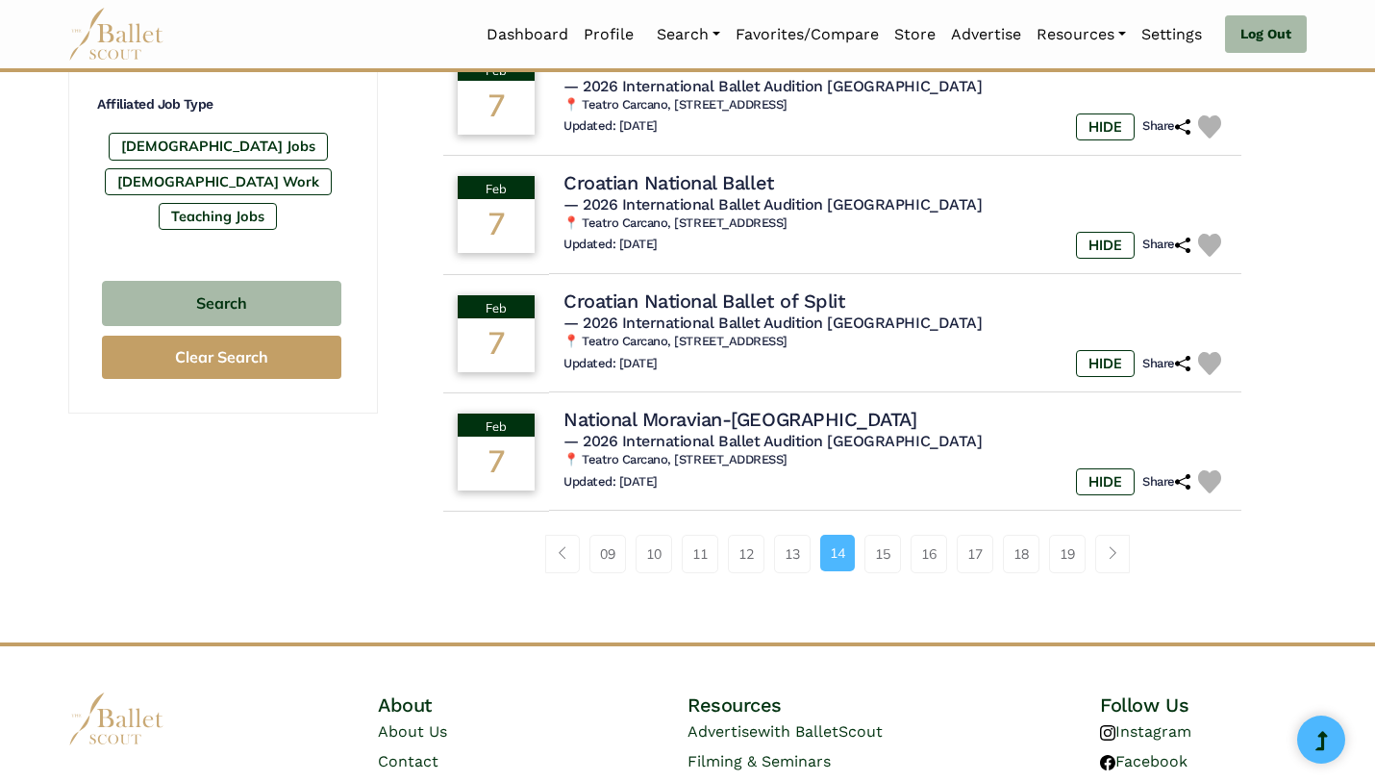
scroll to position [1319, 0]
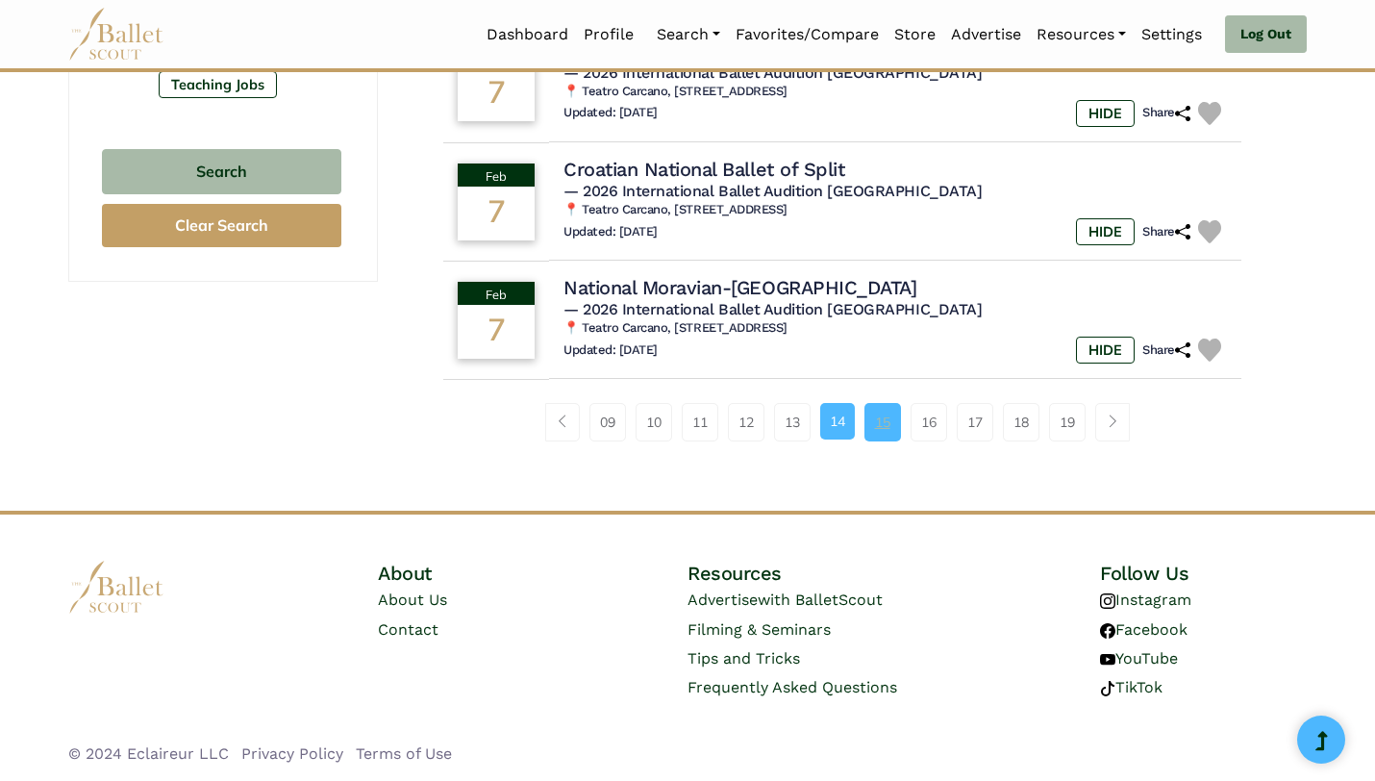
click at [880, 435] on link "15" at bounding box center [882, 422] width 37 height 38
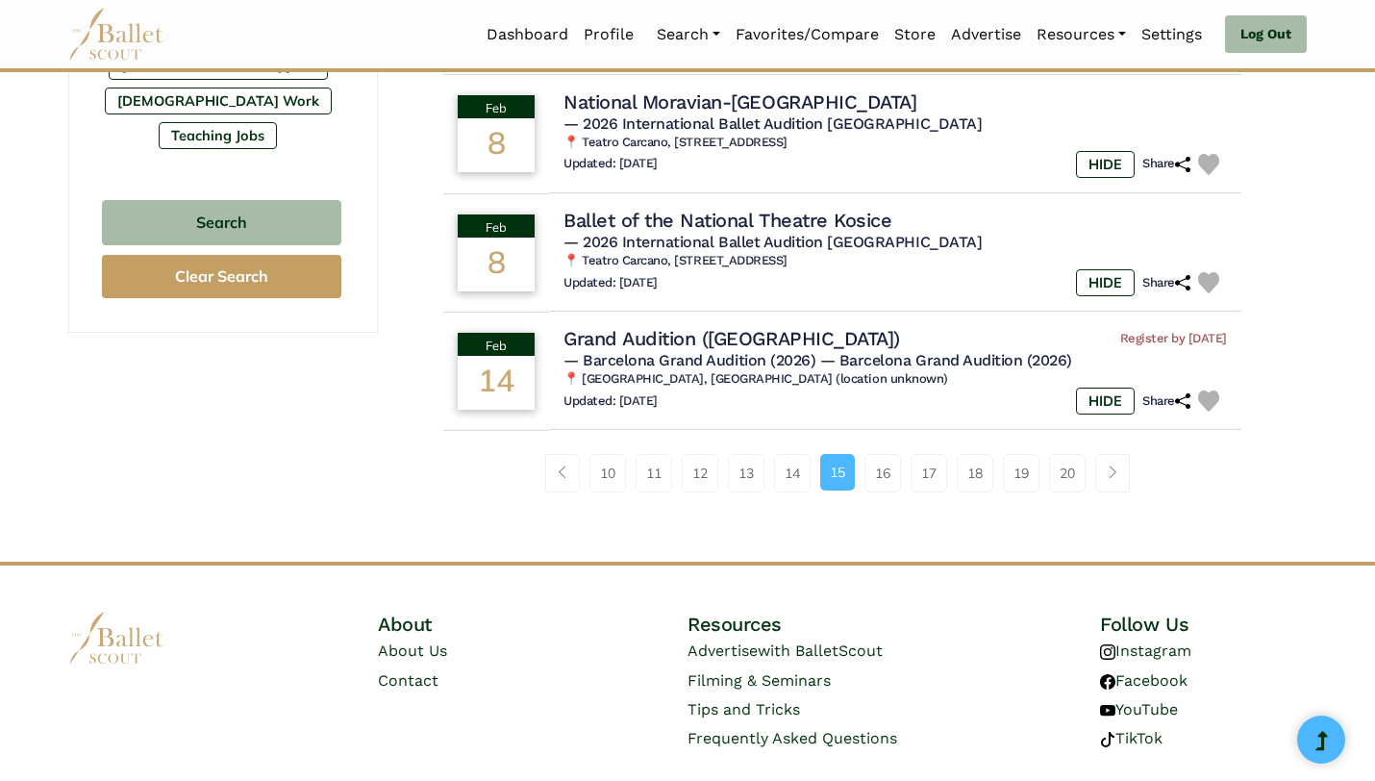
scroll to position [1250, 0]
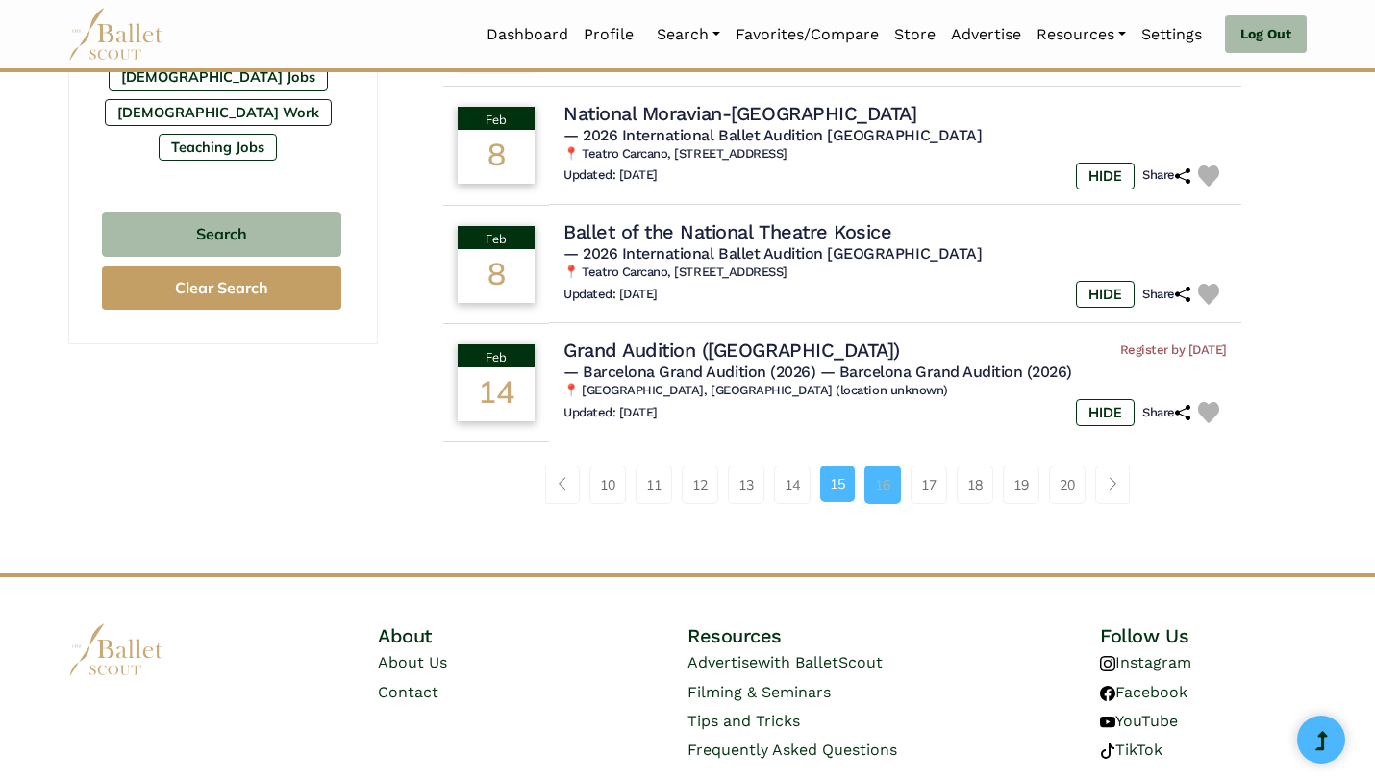
click at [885, 498] on link "16" at bounding box center [882, 484] width 37 height 38
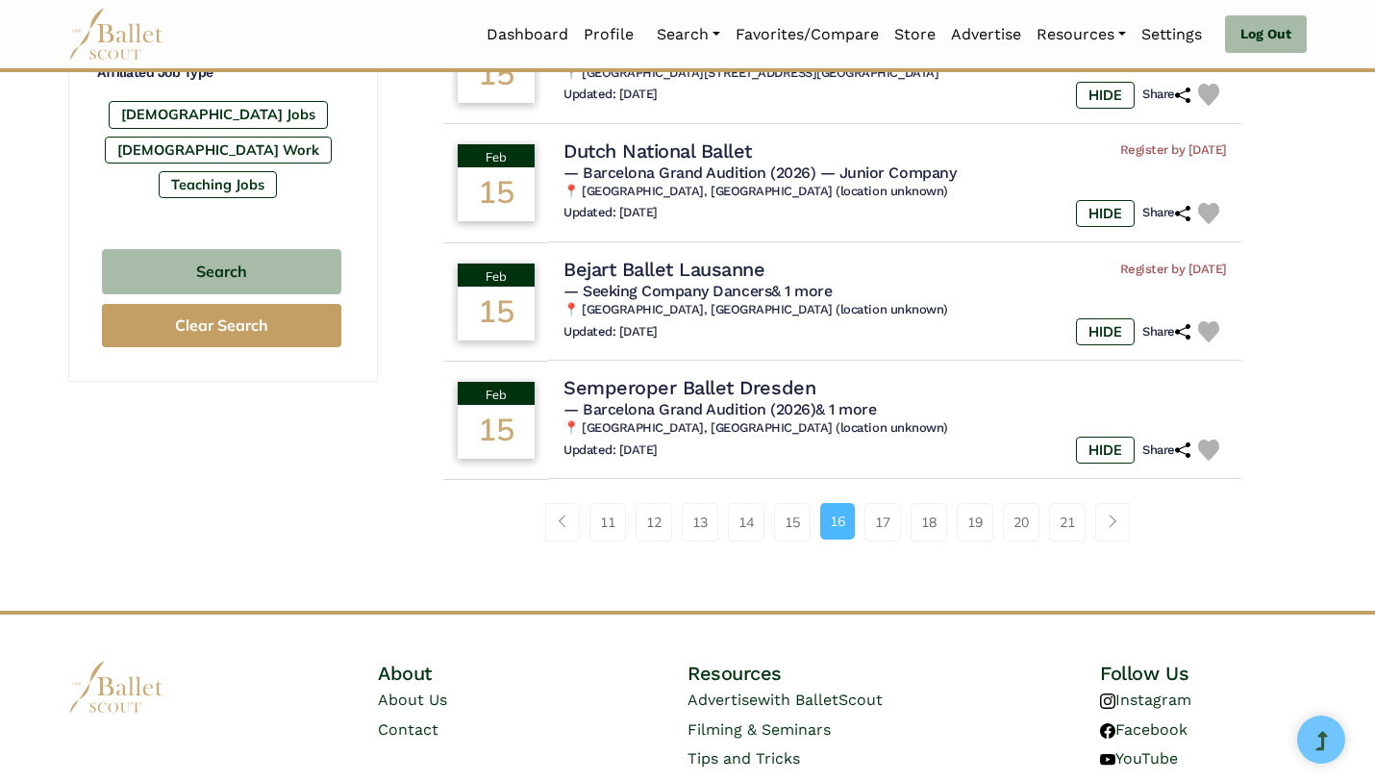
scroll to position [1319, 0]
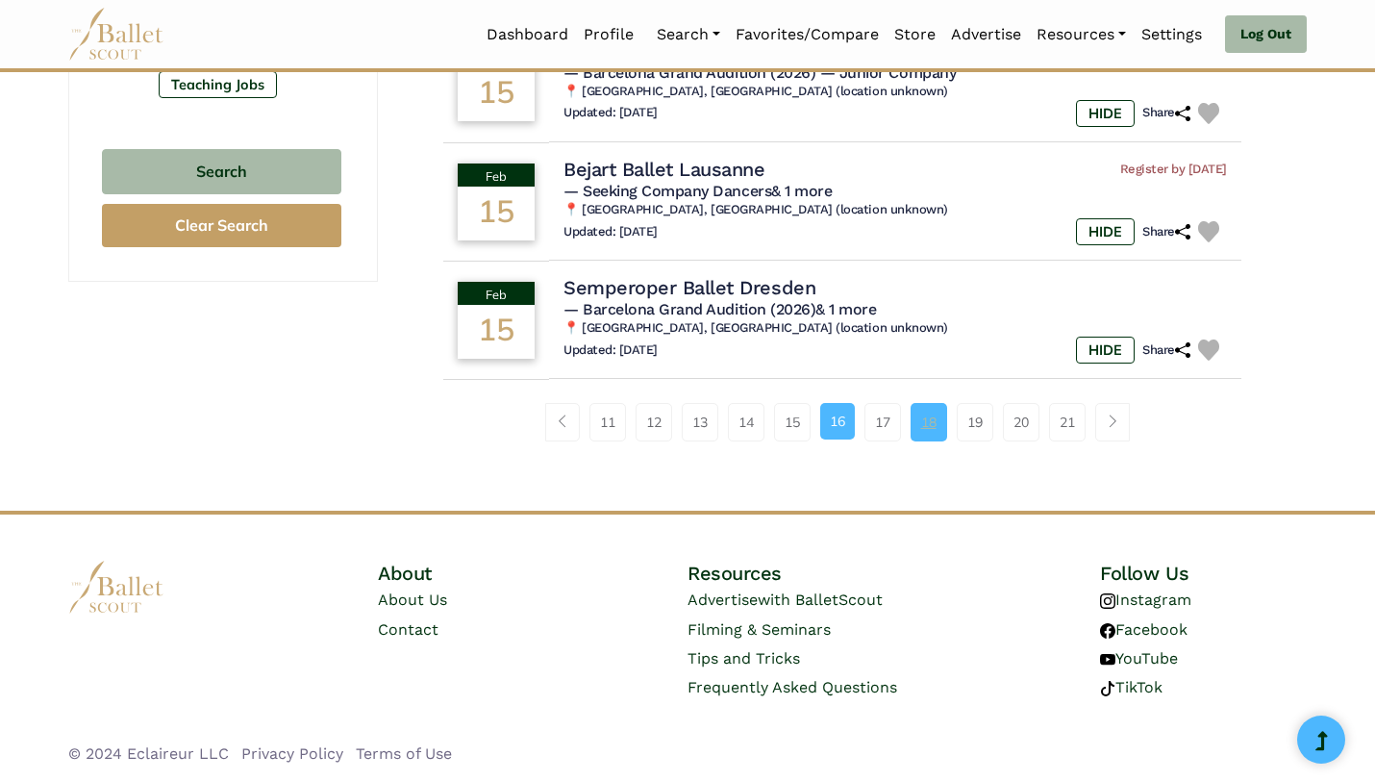
click at [934, 436] on link "18" at bounding box center [929, 422] width 37 height 38
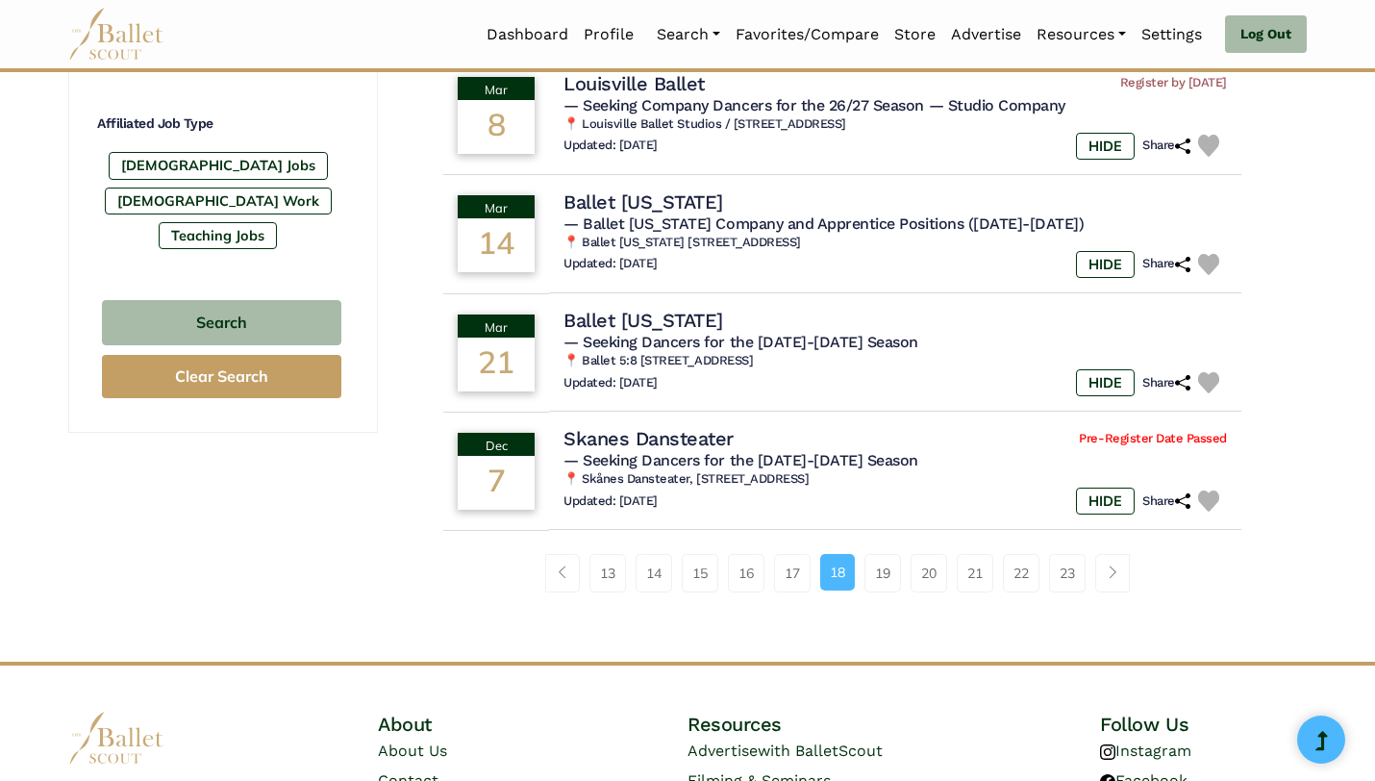
scroll to position [1157, 0]
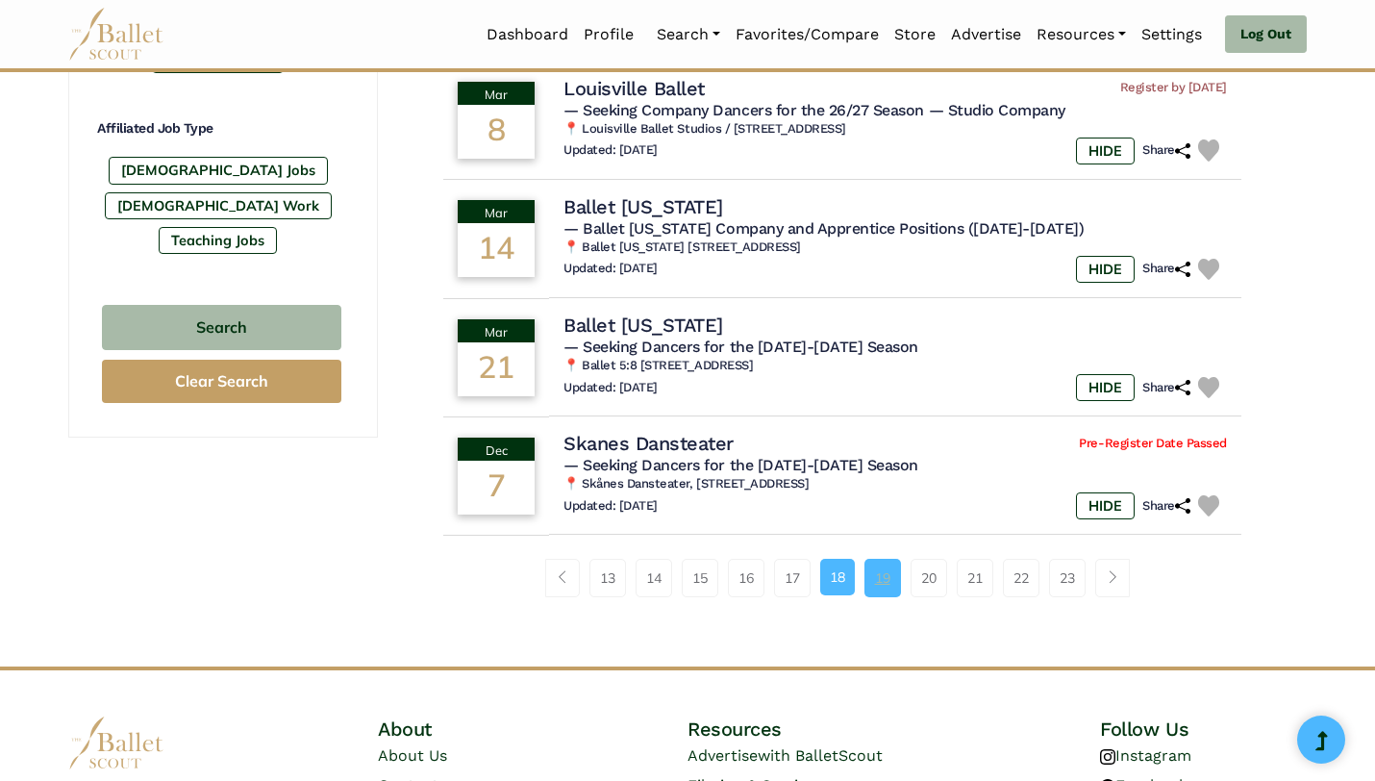
click at [879, 588] on link "19" at bounding box center [882, 578] width 37 height 38
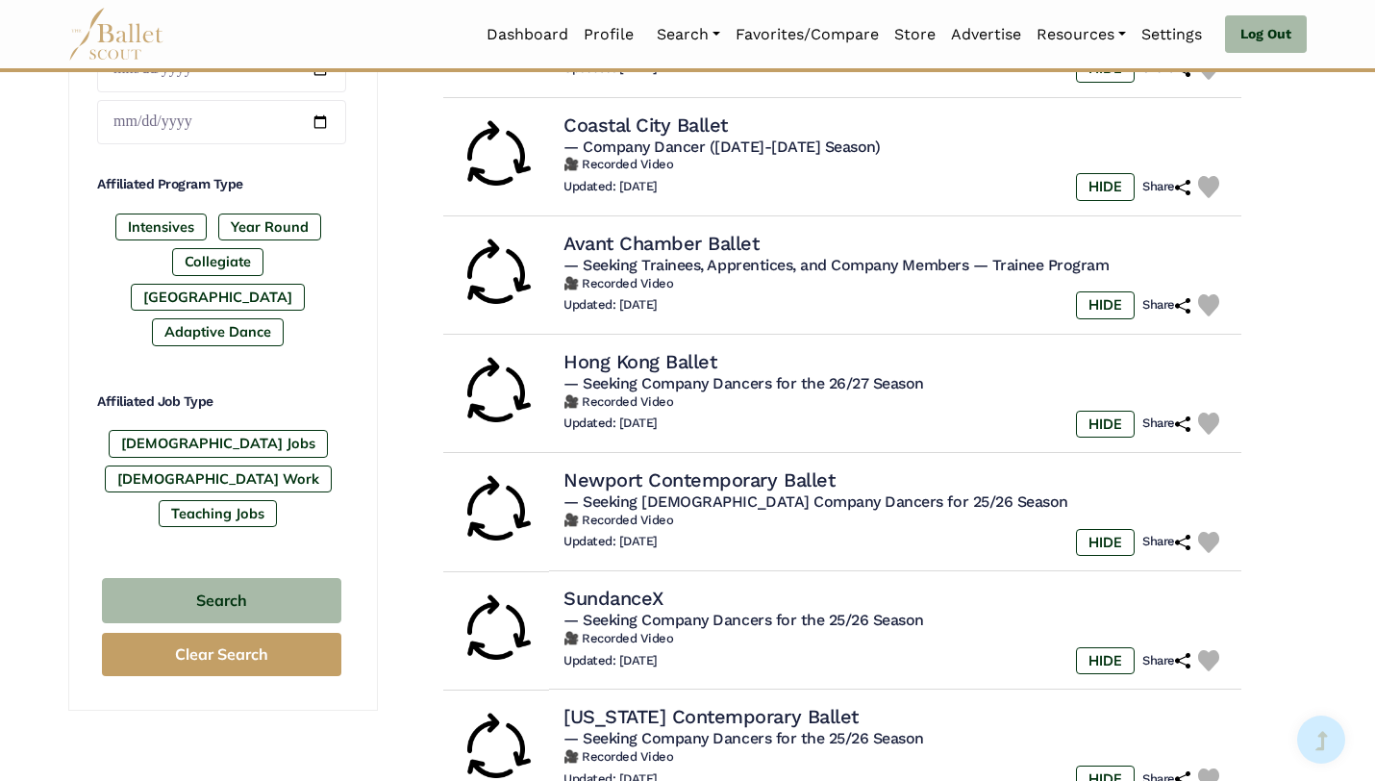
scroll to position [1319, 0]
